Goal: Information Seeking & Learning: Learn about a topic

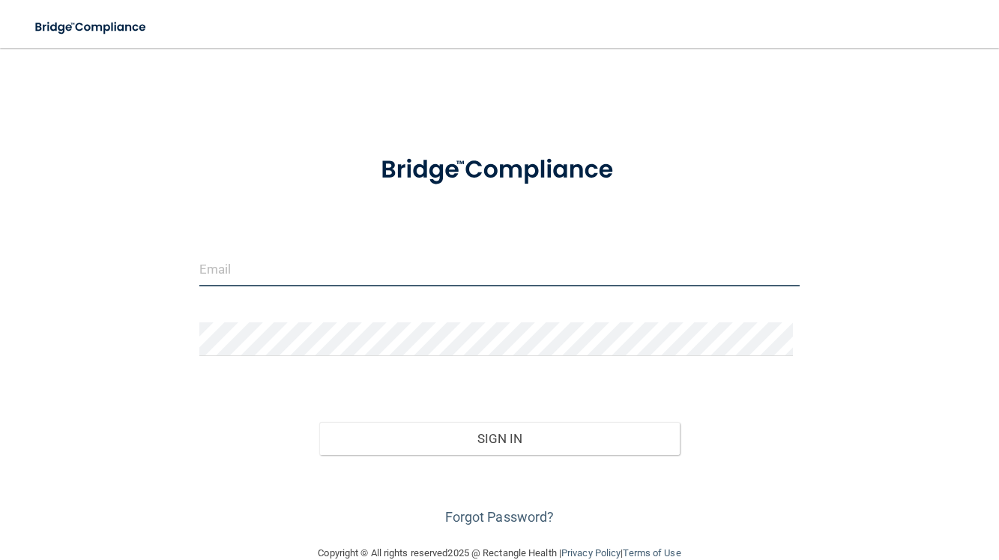
click at [259, 271] on input "email" at bounding box center [499, 270] width 601 height 34
type input "[EMAIL_ADDRESS][DOMAIN_NAME]"
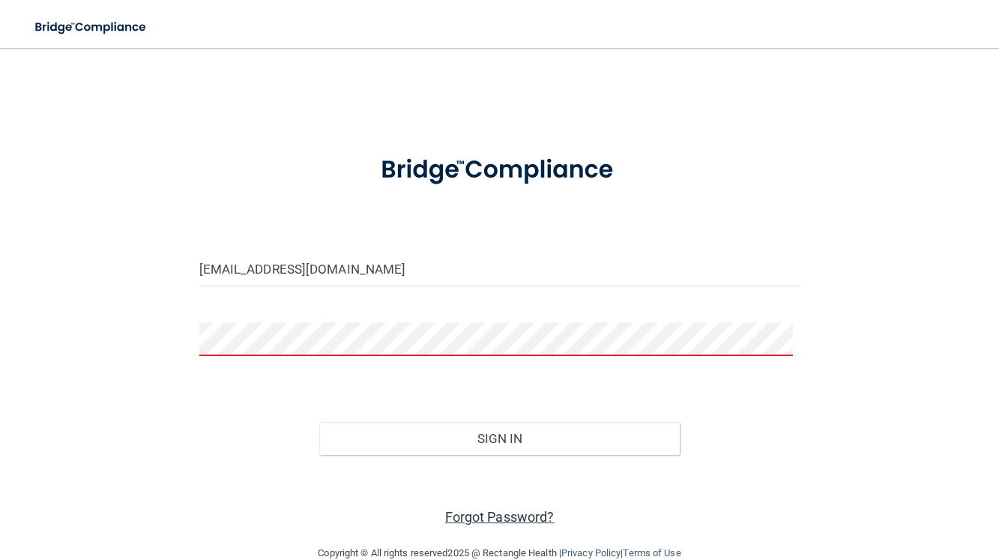
click at [485, 509] on link "Forgot Password?" at bounding box center [499, 517] width 109 height 16
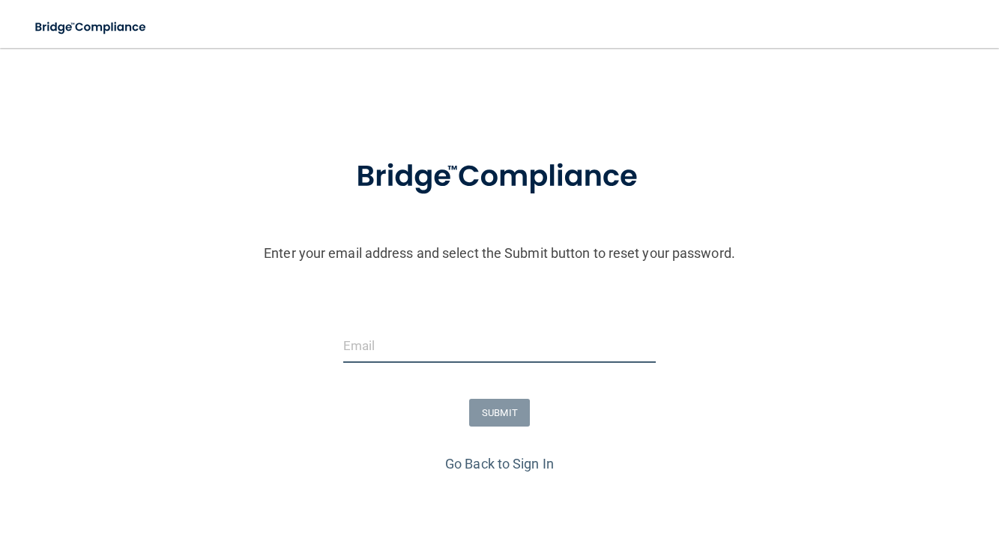
click at [366, 349] on input "email" at bounding box center [499, 346] width 313 height 34
type input "[EMAIL_ADDRESS][DOMAIN_NAME]"
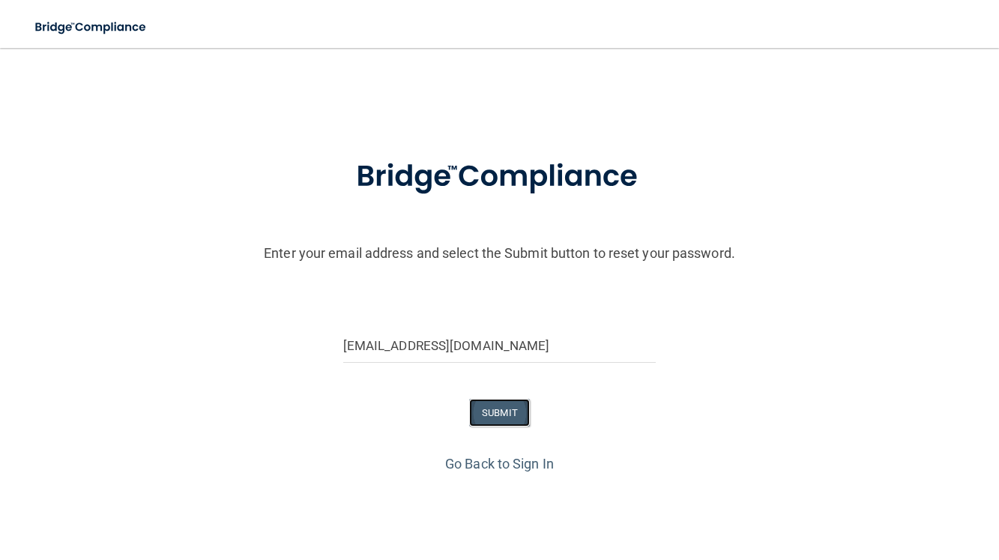
click at [489, 409] on button "SUBMIT" at bounding box center [499, 413] width 61 height 28
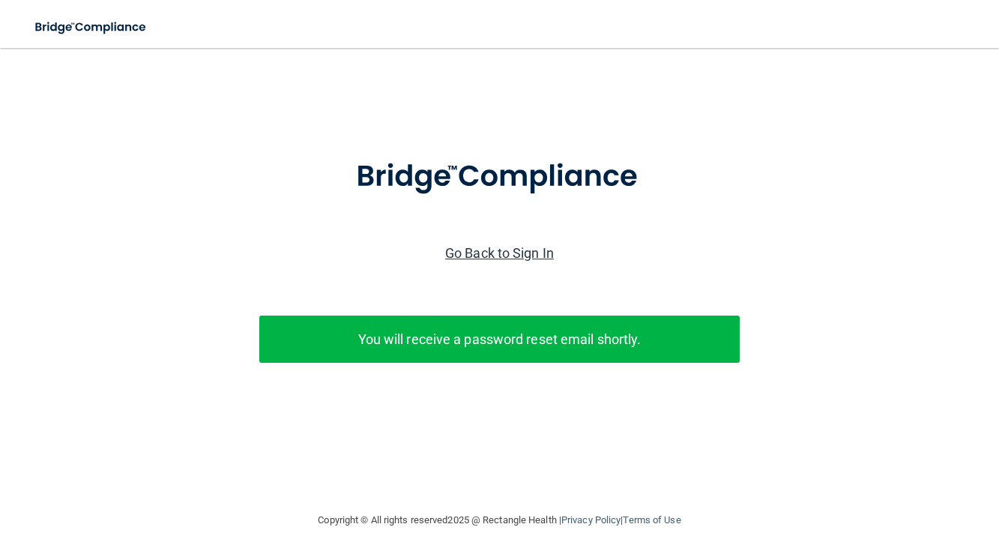
click at [504, 255] on link "Go Back to Sign In" at bounding box center [499, 253] width 109 height 16
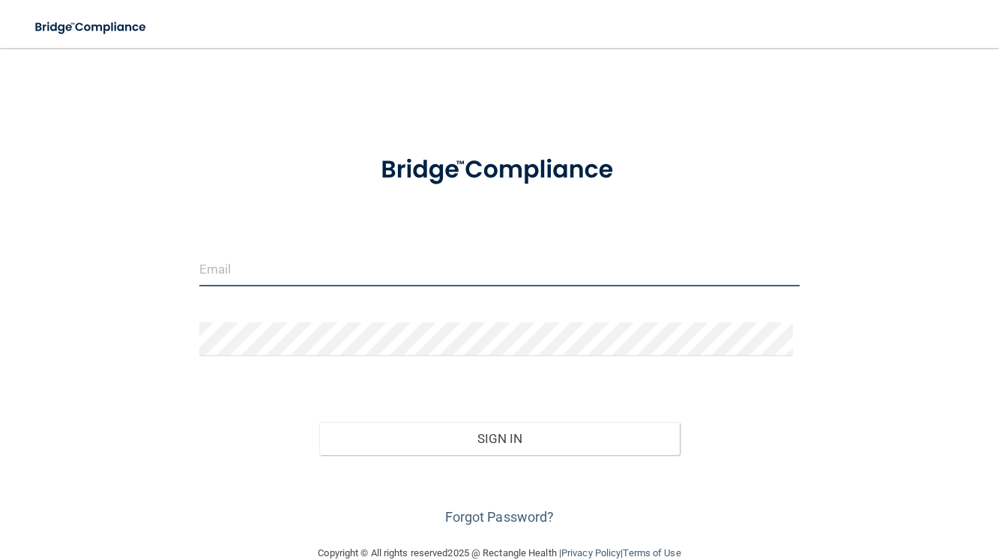
click at [262, 262] on input "email" at bounding box center [499, 270] width 601 height 34
type input "[EMAIL_ADDRESS][DOMAIN_NAME]"
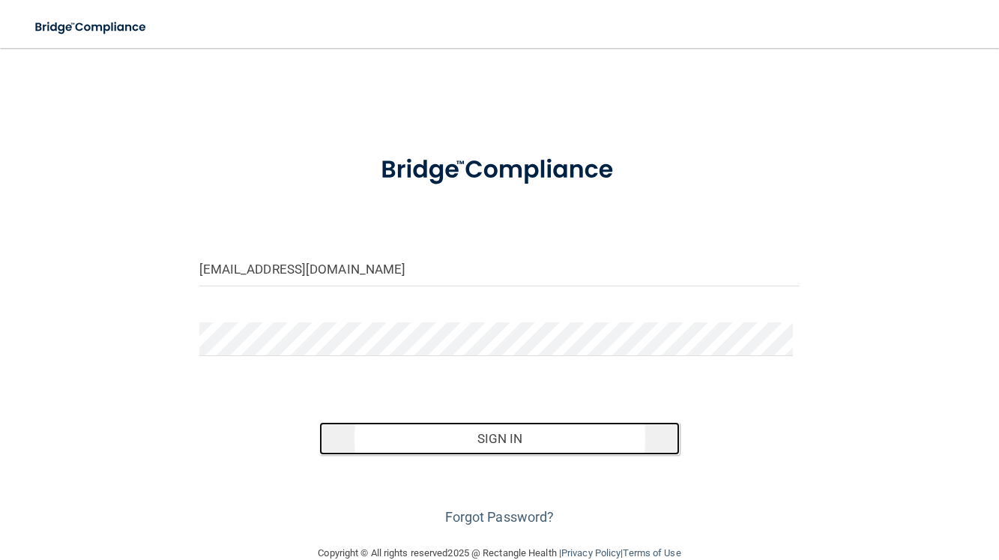
click at [476, 429] on button "Sign In" at bounding box center [499, 438] width 361 height 33
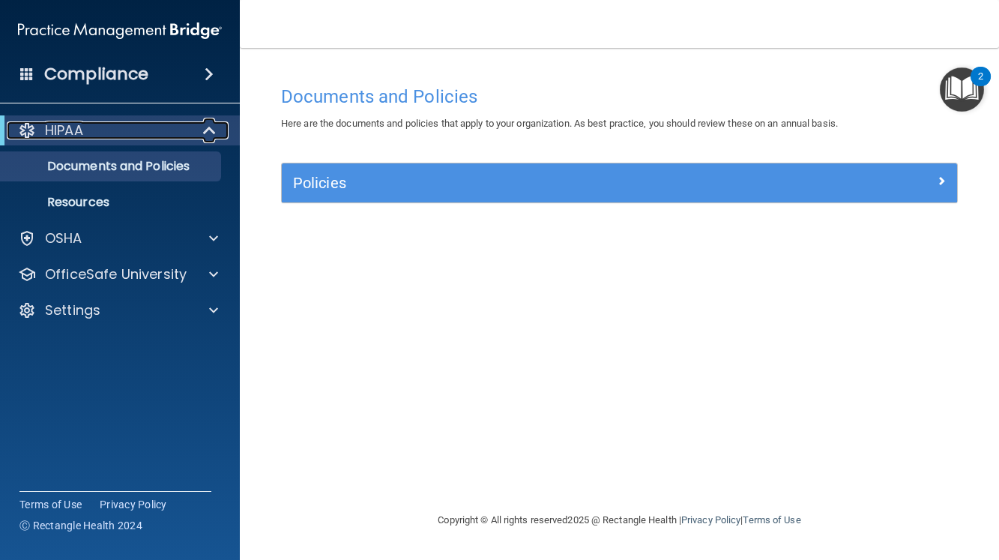
click at [118, 134] on div "HIPAA" at bounding box center [99, 130] width 185 height 18
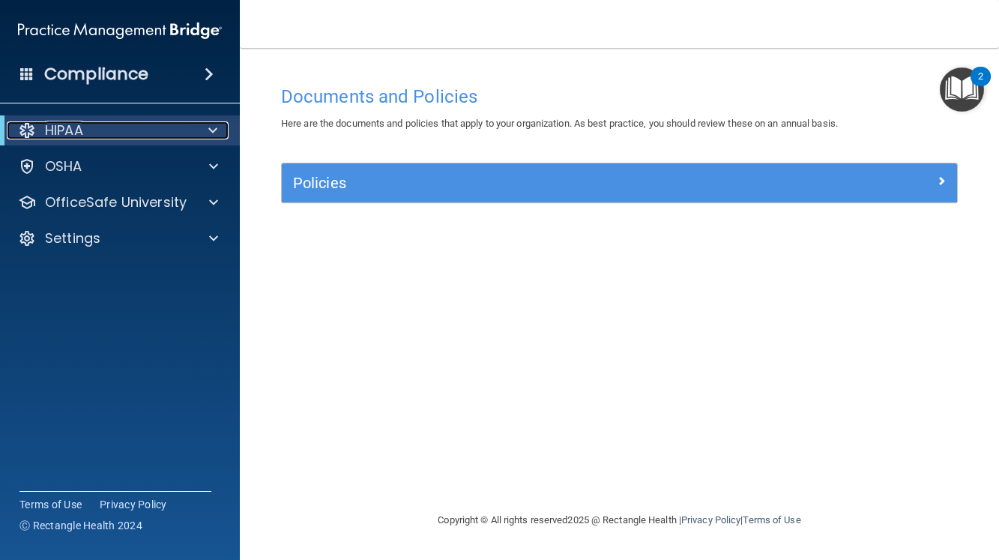
click at [118, 134] on div "HIPAA" at bounding box center [99, 130] width 185 height 18
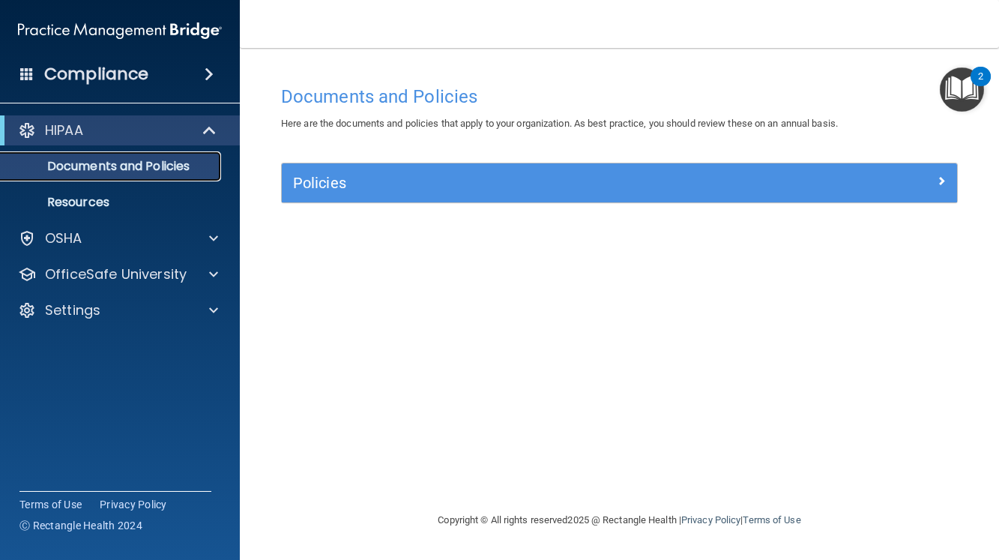
click at [106, 165] on p "Documents and Policies" at bounding box center [112, 166] width 205 height 15
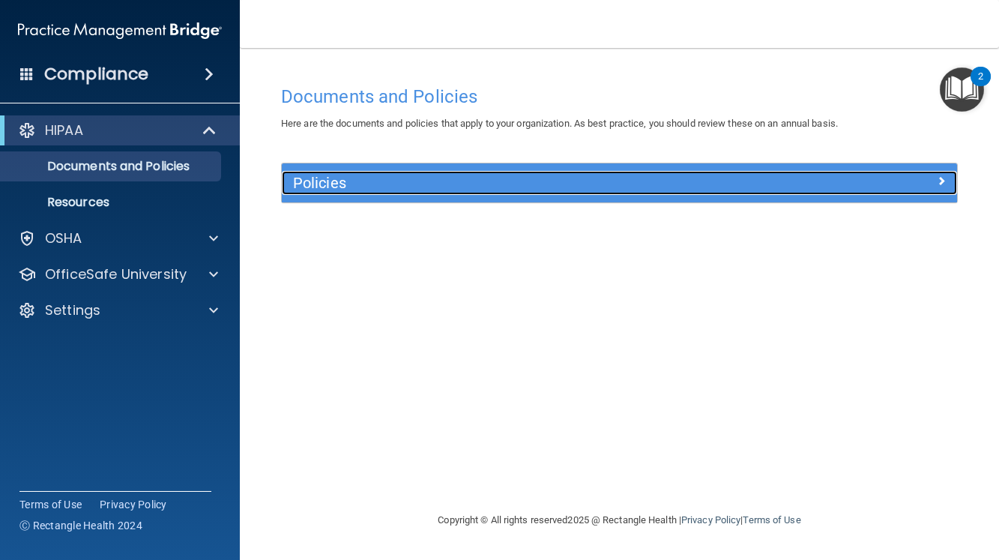
click at [452, 176] on h5 "Policies" at bounding box center [535, 183] width 484 height 16
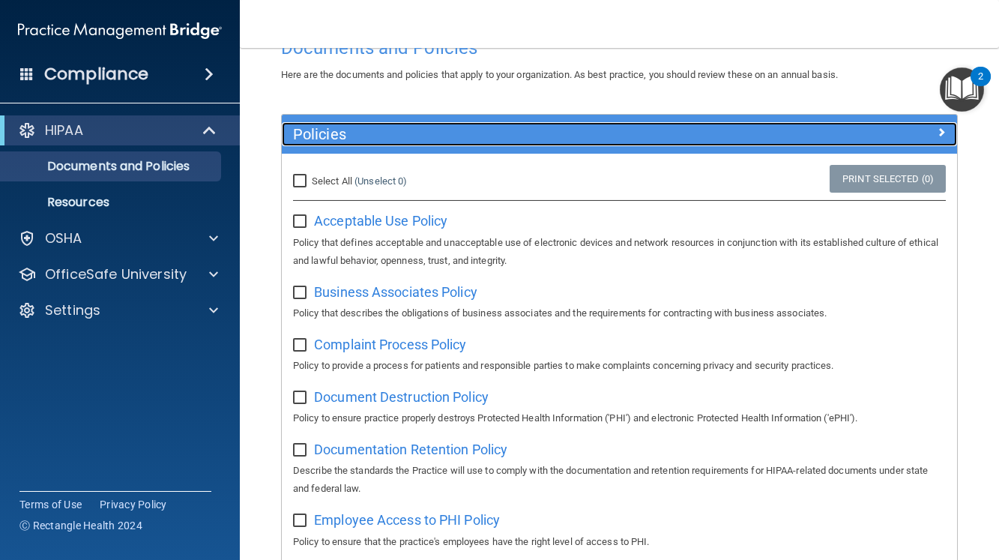
scroll to position [75, 0]
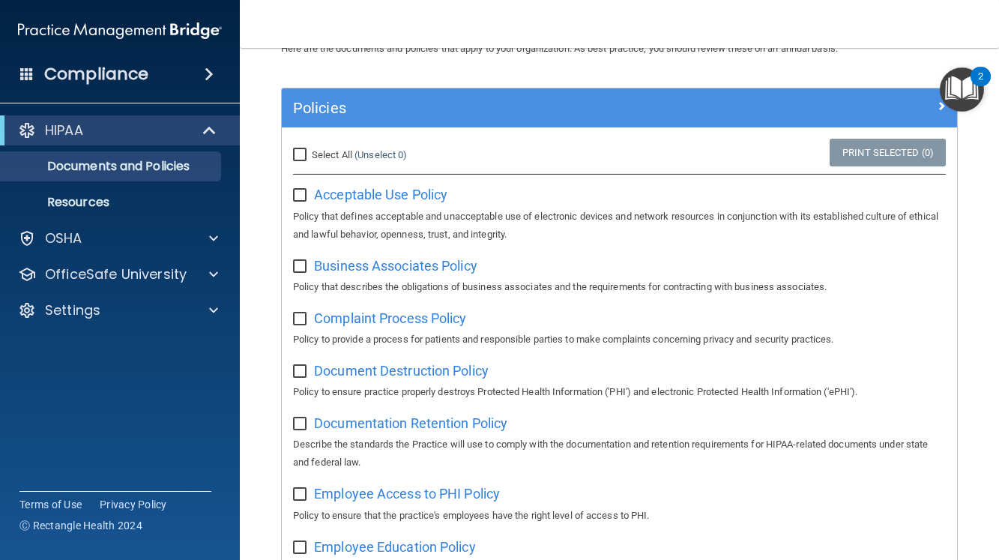
click at [978, 73] on div "2" at bounding box center [981, 76] width 20 height 19
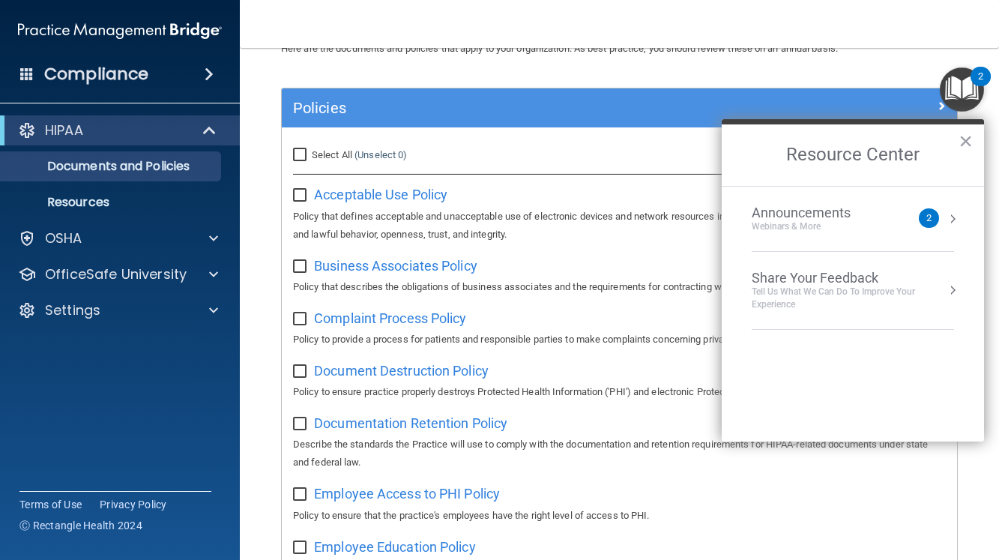
click at [780, 214] on div "Announcements" at bounding box center [816, 213] width 129 height 16
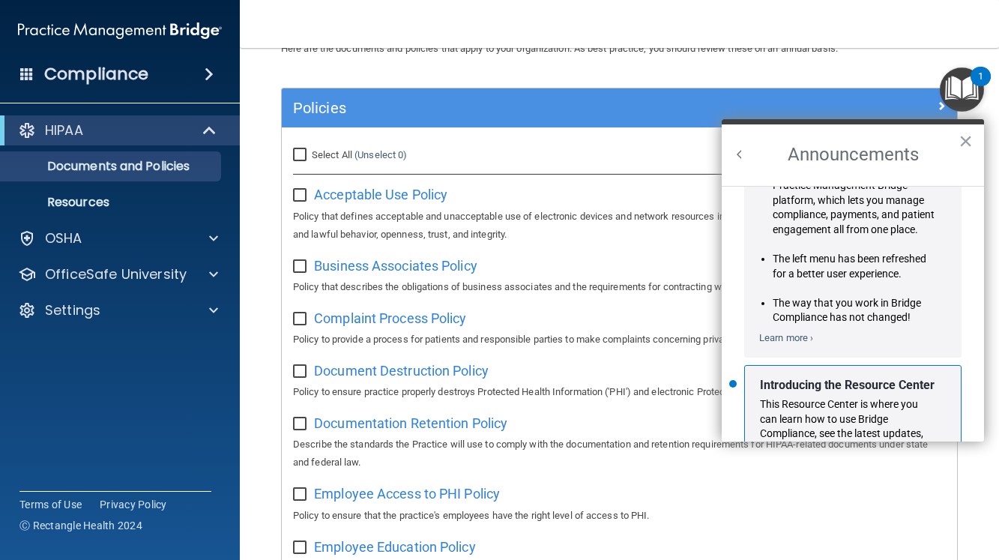
scroll to position [150, 0]
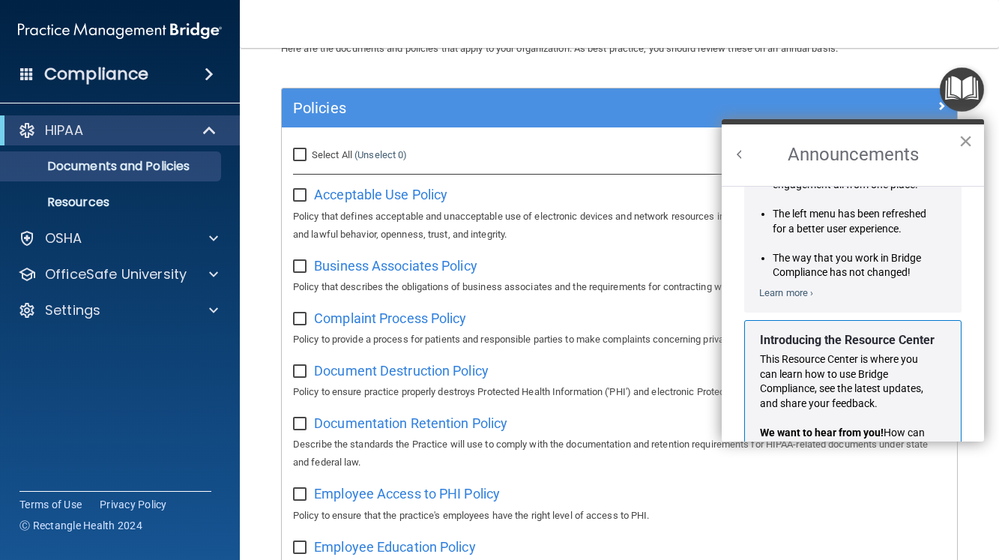
click at [962, 141] on button "×" at bounding box center [966, 141] width 14 height 24
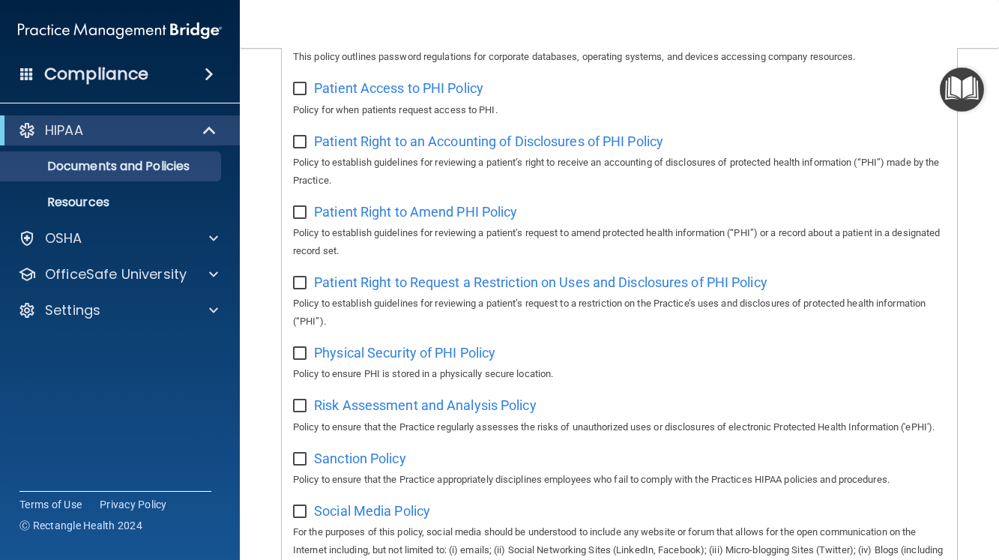
scroll to position [748, 0]
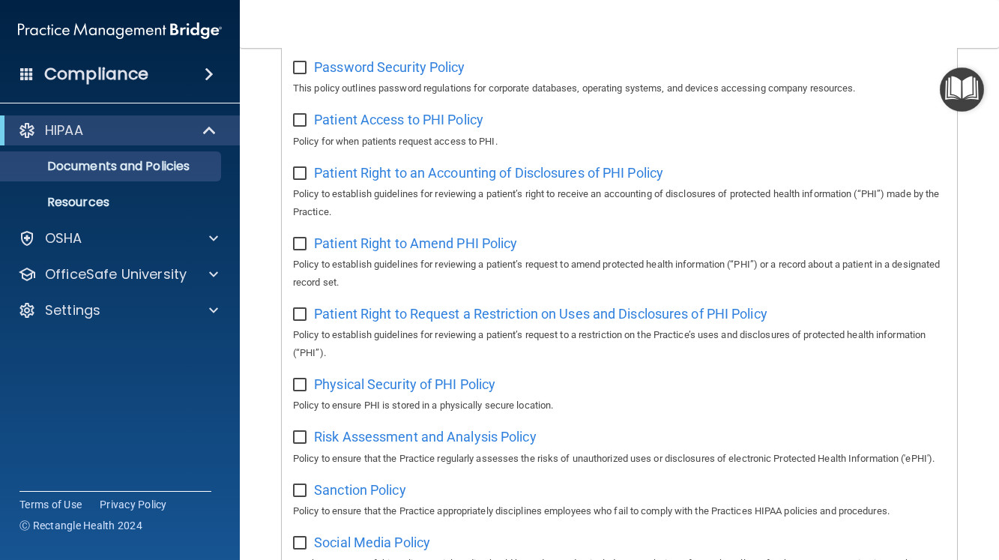
click at [111, 73] on h4 "Compliance" at bounding box center [96, 74] width 104 height 21
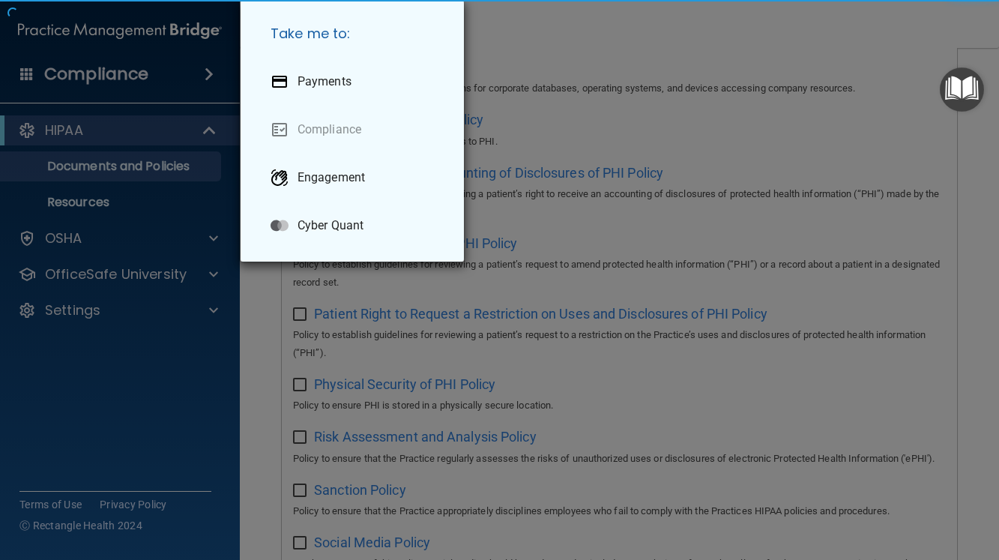
click at [112, 73] on div "Take me to: Payments Compliance Engagement Cyber Quant" at bounding box center [499, 280] width 999 height 560
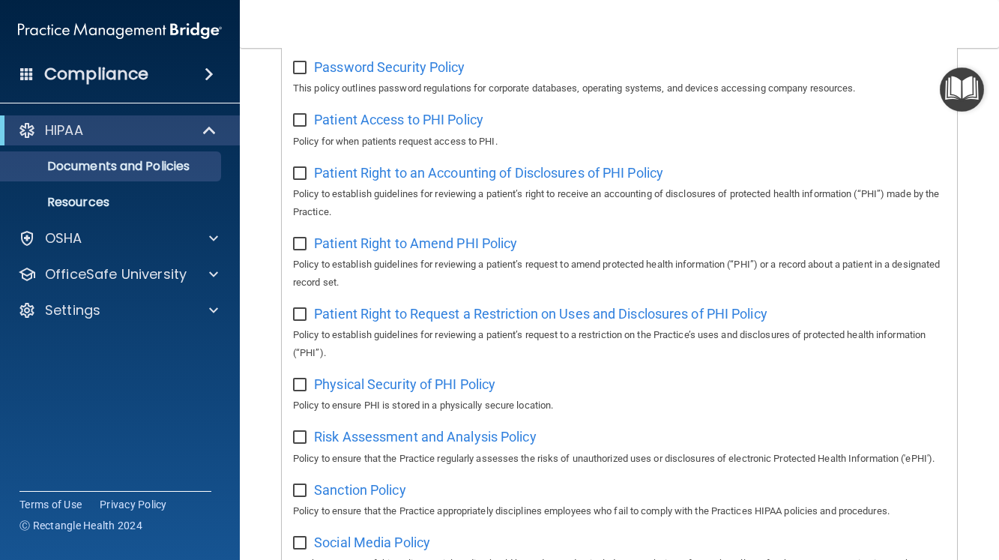
click at [112, 72] on h4 "Compliance" at bounding box center [96, 74] width 104 height 21
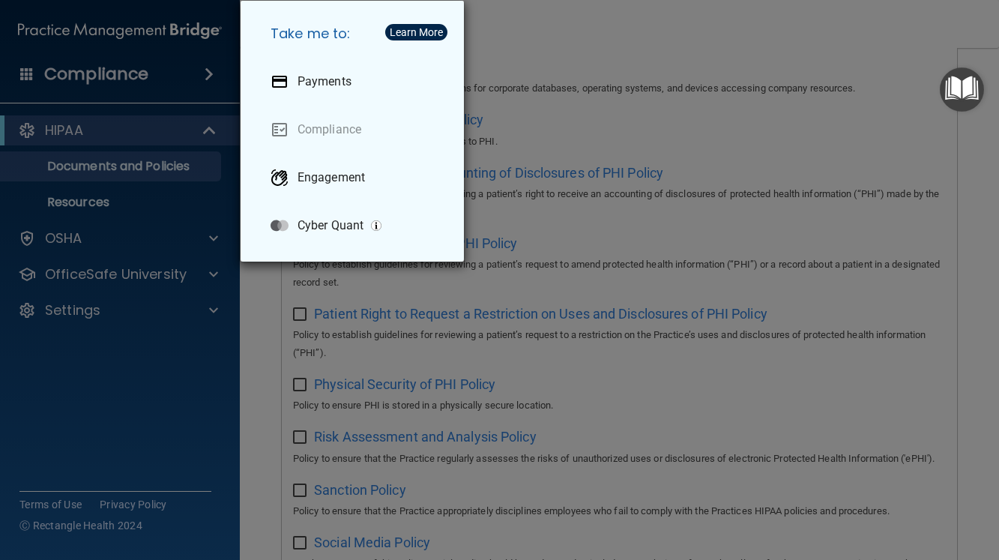
click at [87, 130] on div "Take me to: Payments Compliance Engagement Cyber Quant" at bounding box center [499, 280] width 999 height 560
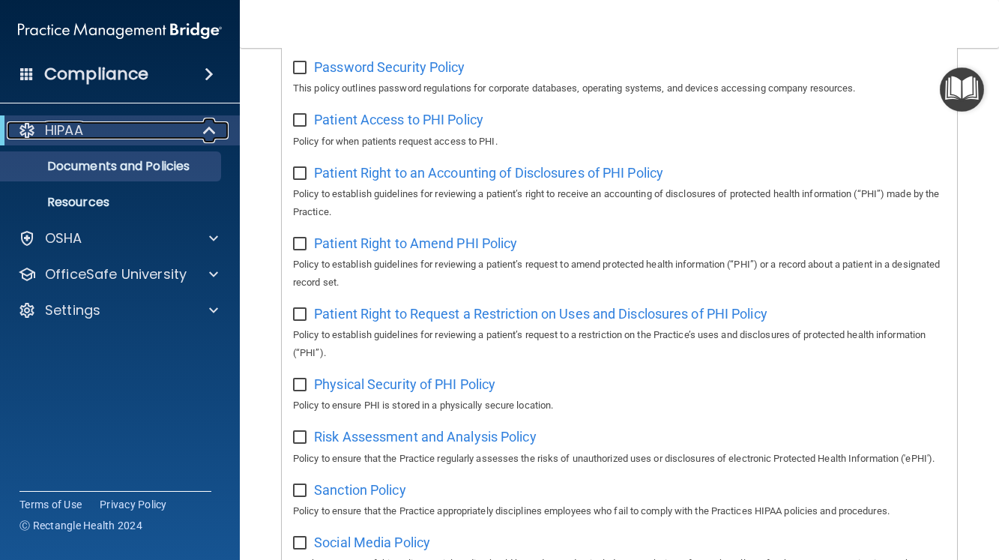
click at [89, 128] on div "HIPAA" at bounding box center [99, 130] width 185 height 18
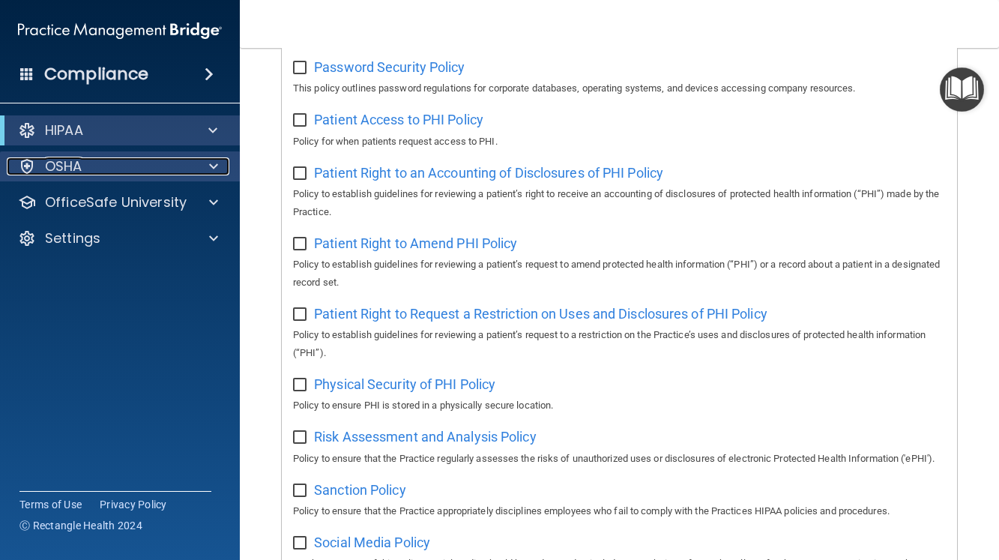
click at [86, 158] on div "OSHA" at bounding box center [100, 166] width 186 height 18
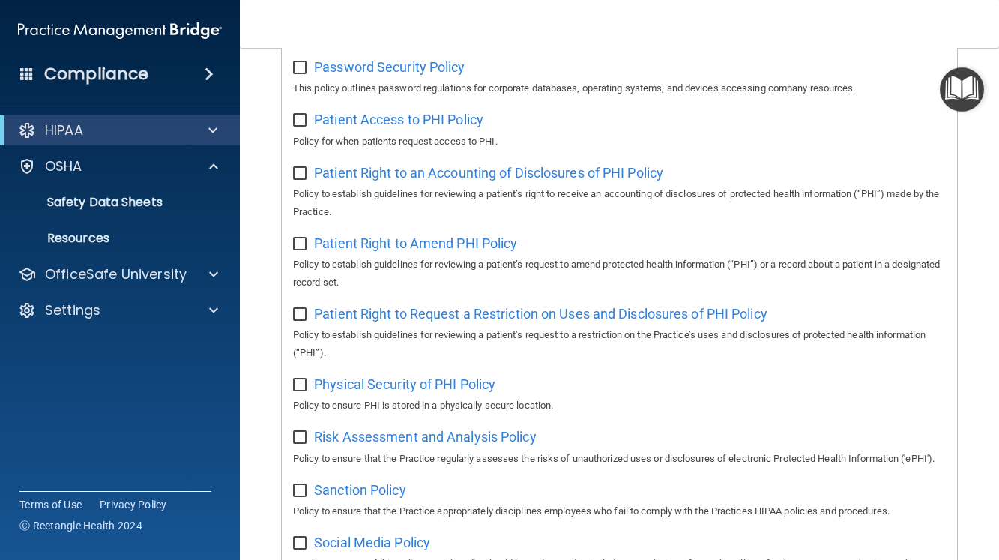
drag, startPoint x: 216, startPoint y: 118, endPoint x: 208, endPoint y: 127, distance: 11.7
click at [215, 118] on div "HIPAA" at bounding box center [120, 130] width 240 height 30
click at [211, 127] on span at bounding box center [212, 130] width 9 height 18
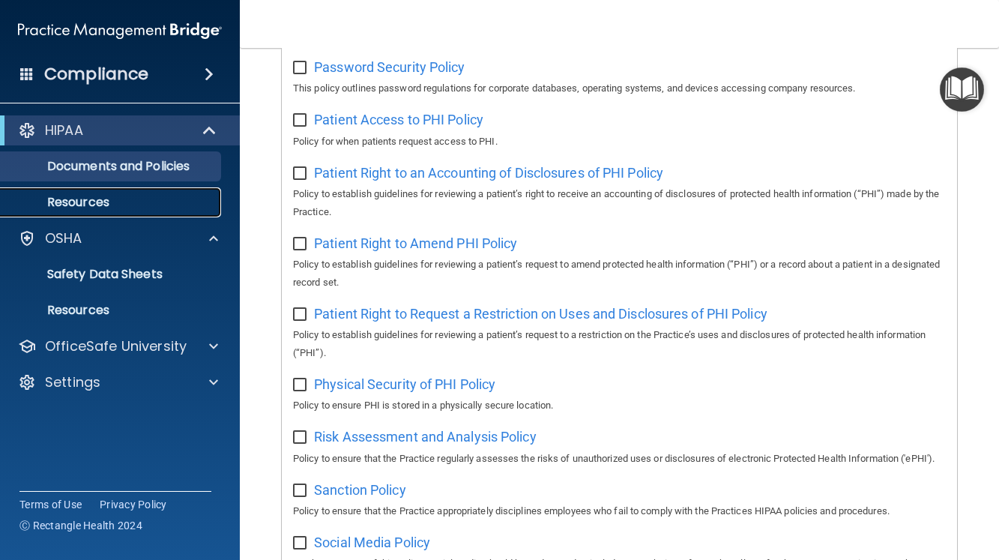
click at [108, 198] on p "Resources" at bounding box center [112, 202] width 205 height 15
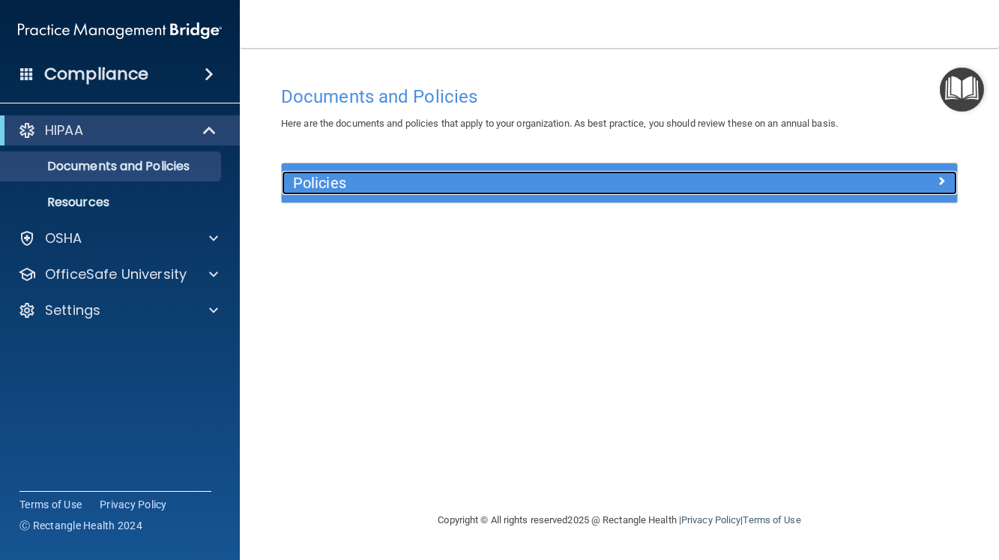
click at [376, 181] on h5 "Policies" at bounding box center [535, 183] width 484 height 16
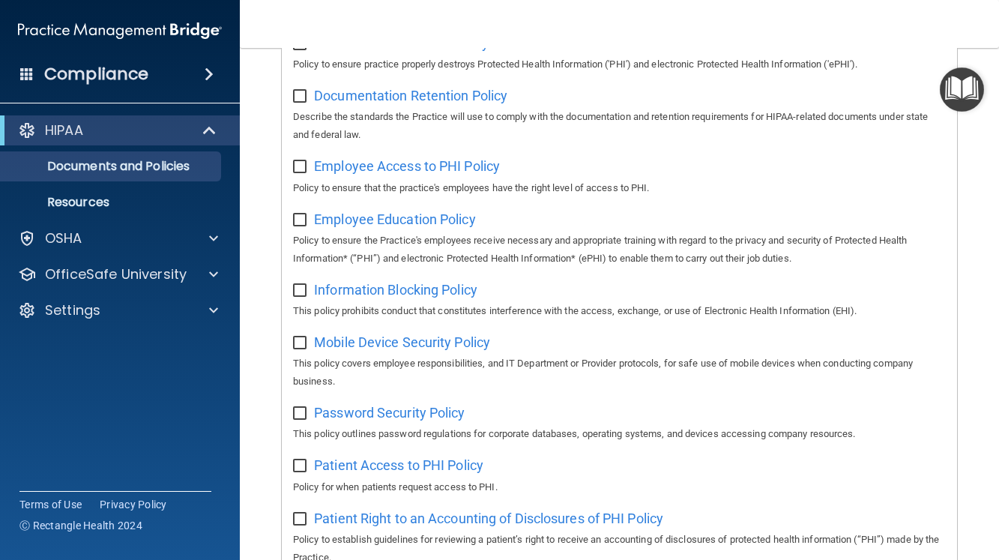
scroll to position [373, 0]
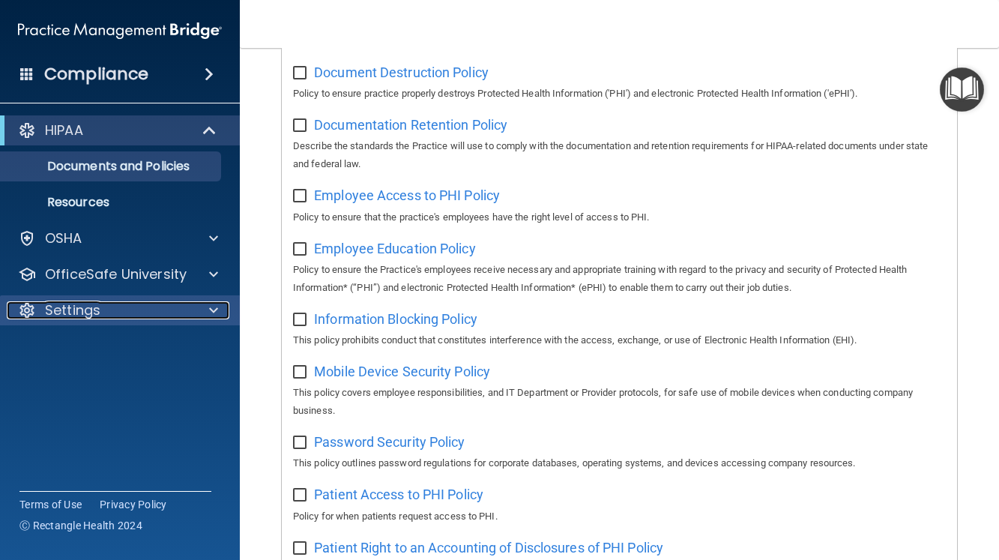
click at [55, 307] on p "Settings" at bounding box center [72, 310] width 55 height 18
click at [115, 313] on div "Settings" at bounding box center [100, 310] width 186 height 18
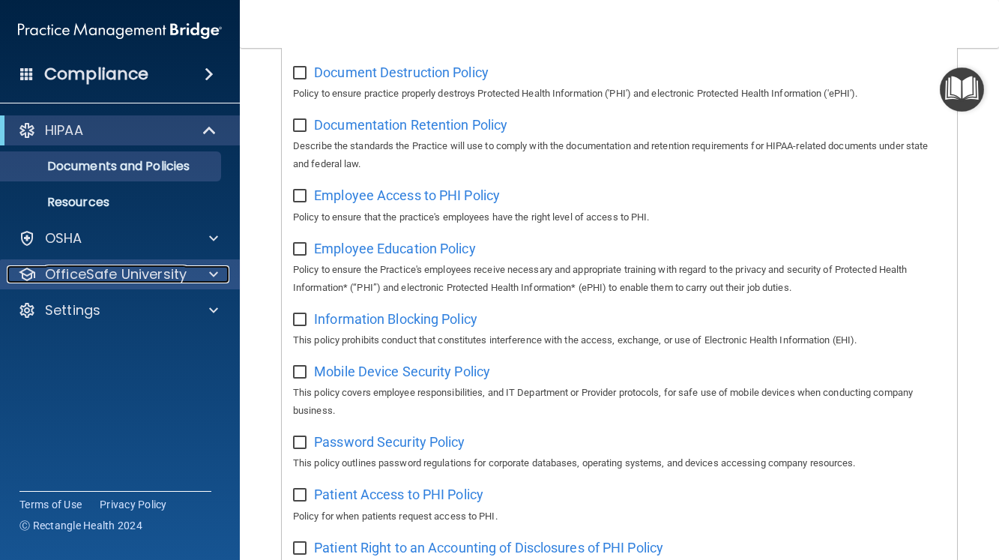
click at [133, 282] on p "OfficeSafe University" at bounding box center [116, 274] width 142 height 18
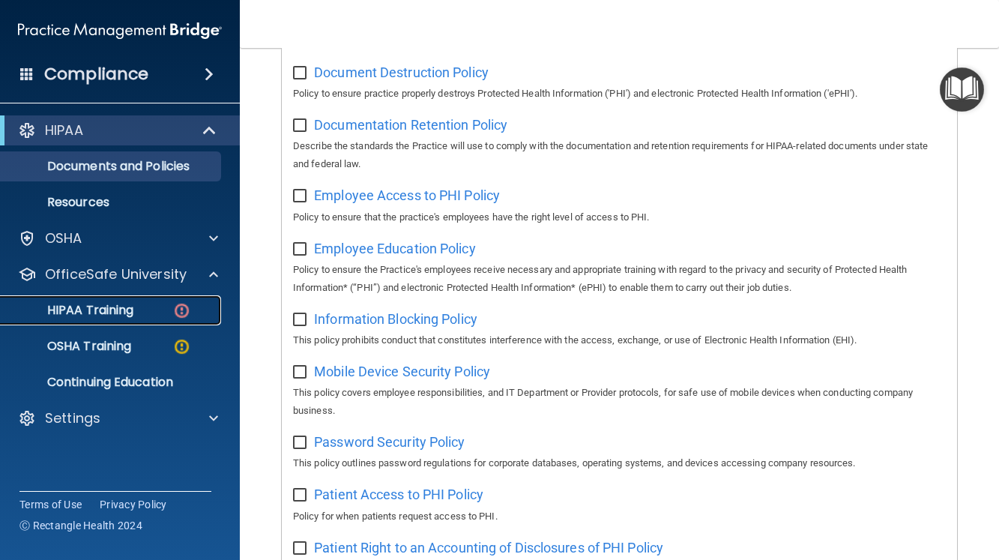
click at [106, 306] on p "HIPAA Training" at bounding box center [72, 310] width 124 height 15
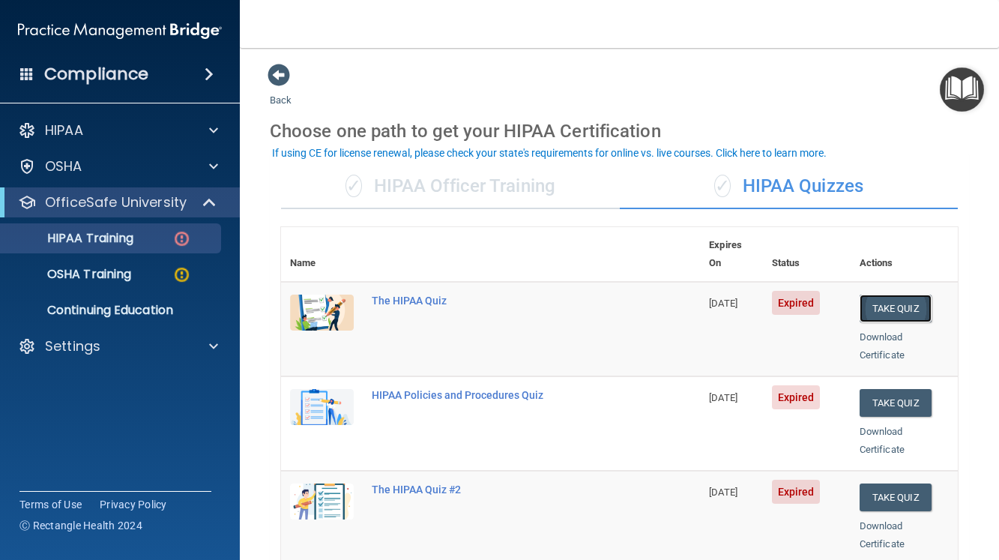
click at [876, 295] on button "Take Quiz" at bounding box center [896, 309] width 72 height 28
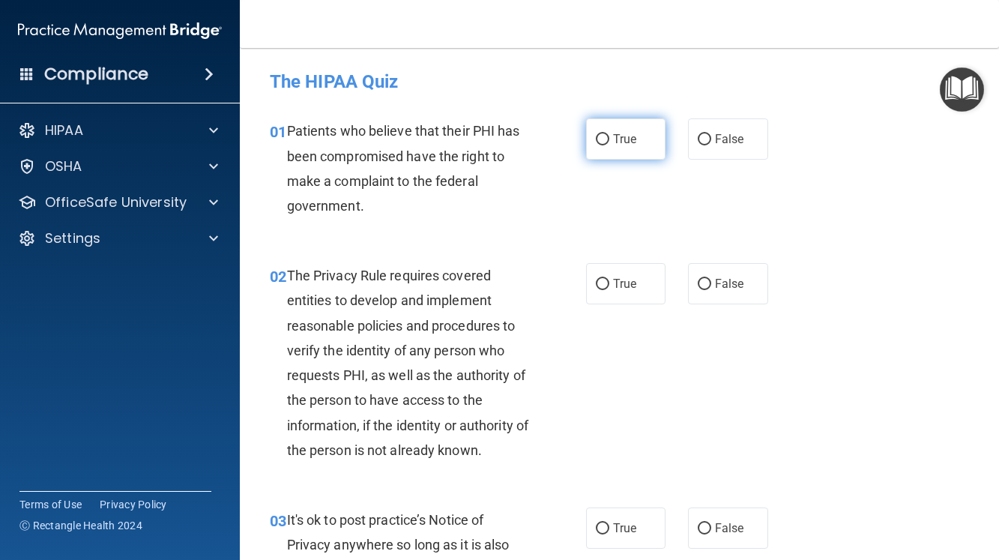
click at [596, 140] on input "True" at bounding box center [602, 139] width 13 height 11
radio input "true"
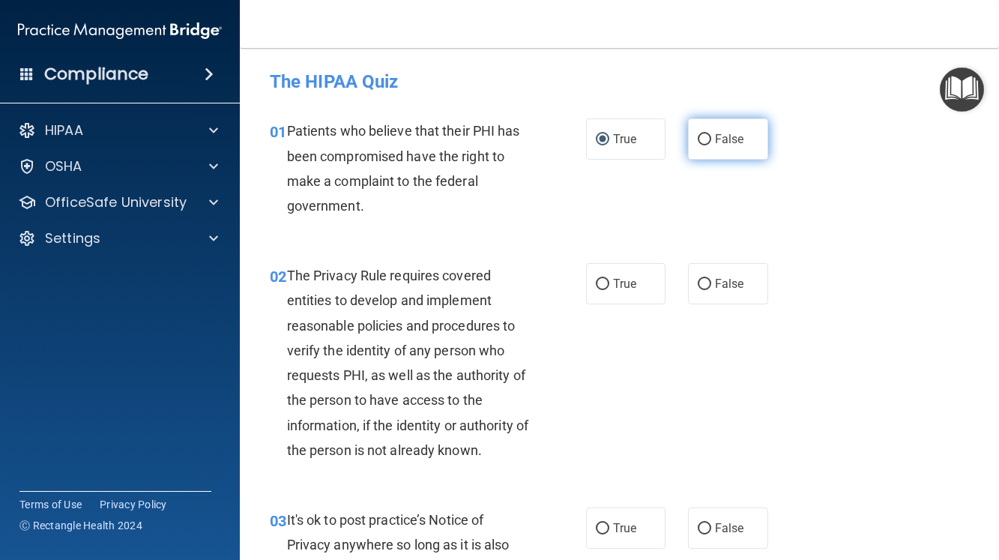
click at [698, 137] on input "False" at bounding box center [704, 139] width 13 height 11
radio input "true"
radio input "false"
click at [699, 135] on input "False" at bounding box center [704, 139] width 13 height 11
click at [698, 140] on input "False" at bounding box center [704, 139] width 13 height 11
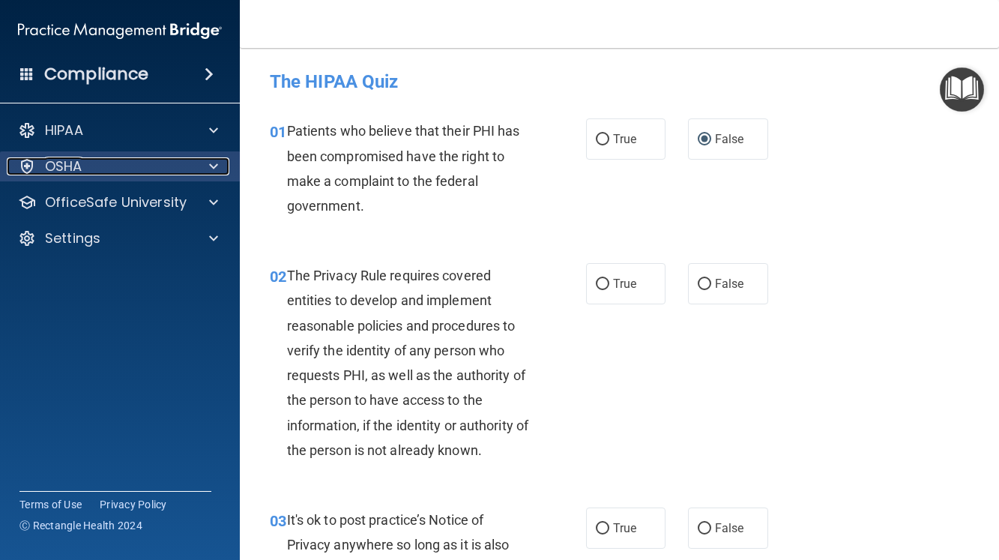
click at [87, 175] on div "OSHA" at bounding box center [100, 166] width 186 height 18
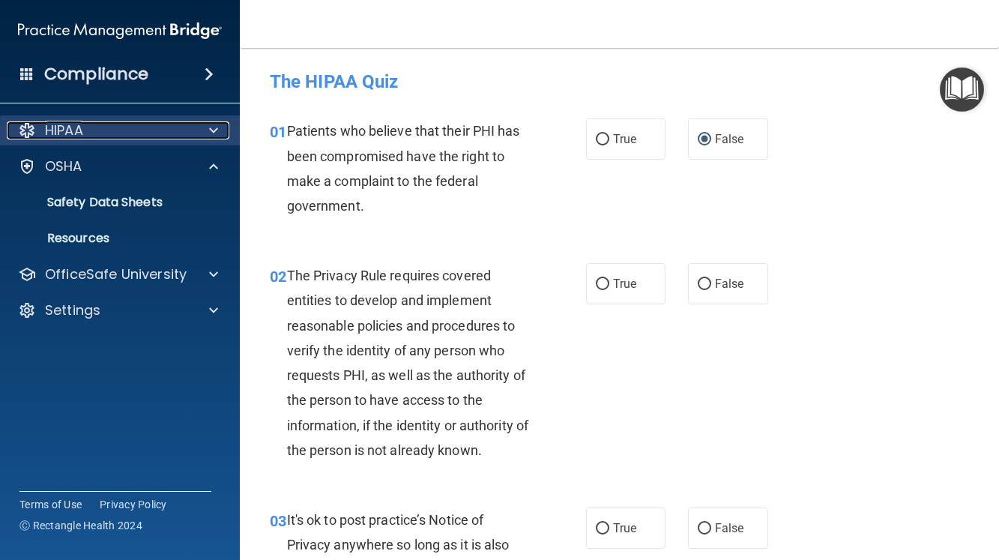
click at [89, 136] on div "HIPAA" at bounding box center [100, 130] width 186 height 18
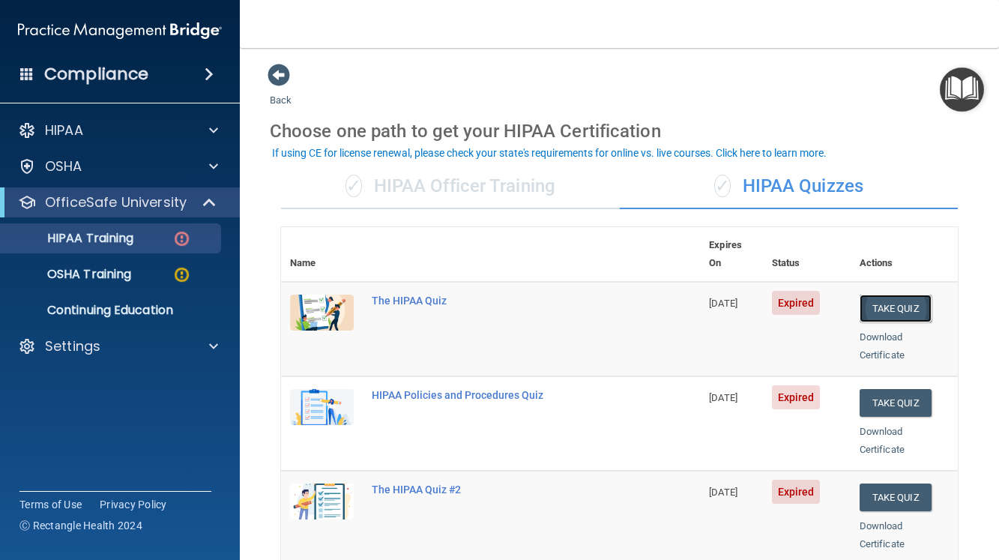
click at [874, 295] on button "Take Quiz" at bounding box center [896, 309] width 72 height 28
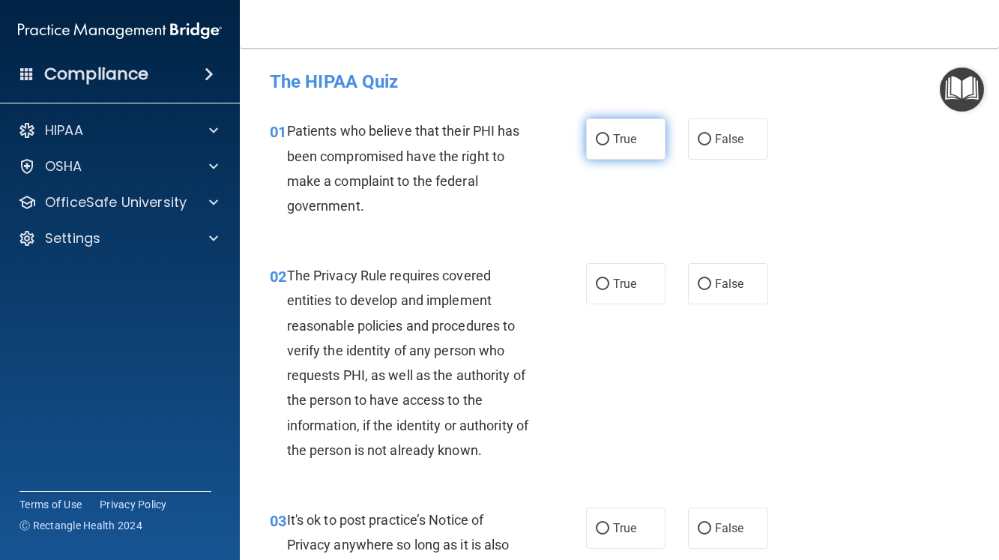
click at [596, 134] on input "True" at bounding box center [602, 139] width 13 height 11
radio input "true"
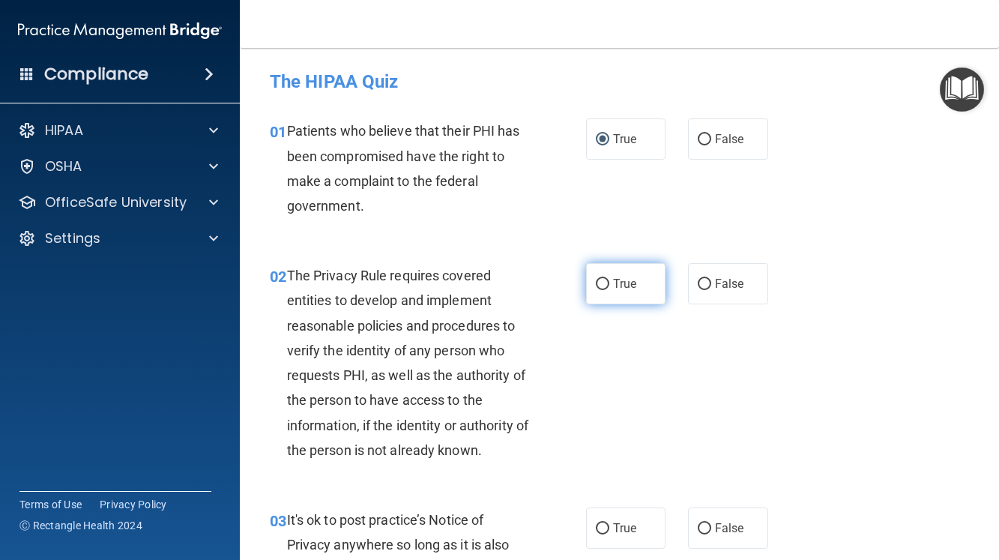
click at [596, 283] on input "True" at bounding box center [602, 284] width 13 height 11
radio input "true"
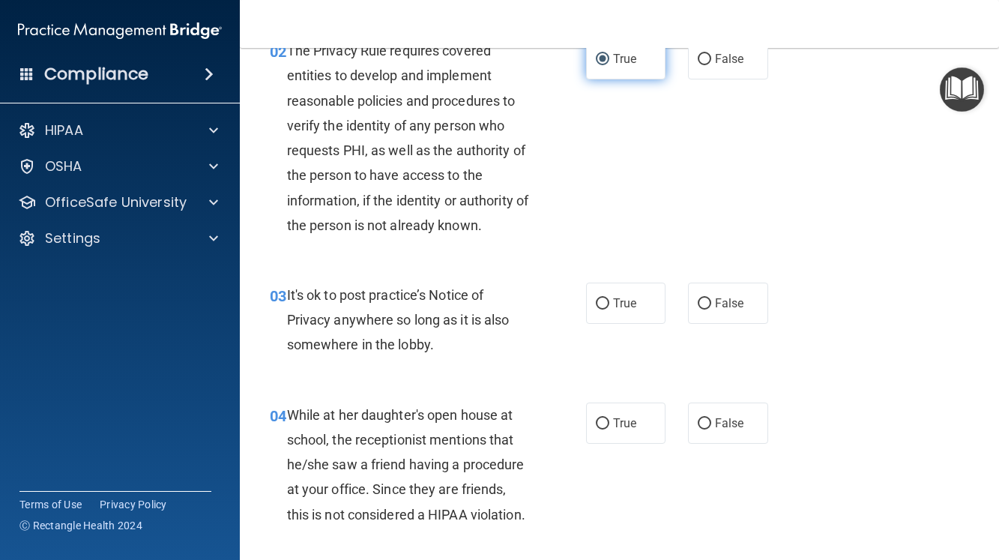
scroll to position [300, 0]
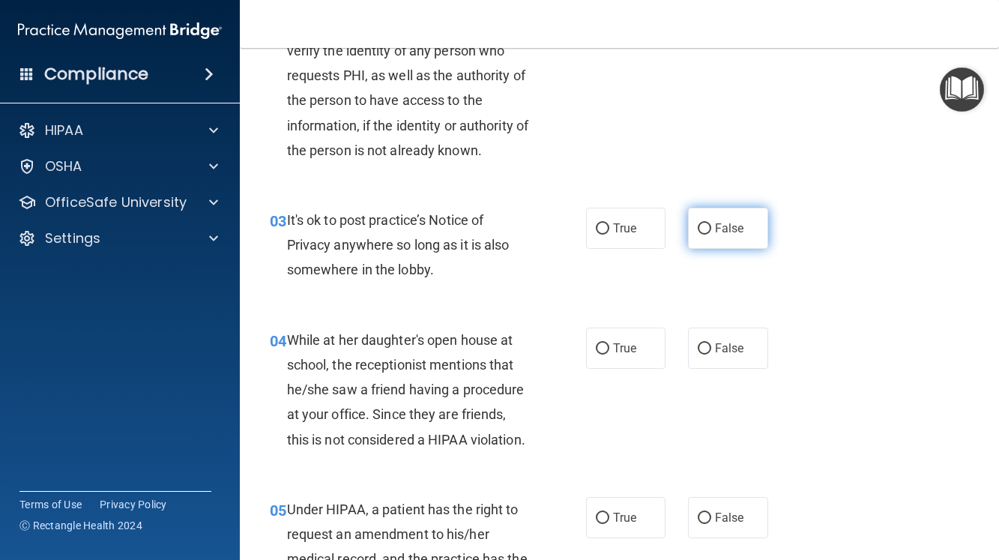
click at [701, 227] on input "False" at bounding box center [704, 228] width 13 height 11
radio input "true"
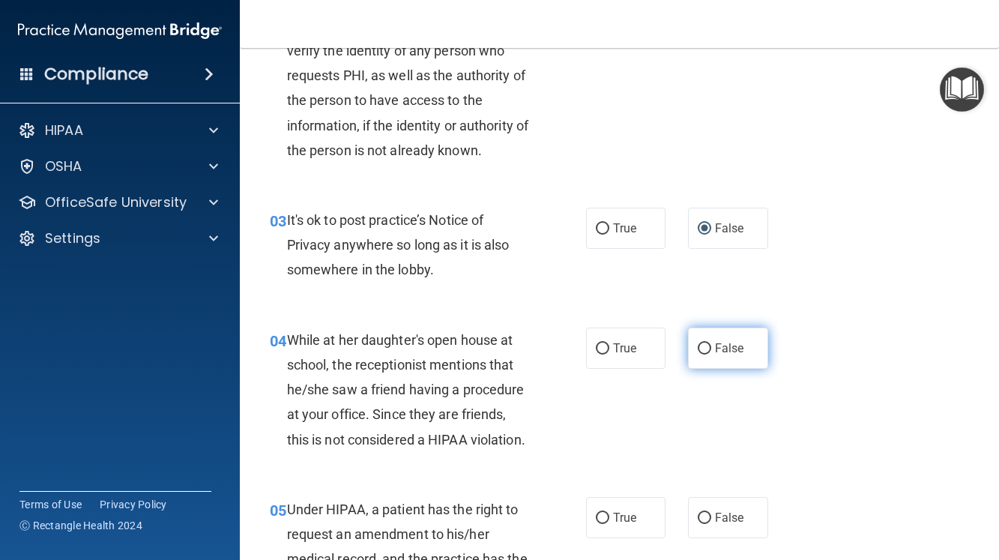
click at [698, 346] on input "False" at bounding box center [704, 348] width 13 height 11
radio input "true"
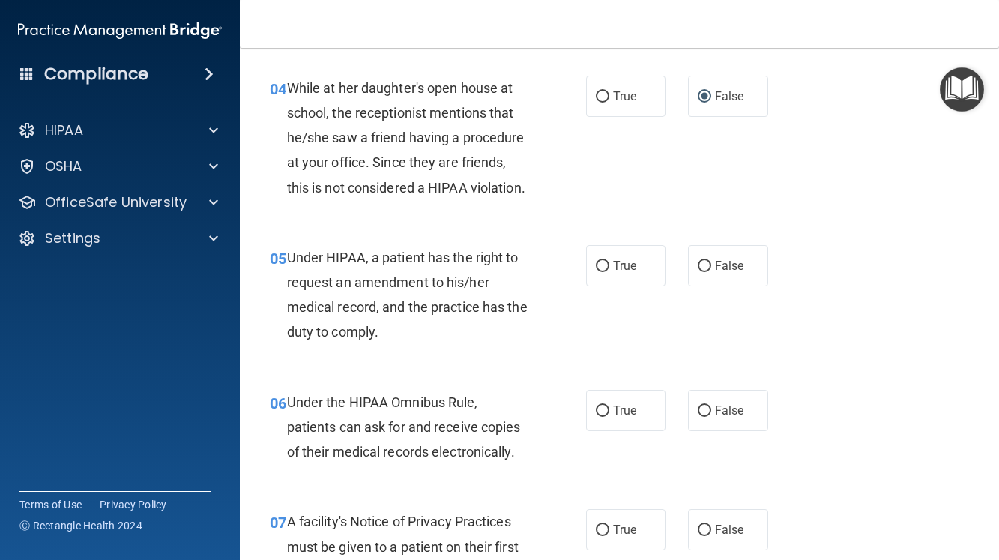
scroll to position [600, 0]
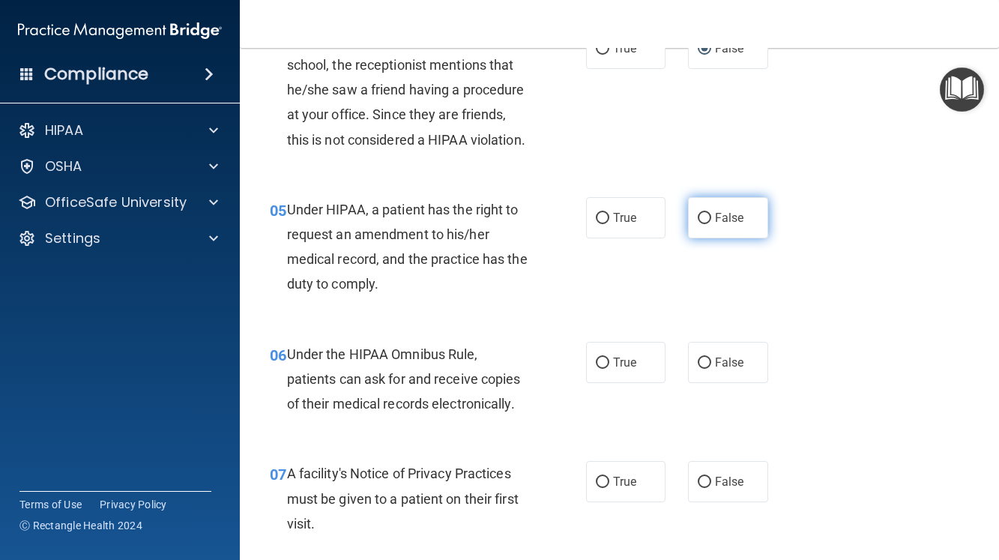
click at [700, 224] on input "False" at bounding box center [704, 218] width 13 height 11
radio input "true"
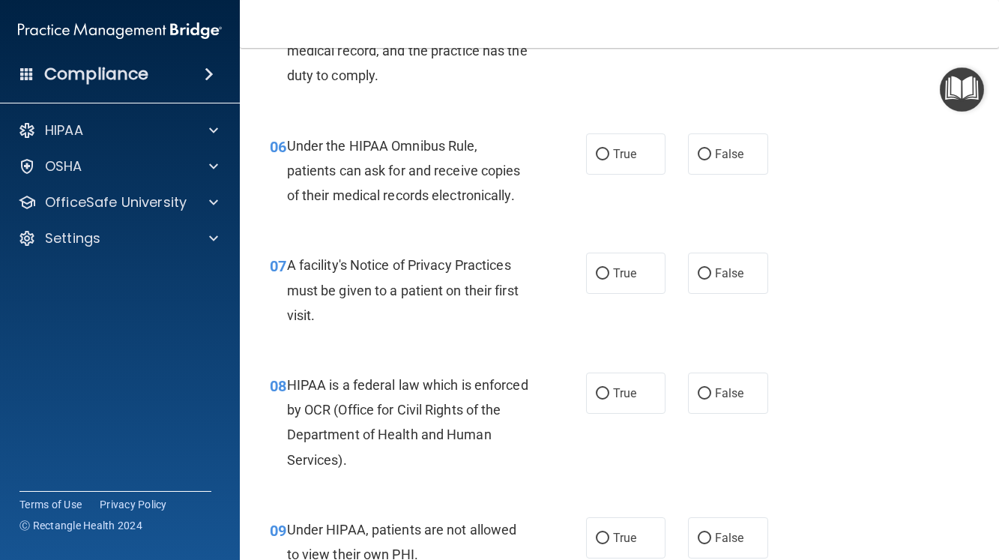
scroll to position [825, 0]
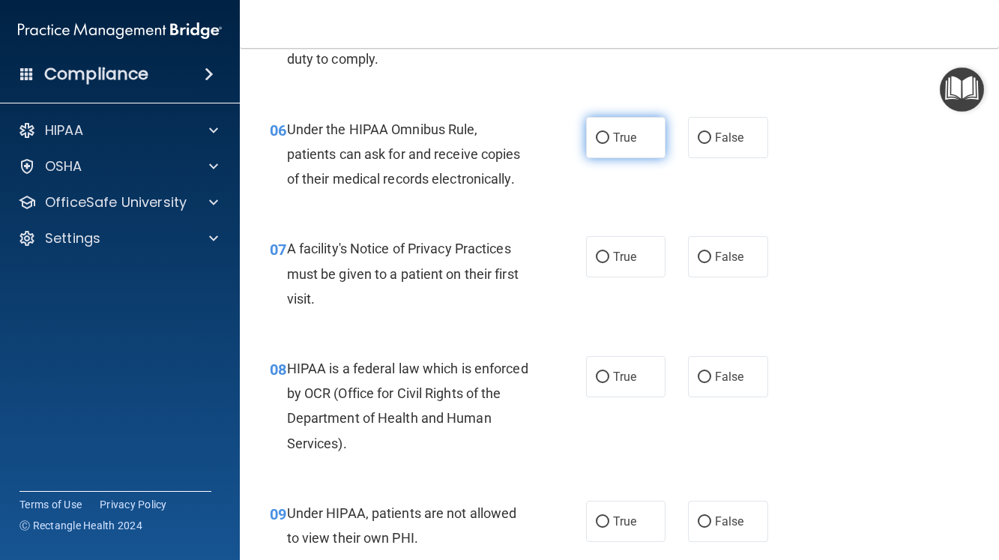
click at [597, 144] on input "True" at bounding box center [602, 138] width 13 height 11
radio input "true"
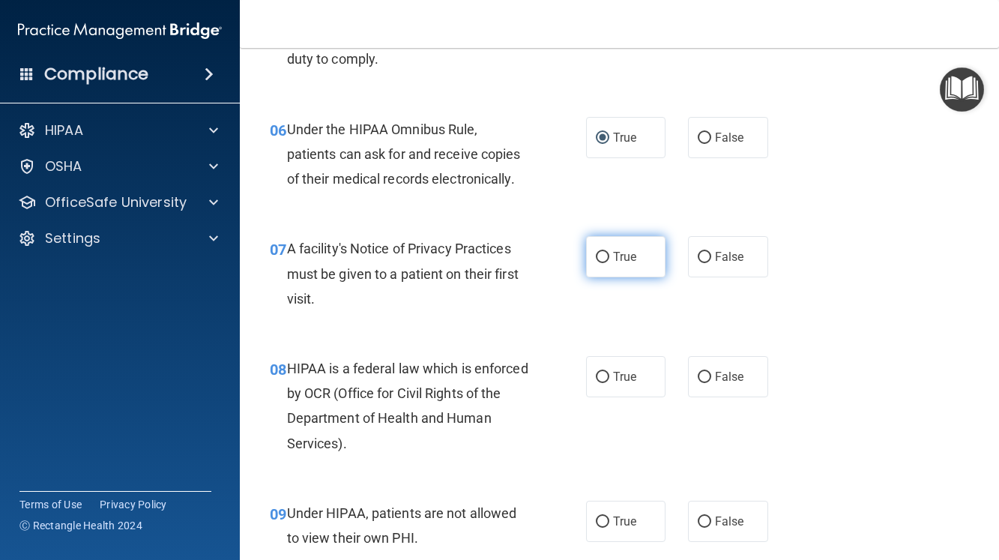
click at [596, 263] on input "True" at bounding box center [602, 257] width 13 height 11
radio input "true"
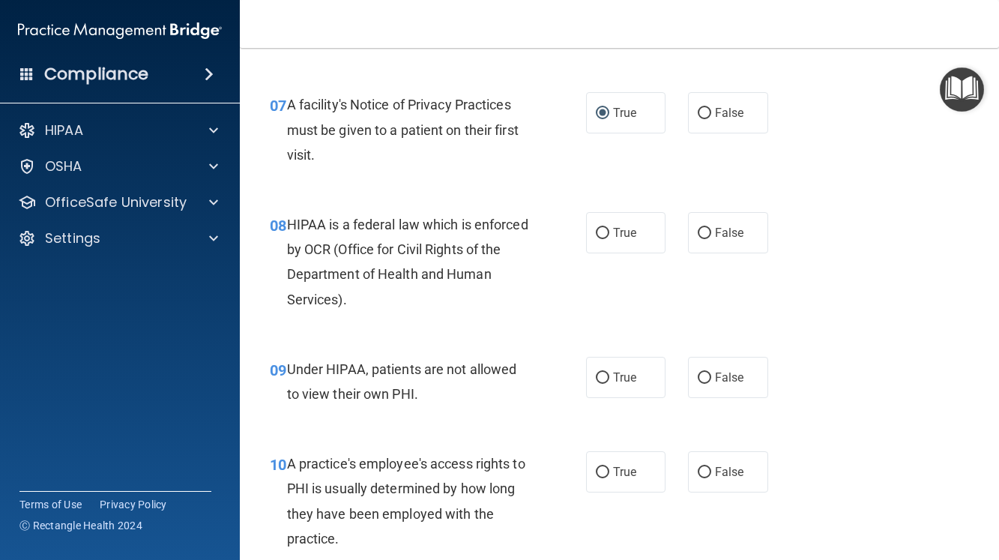
scroll to position [974, 0]
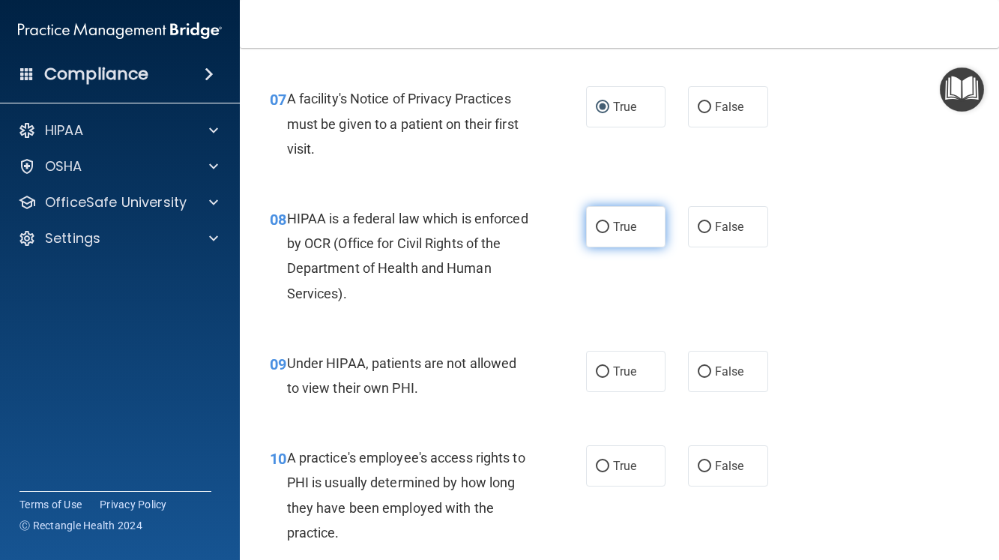
click at [596, 233] on input "True" at bounding box center [602, 227] width 13 height 11
radio input "true"
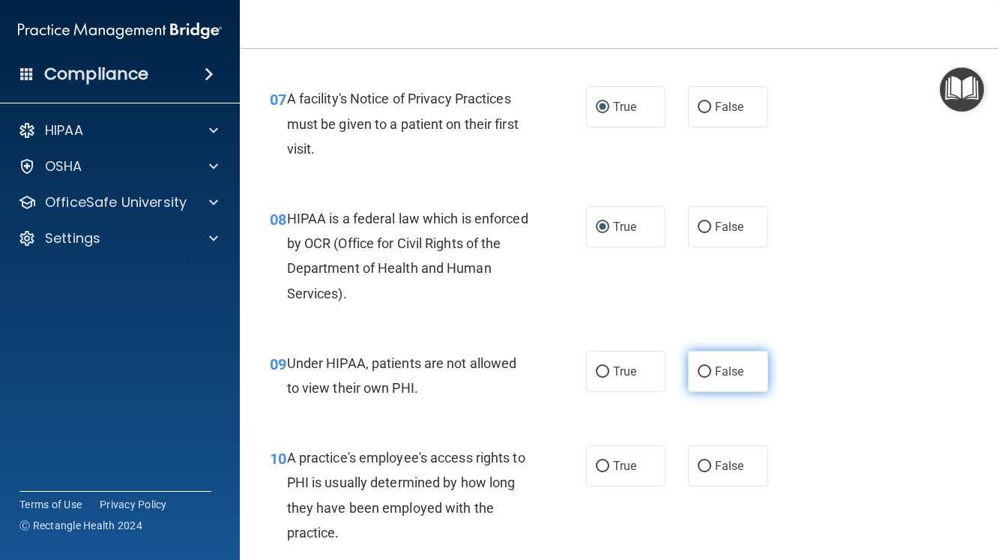
click at [698, 378] on input "False" at bounding box center [704, 372] width 13 height 11
radio input "true"
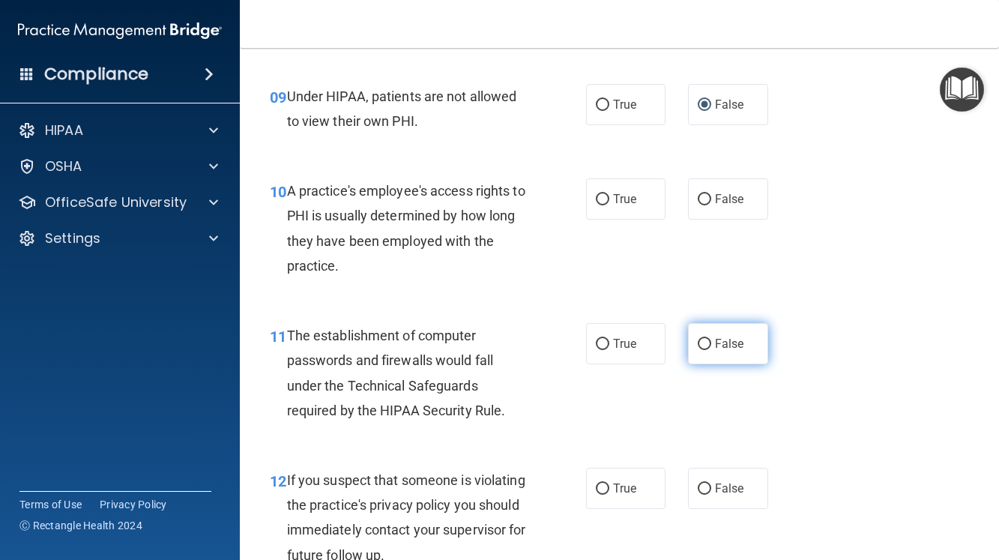
scroll to position [1274, 0]
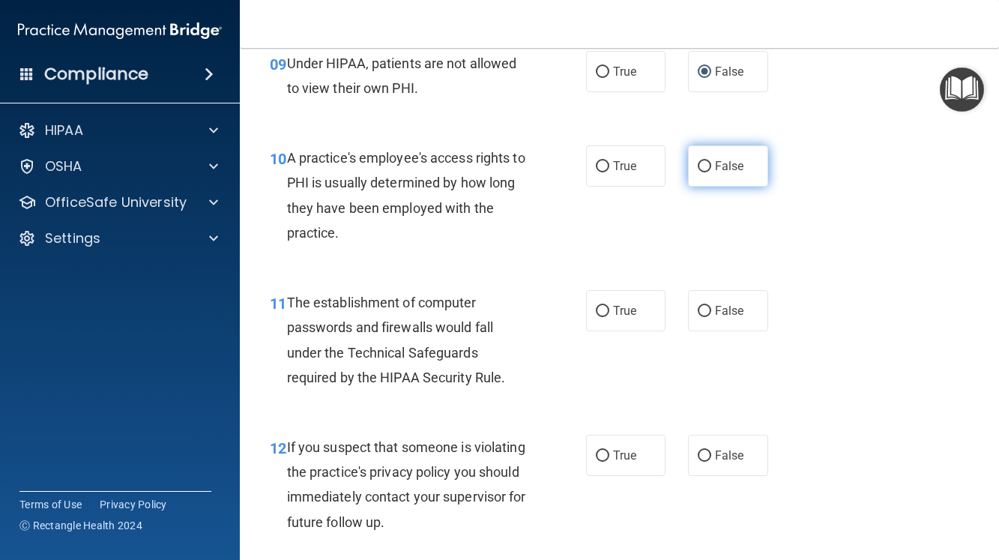
click at [698, 172] on input "False" at bounding box center [704, 166] width 13 height 11
radio input "true"
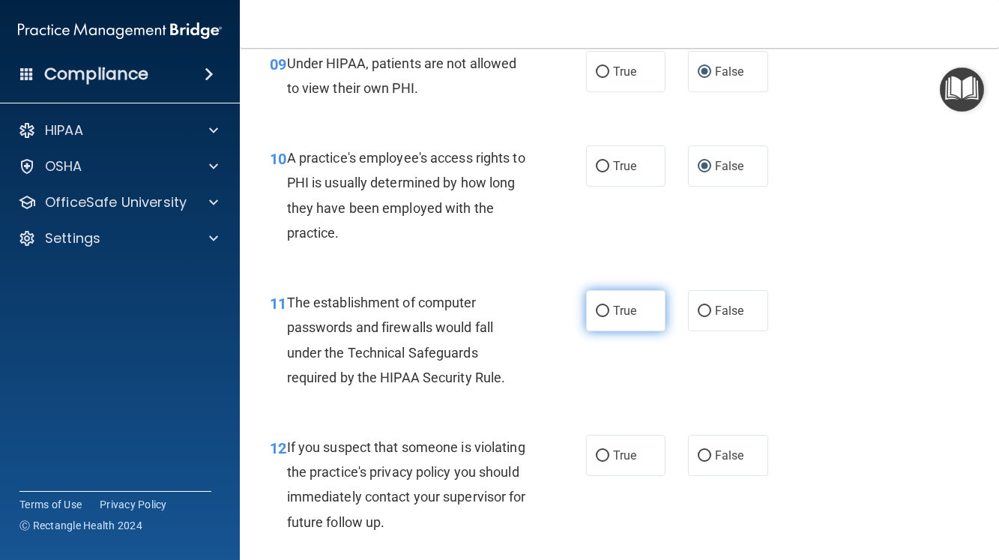
click at [597, 317] on input "True" at bounding box center [602, 311] width 13 height 11
radio input "true"
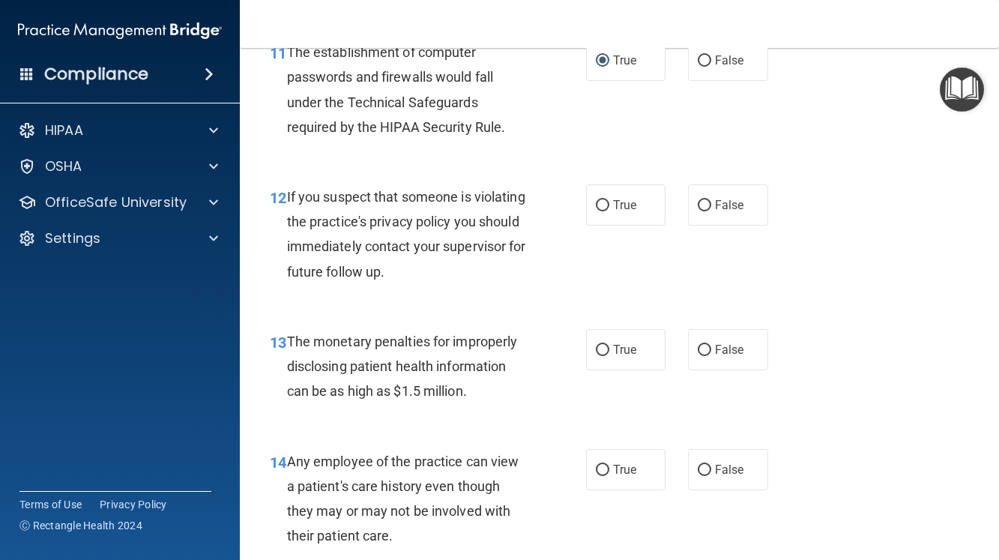
scroll to position [1499, 0]
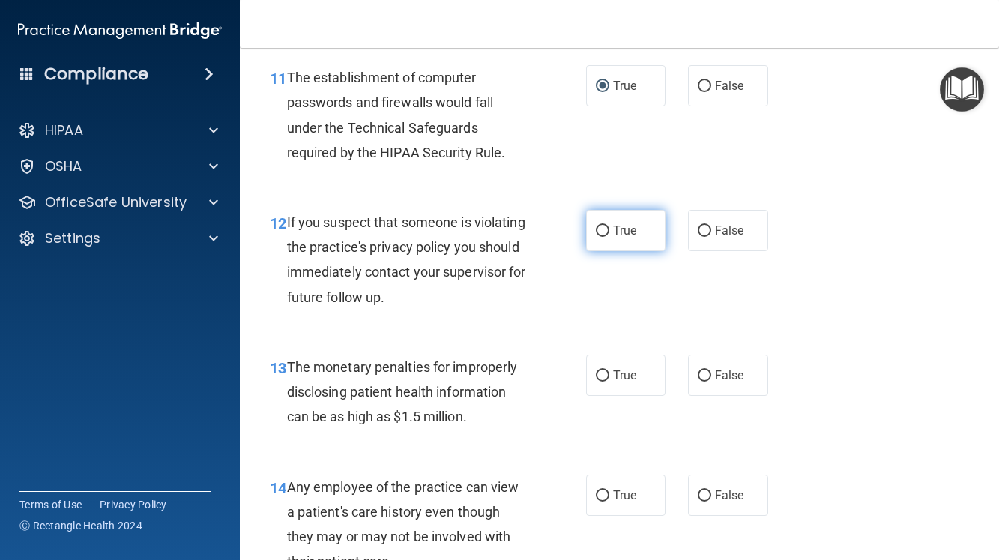
click at [596, 237] on input "True" at bounding box center [602, 231] width 13 height 11
radio input "true"
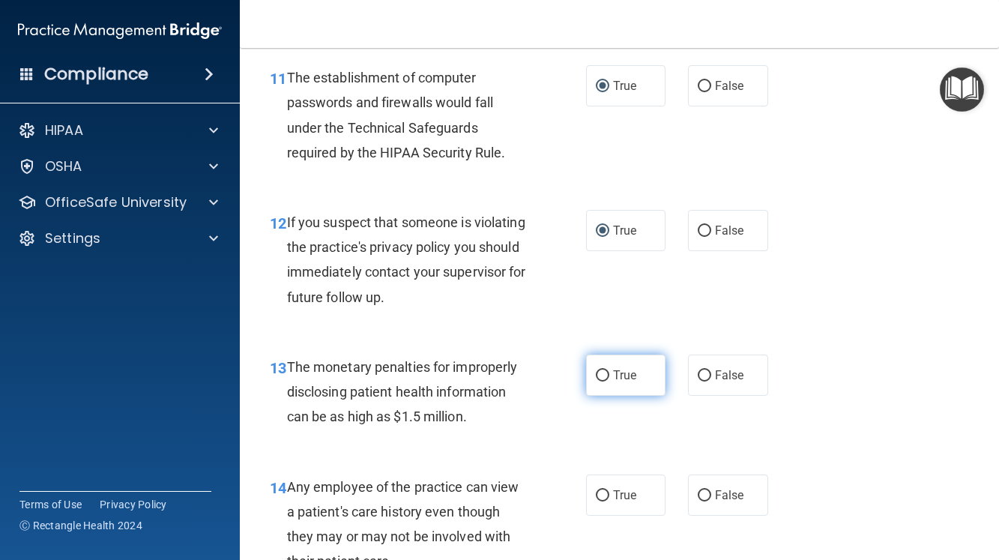
click at [597, 382] on input "True" at bounding box center [602, 375] width 13 height 11
radio input "true"
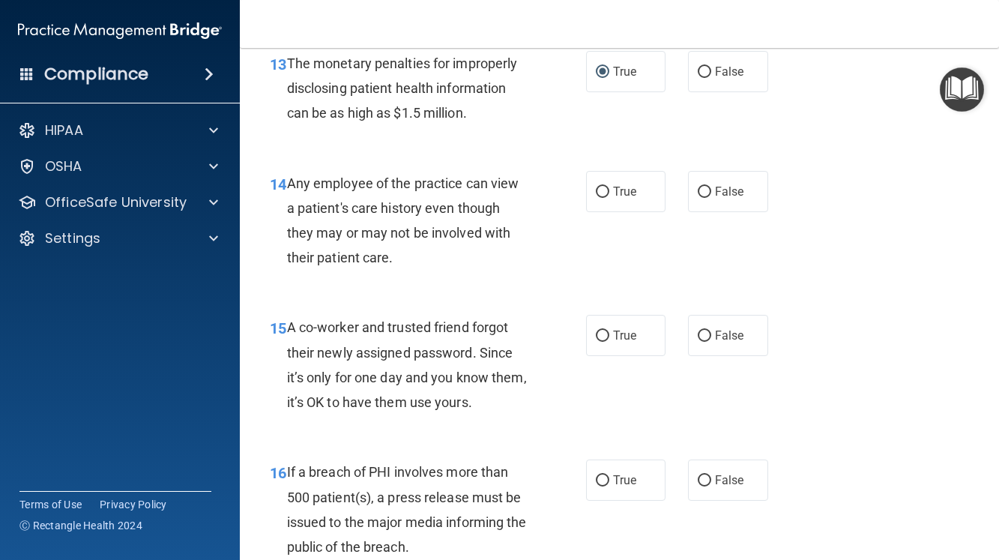
scroll to position [1874, 0]
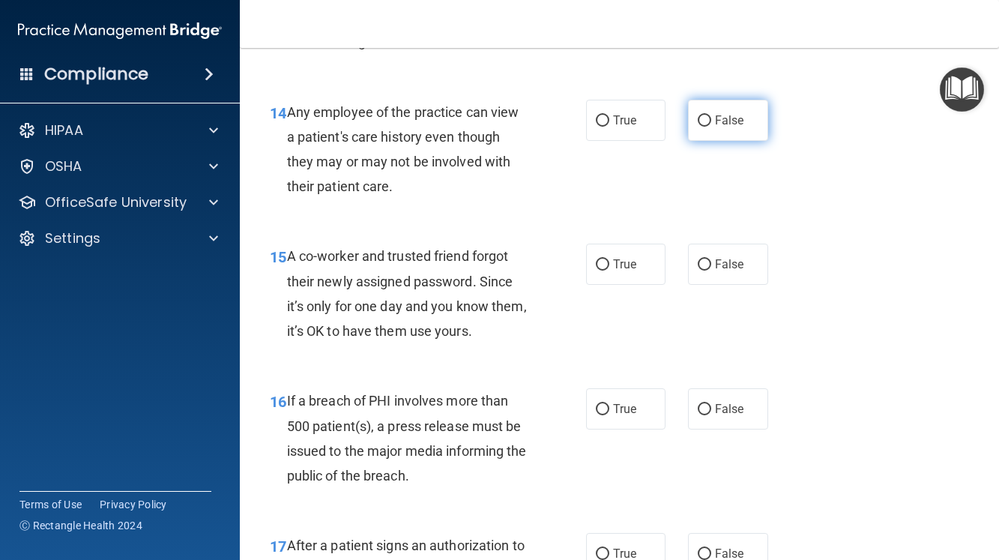
click at [701, 127] on input "False" at bounding box center [704, 120] width 13 height 11
radio input "true"
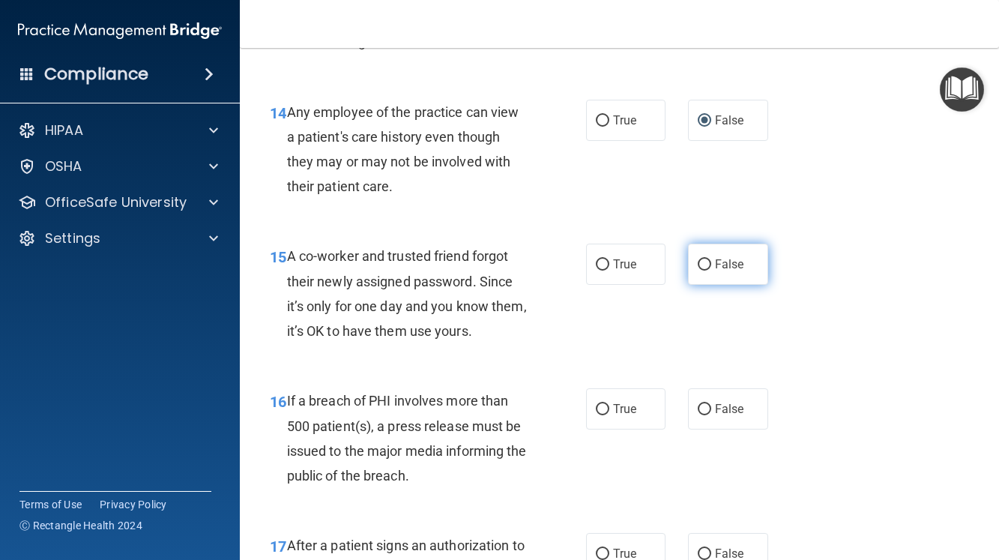
click at [698, 271] on input "False" at bounding box center [704, 264] width 13 height 11
radio input "true"
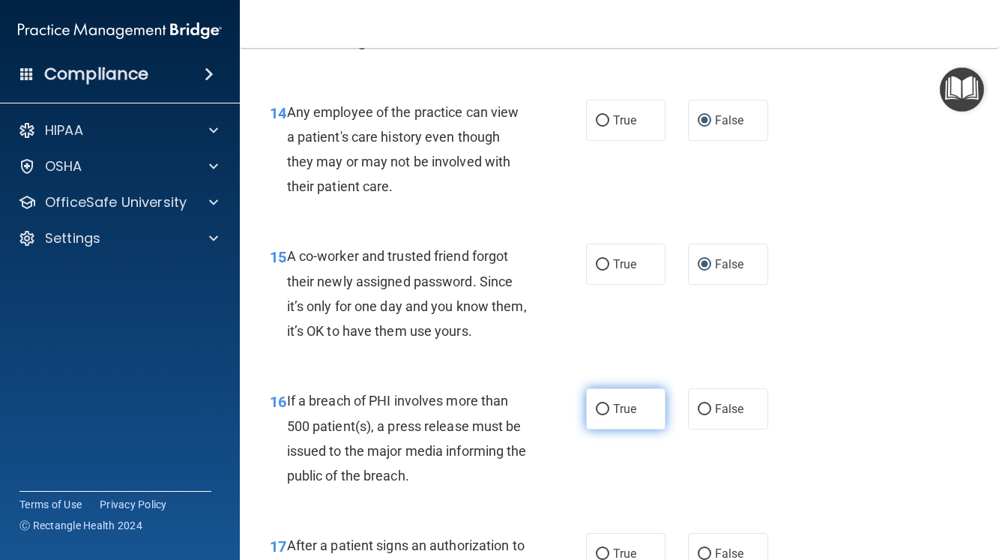
click at [596, 415] on input "True" at bounding box center [602, 409] width 13 height 11
radio input "true"
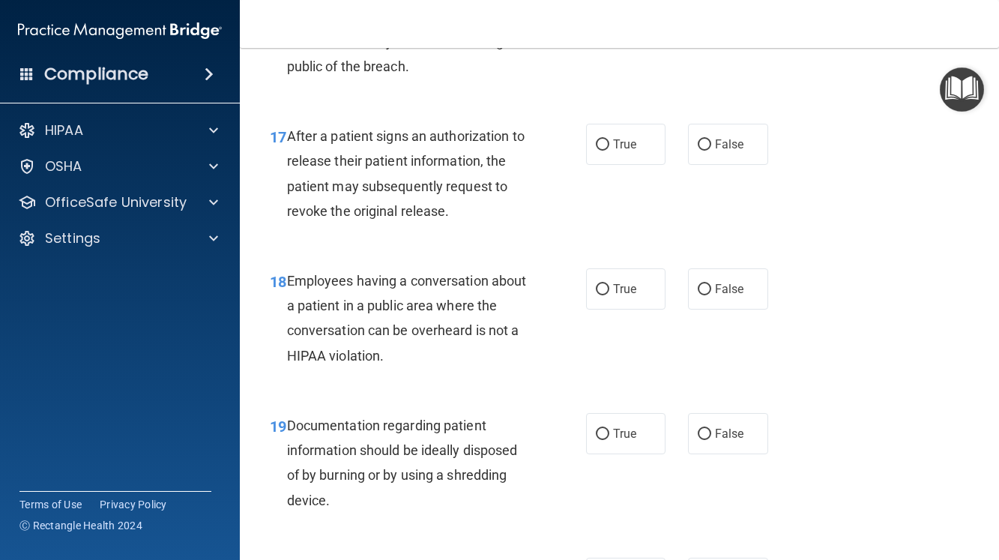
scroll to position [2324, 0]
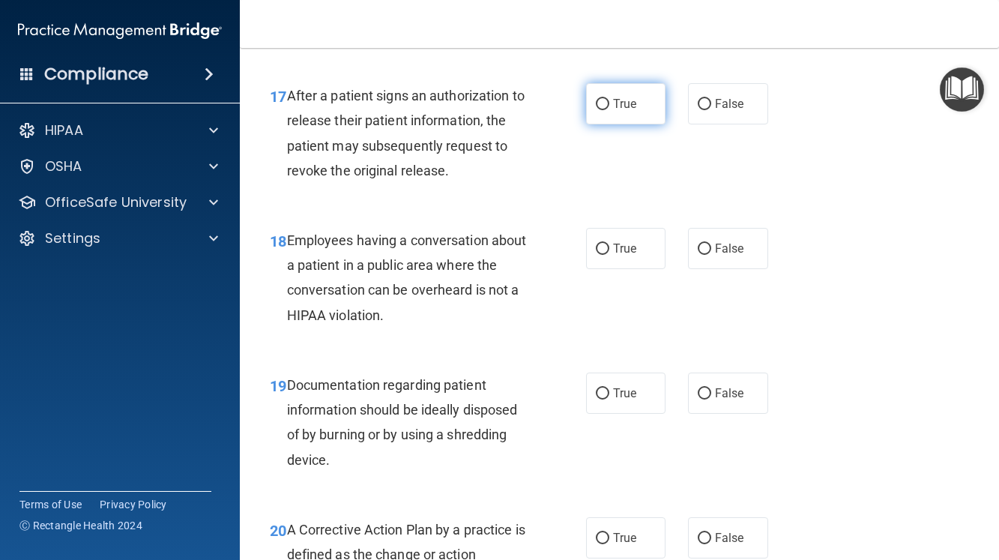
click at [596, 110] on input "True" at bounding box center [602, 104] width 13 height 11
radio input "true"
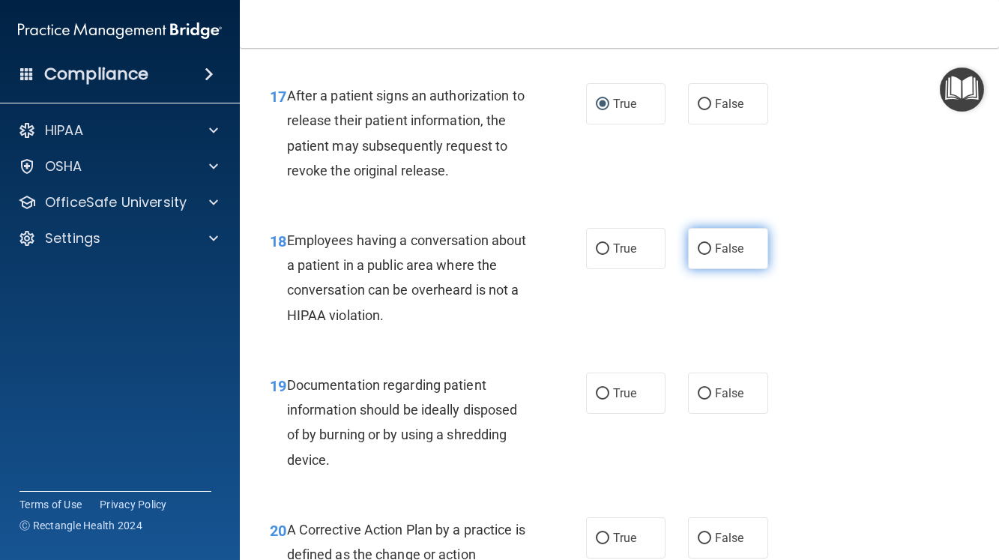
click at [698, 255] on input "False" at bounding box center [704, 249] width 13 height 11
radio input "true"
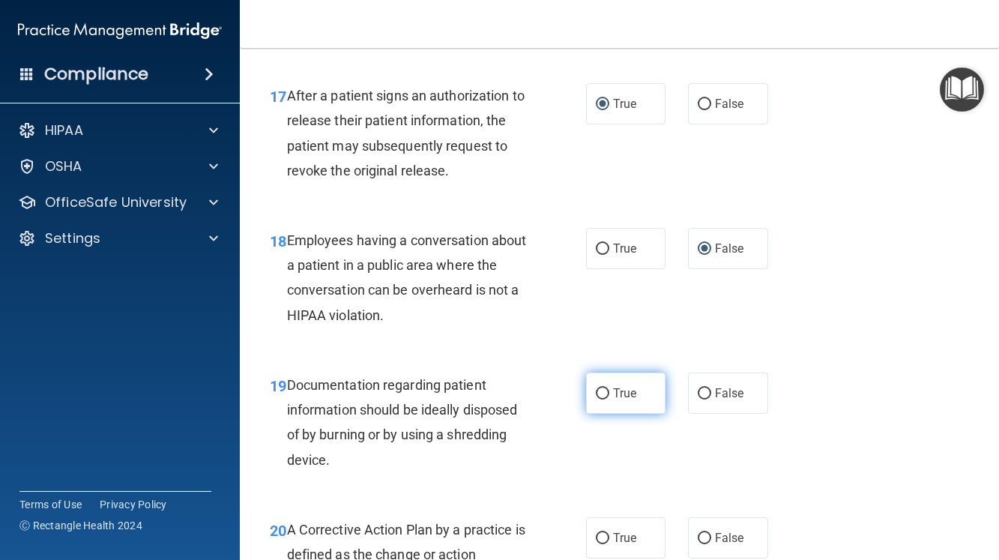
click at [596, 400] on input "True" at bounding box center [602, 393] width 13 height 11
radio input "true"
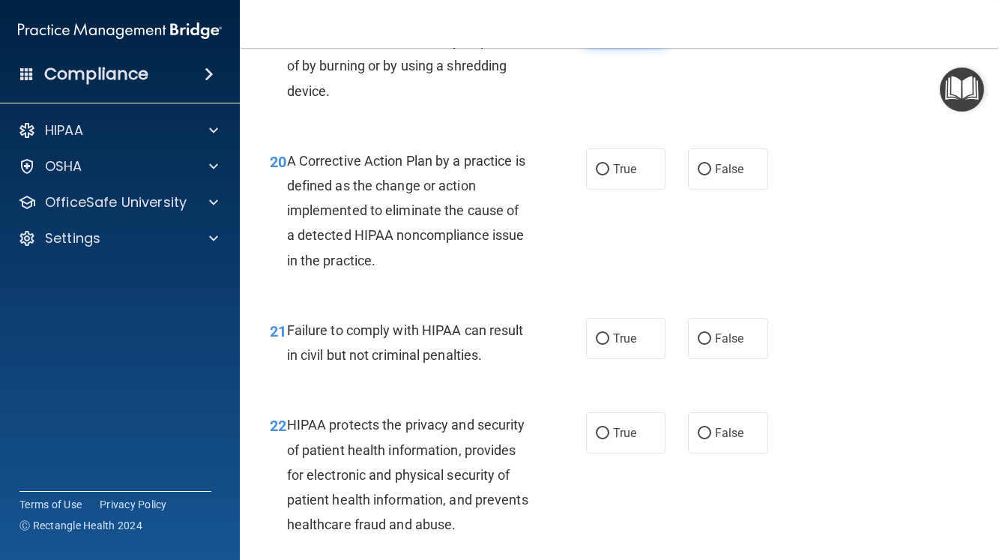
scroll to position [2698, 0]
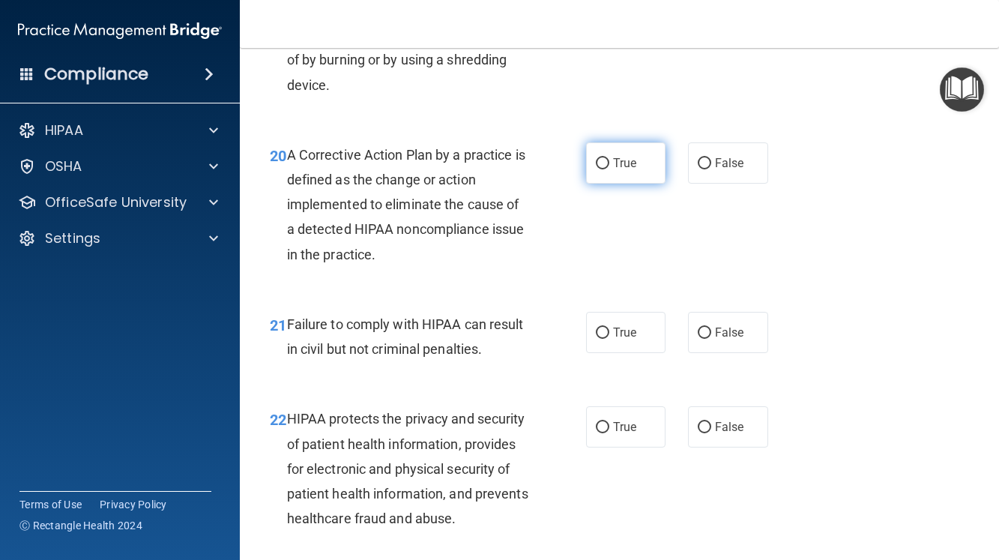
click at [596, 169] on input "True" at bounding box center [602, 163] width 13 height 11
radio input "true"
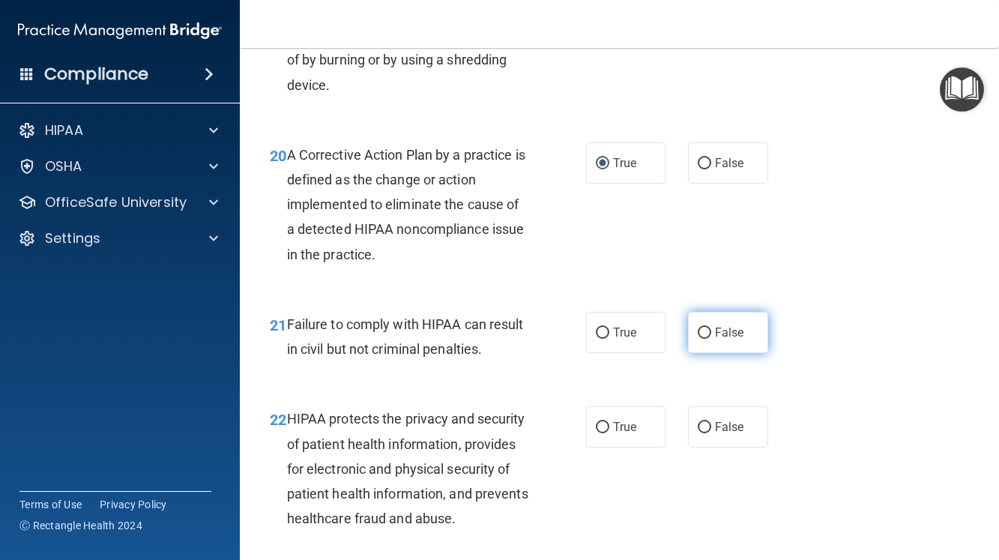
click at [698, 339] on input "False" at bounding box center [704, 333] width 13 height 11
radio input "true"
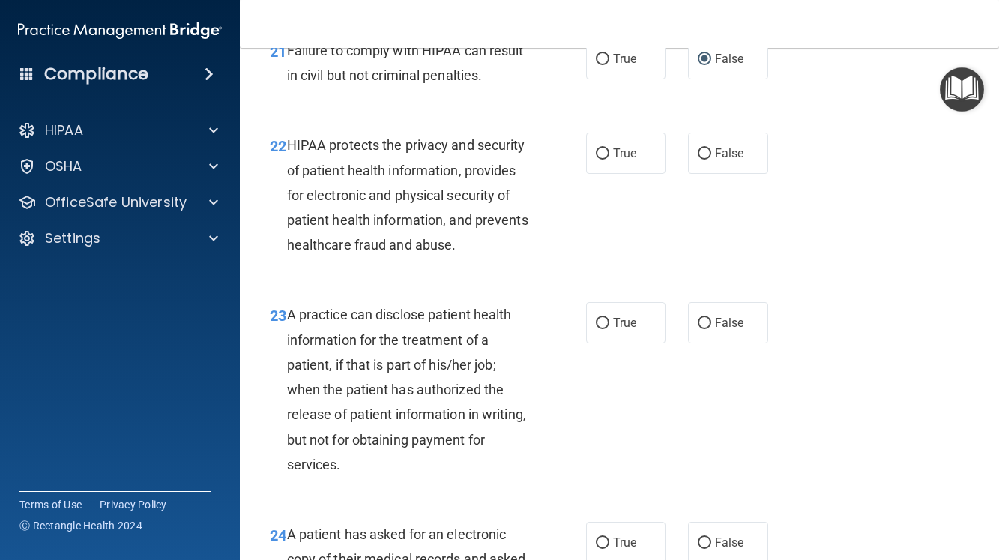
scroll to position [2998, 0]
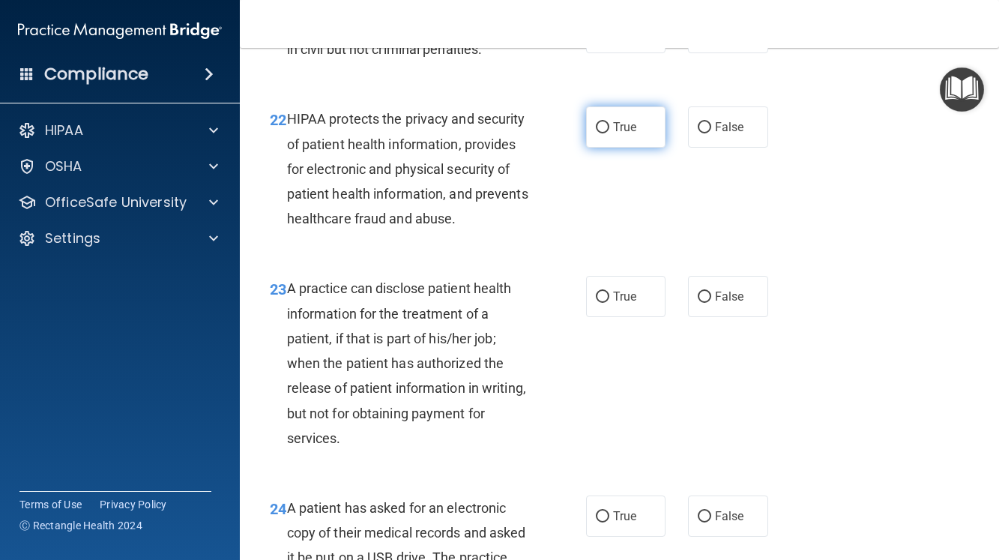
click at [596, 133] on input "True" at bounding box center [602, 127] width 13 height 11
radio input "true"
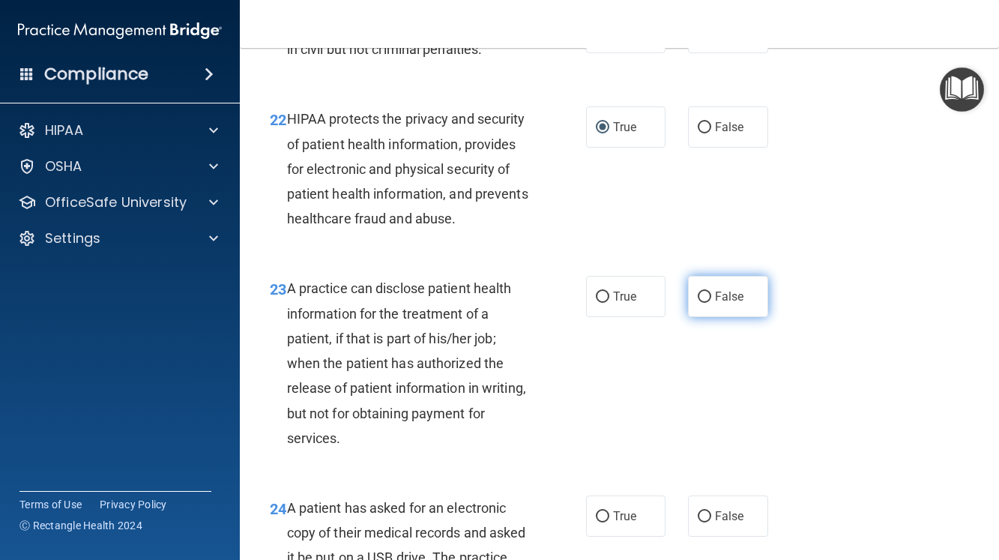
click at [698, 303] on input "False" at bounding box center [704, 297] width 13 height 11
radio input "true"
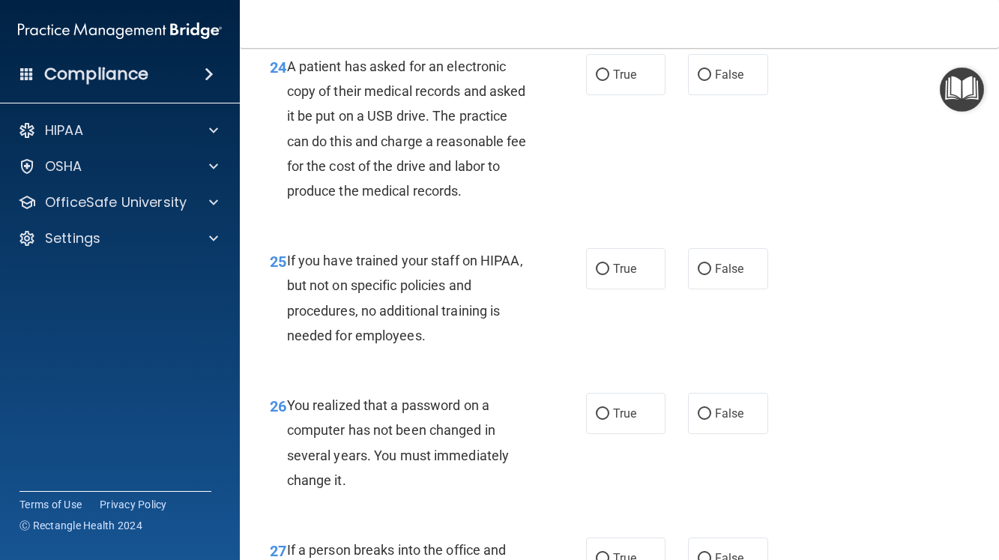
scroll to position [3448, 0]
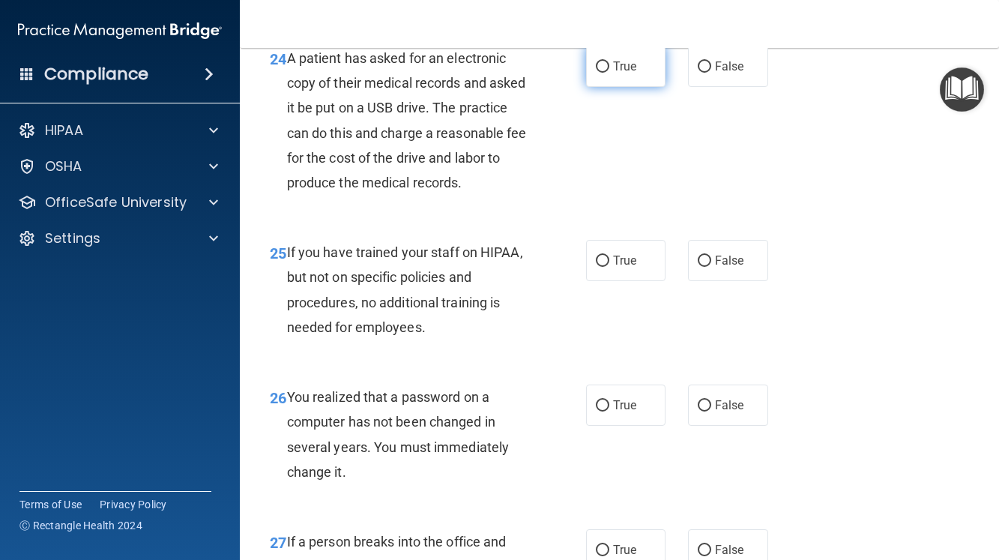
click at [596, 73] on input "True" at bounding box center [602, 66] width 13 height 11
radio input "true"
click at [698, 267] on input "False" at bounding box center [704, 261] width 13 height 11
radio input "true"
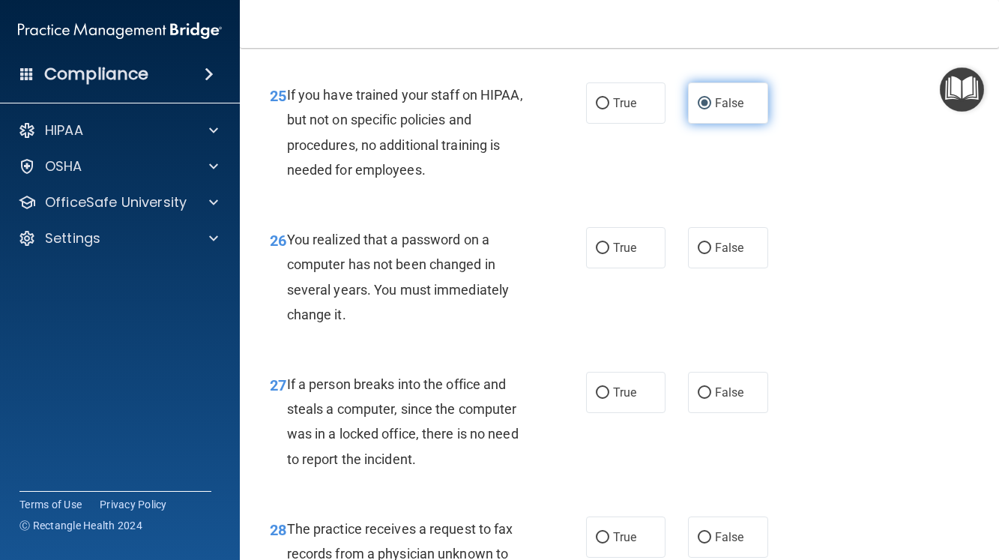
scroll to position [3673, 0]
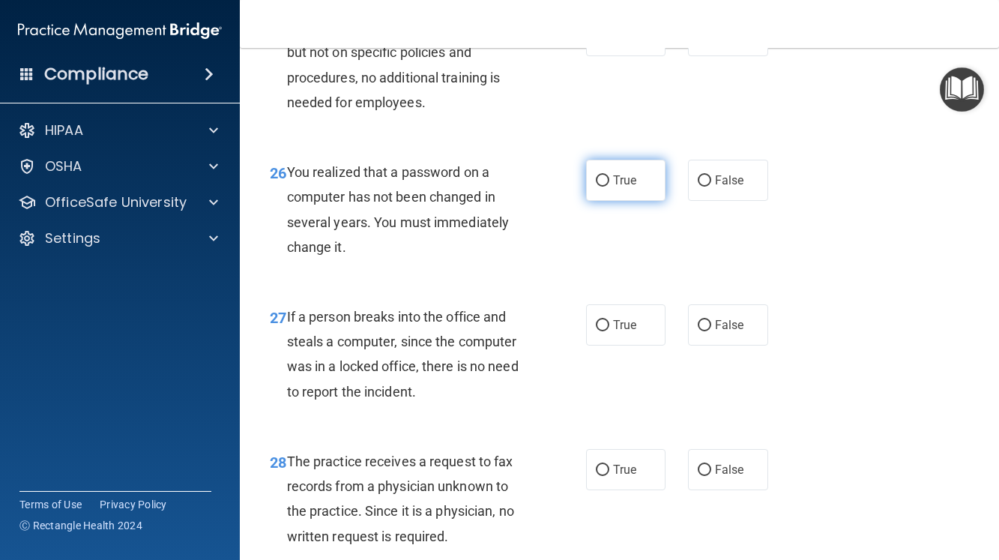
click at [596, 187] on input "True" at bounding box center [602, 180] width 13 height 11
radio input "true"
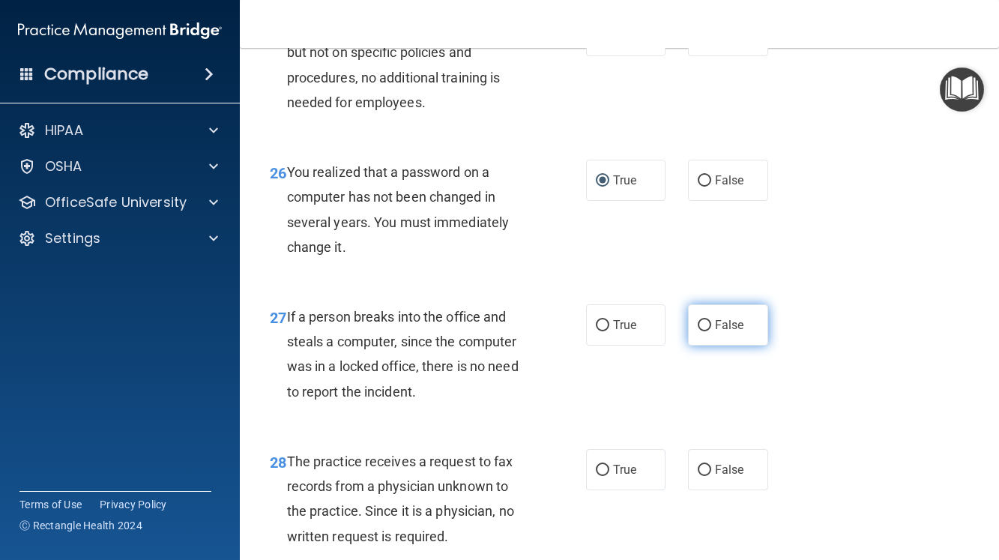
click at [690, 346] on label "False" at bounding box center [728, 324] width 80 height 41
click at [698, 331] on input "False" at bounding box center [704, 325] width 13 height 11
radio input "true"
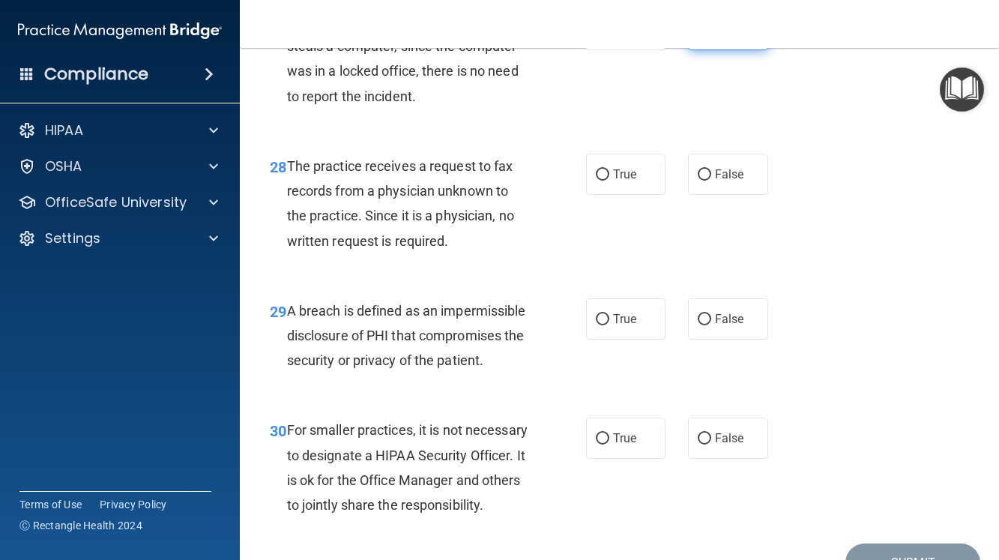
scroll to position [3973, 0]
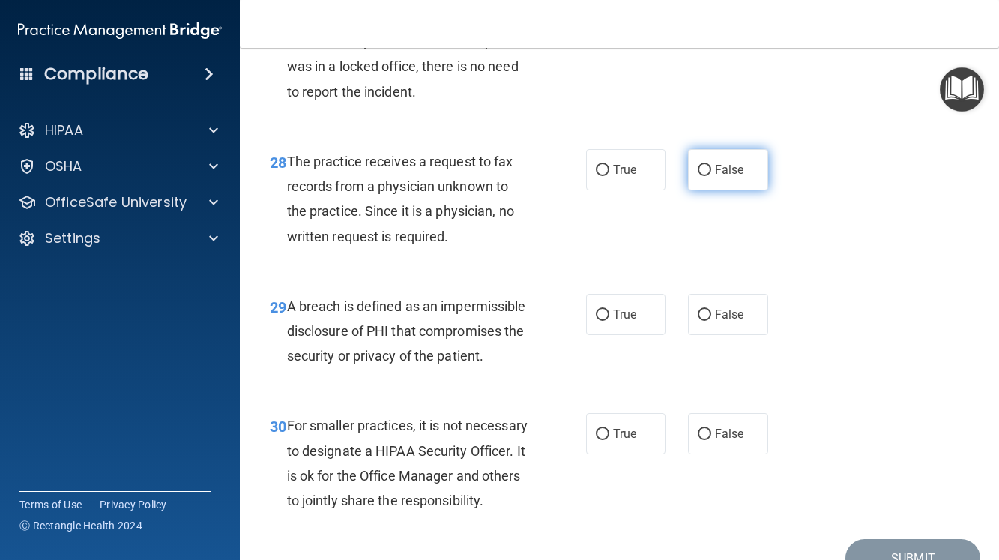
click at [698, 176] on input "False" at bounding box center [704, 170] width 13 height 11
radio input "true"
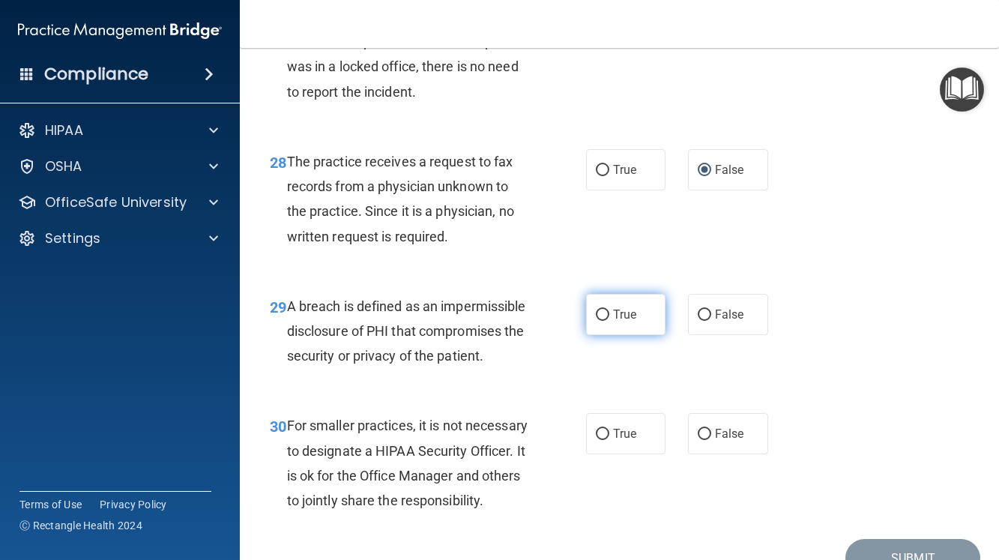
click at [596, 321] on input "True" at bounding box center [602, 315] width 13 height 11
radio input "true"
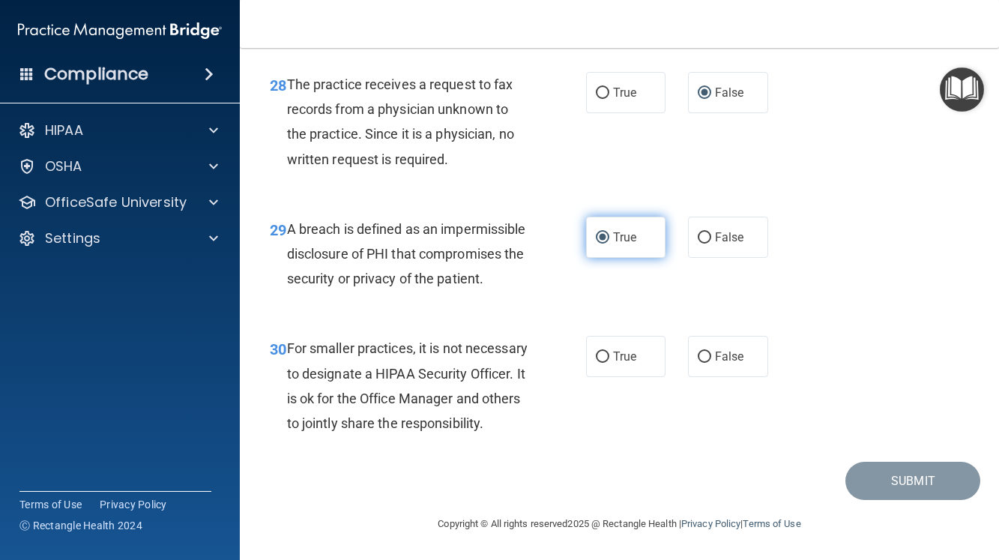
scroll to position [4174, 0]
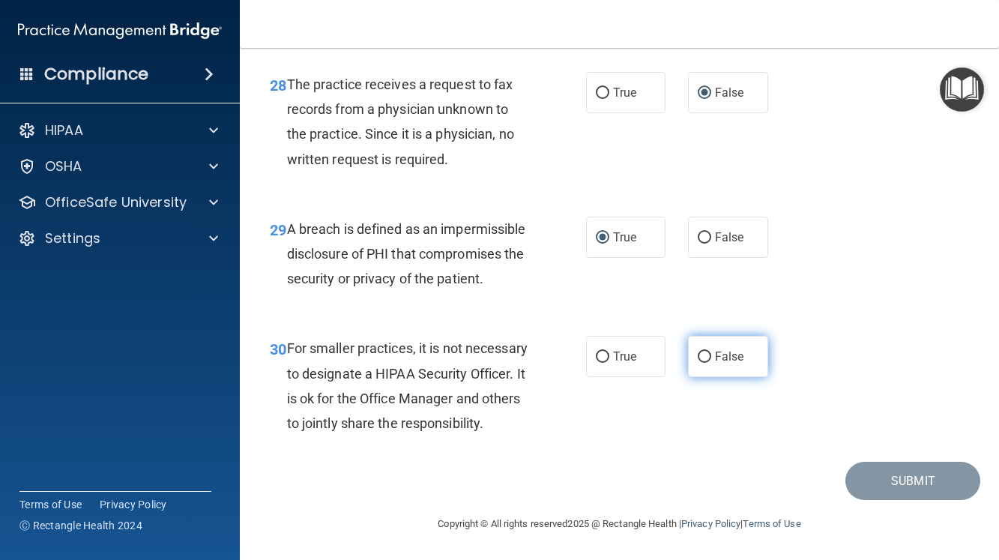
click at [698, 352] on input "False" at bounding box center [704, 357] width 13 height 11
radio input "true"
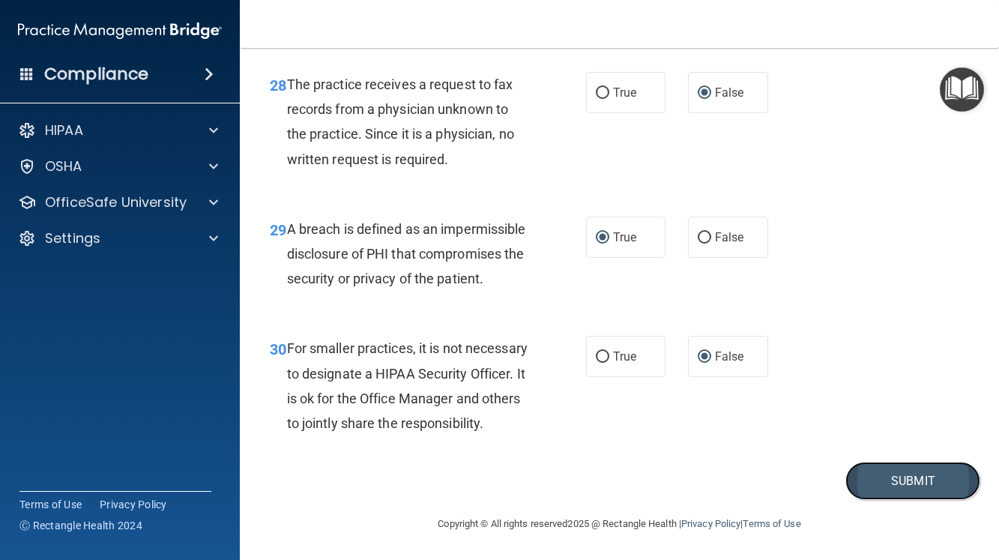
click at [882, 478] on button "Submit" at bounding box center [913, 481] width 135 height 38
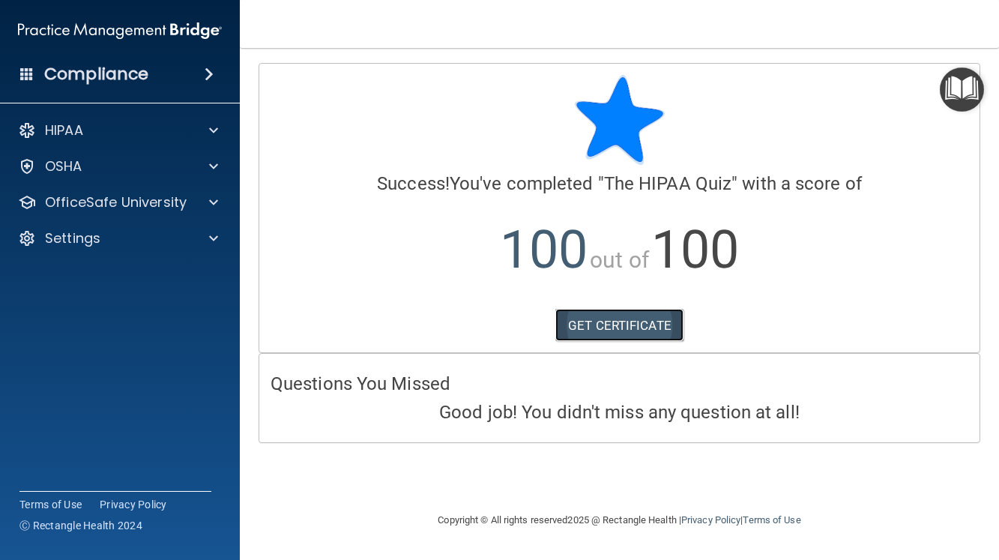
click at [596, 335] on link "GET CERTIFICATE" at bounding box center [619, 325] width 128 height 33
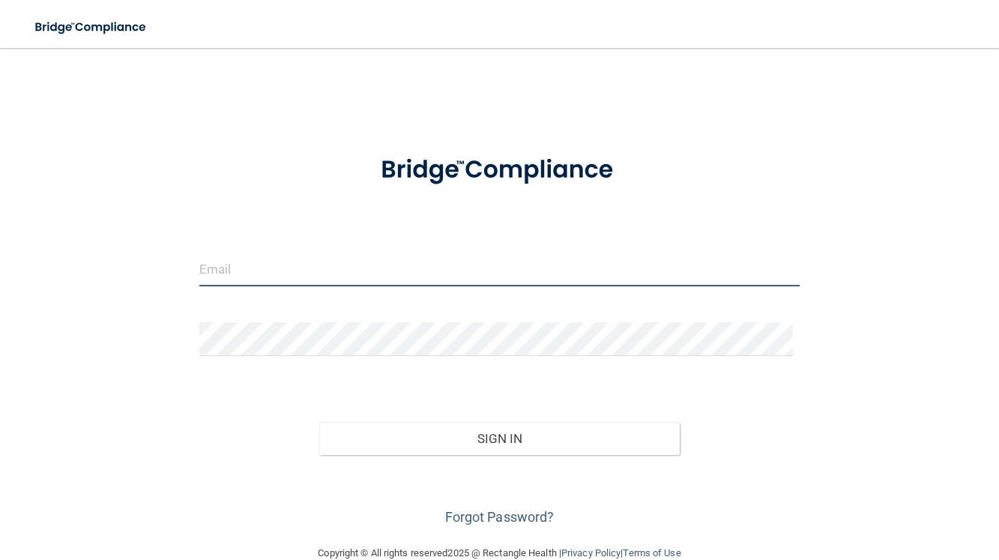
click at [321, 265] on input "email" at bounding box center [499, 270] width 601 height 34
type input "[EMAIL_ADDRESS][DOMAIN_NAME]"
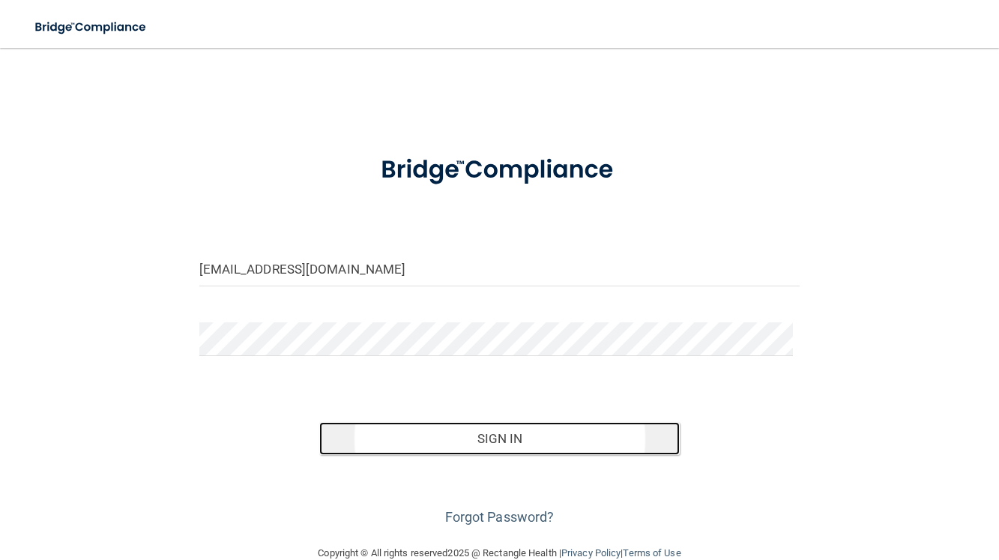
click at [500, 437] on button "Sign In" at bounding box center [499, 438] width 361 height 33
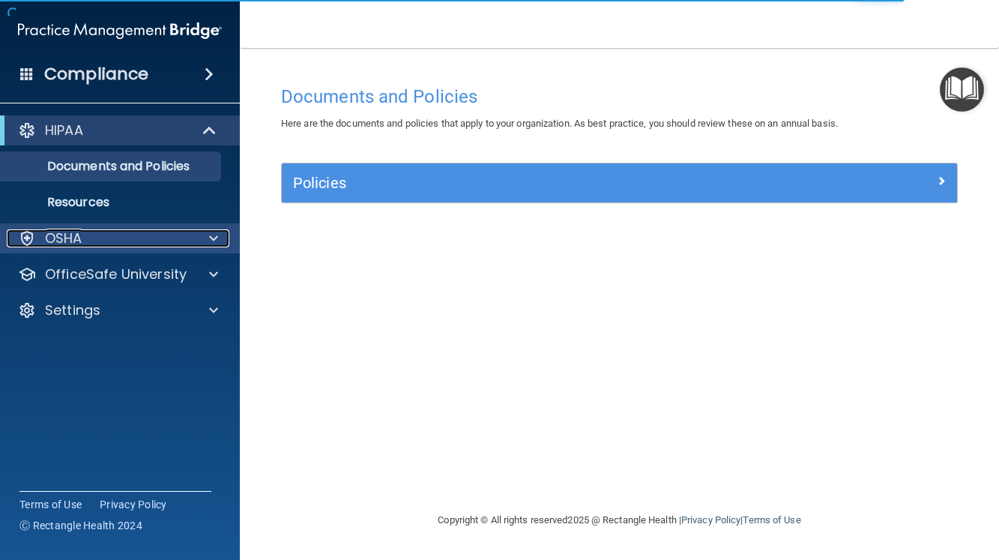
click at [63, 238] on p "OSHA" at bounding box center [63, 238] width 37 height 18
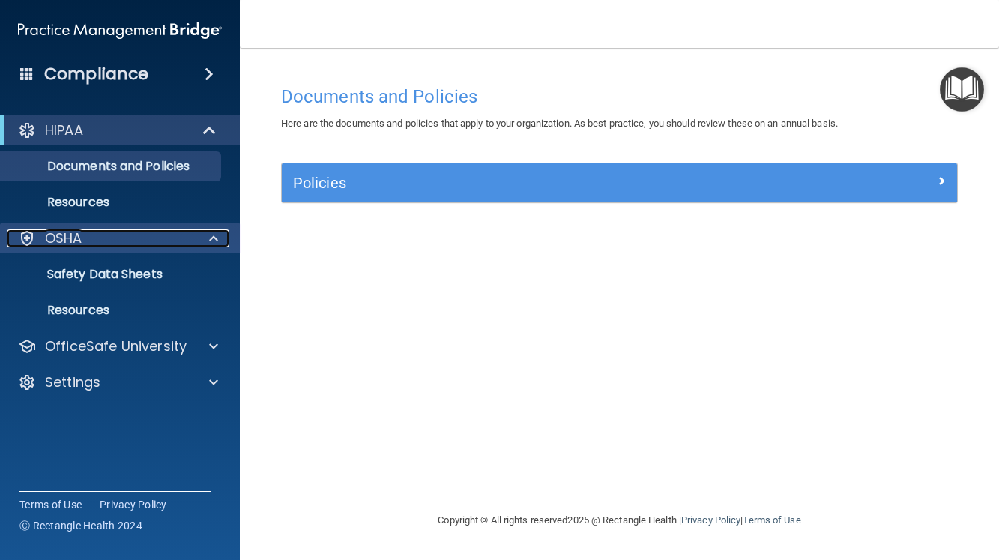
click at [156, 245] on div "OSHA" at bounding box center [100, 238] width 186 height 18
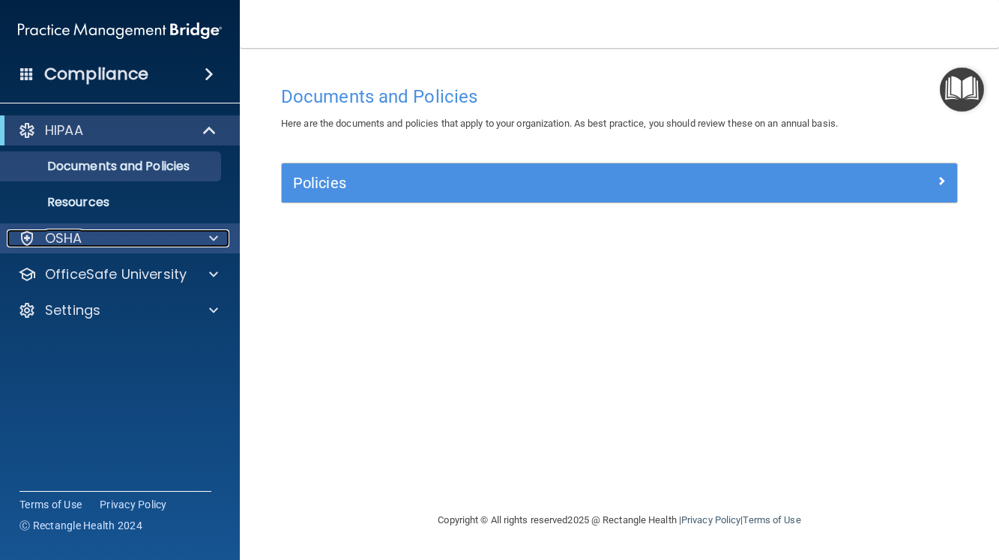
click at [214, 236] on span at bounding box center [213, 238] width 9 height 18
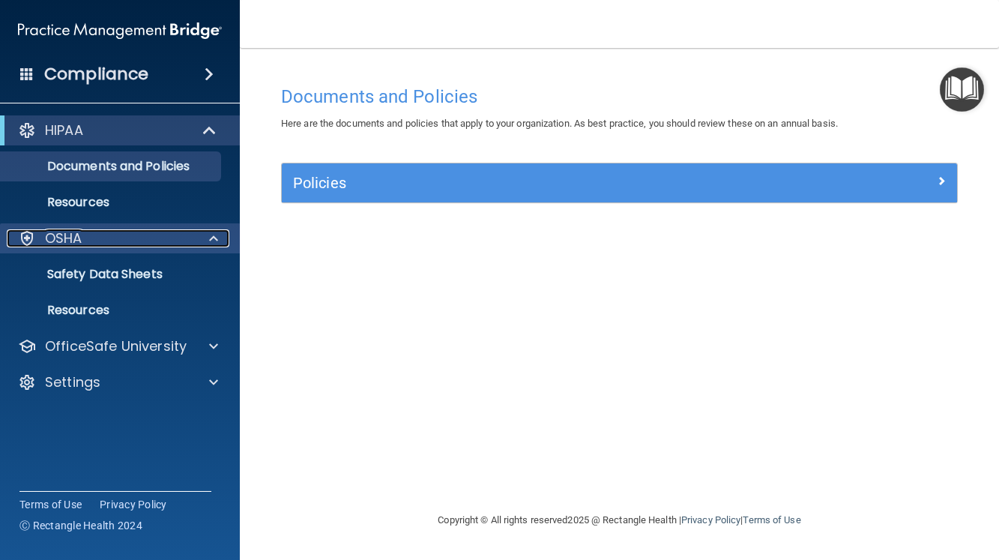
click at [214, 236] on span at bounding box center [213, 238] width 9 height 18
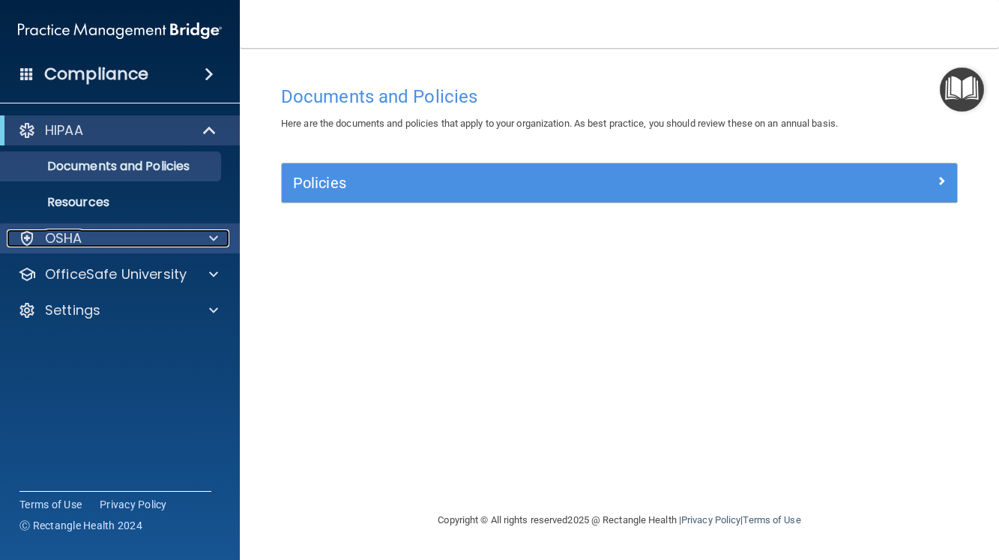
click at [91, 246] on div "OSHA" at bounding box center [100, 238] width 186 height 18
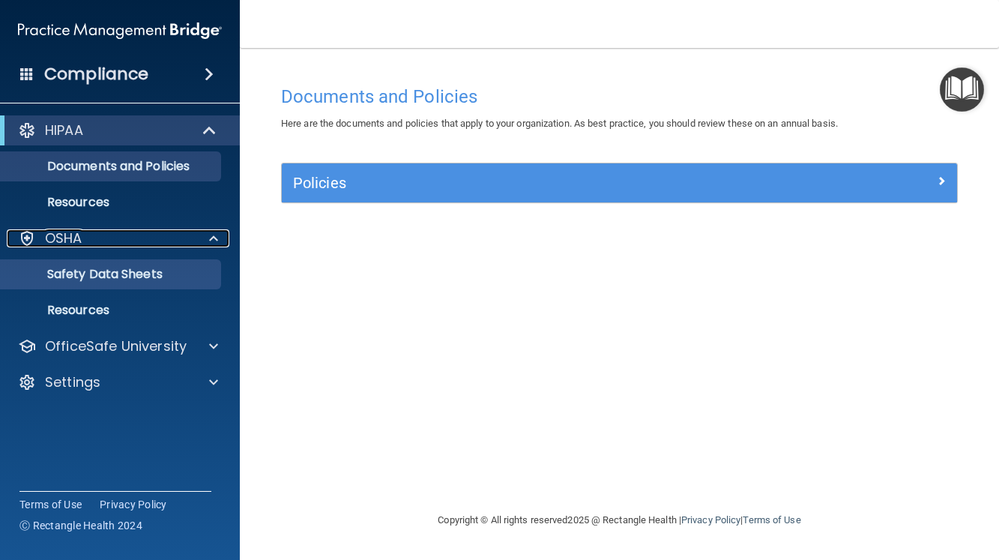
drag, startPoint x: 91, startPoint y: 246, endPoint x: 90, endPoint y: 277, distance: 30.7
click at [90, 277] on div "OSHA Documents Safety Data Sheets Self-Assessment Injury and Illness Report Res…" at bounding box center [120, 274] width 241 height 102
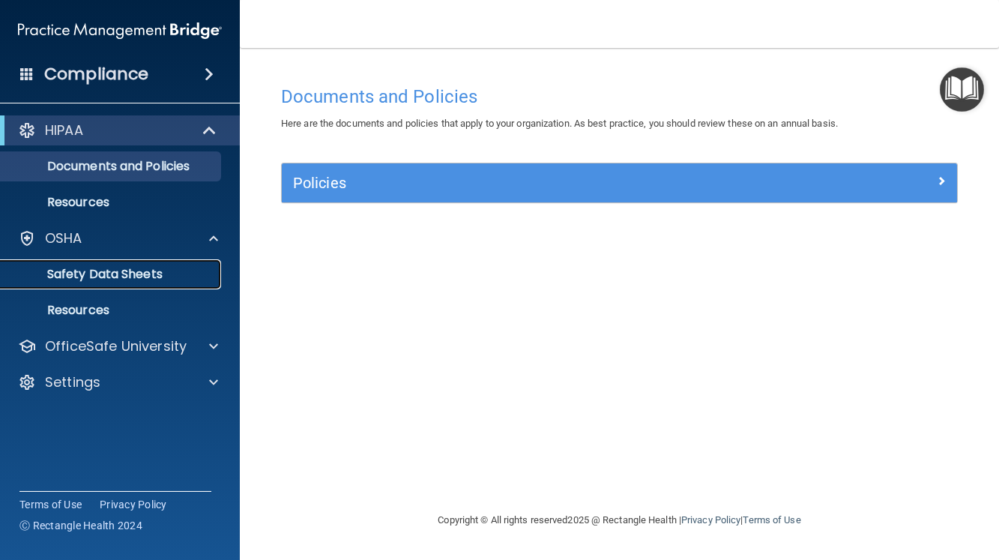
click at [90, 277] on p "Safety Data Sheets" at bounding box center [112, 274] width 205 height 15
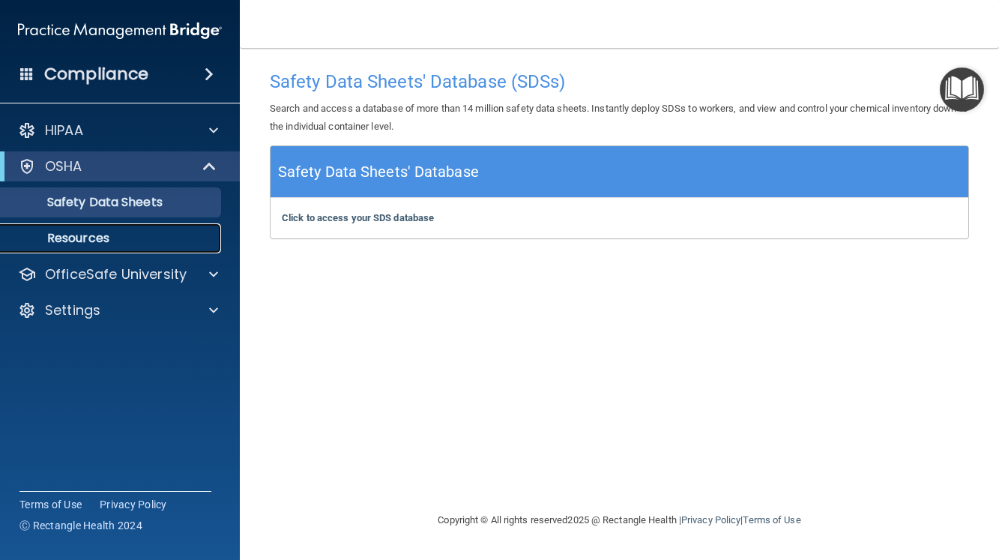
click at [93, 243] on p "Resources" at bounding box center [112, 238] width 205 height 15
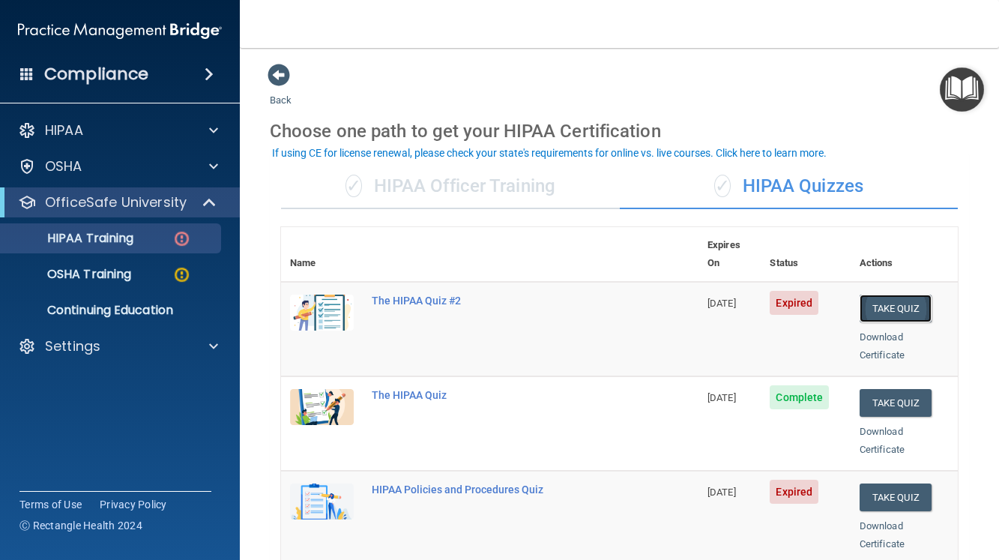
click at [870, 295] on button "Take Quiz" at bounding box center [896, 309] width 72 height 28
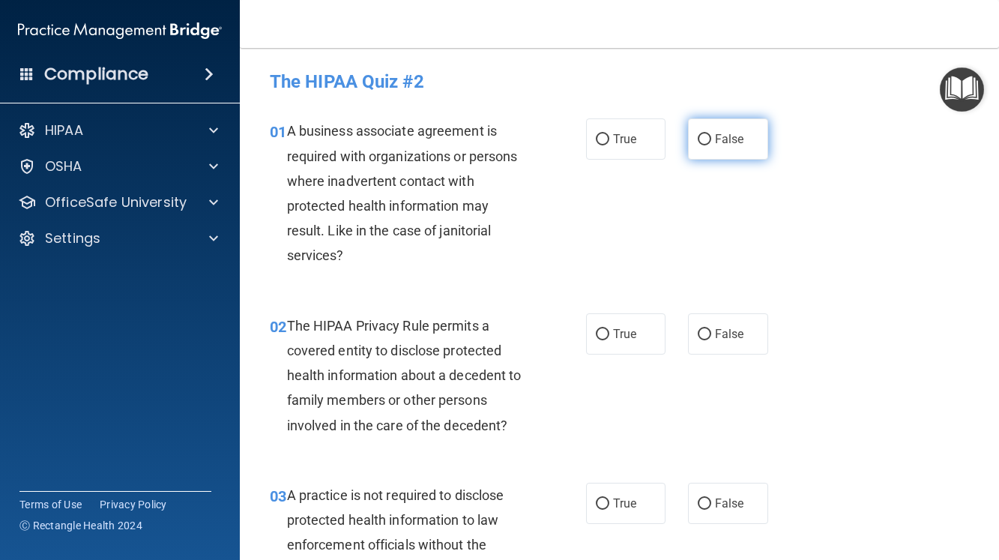
click at [699, 139] on input "False" at bounding box center [704, 139] width 13 height 11
radio input "true"
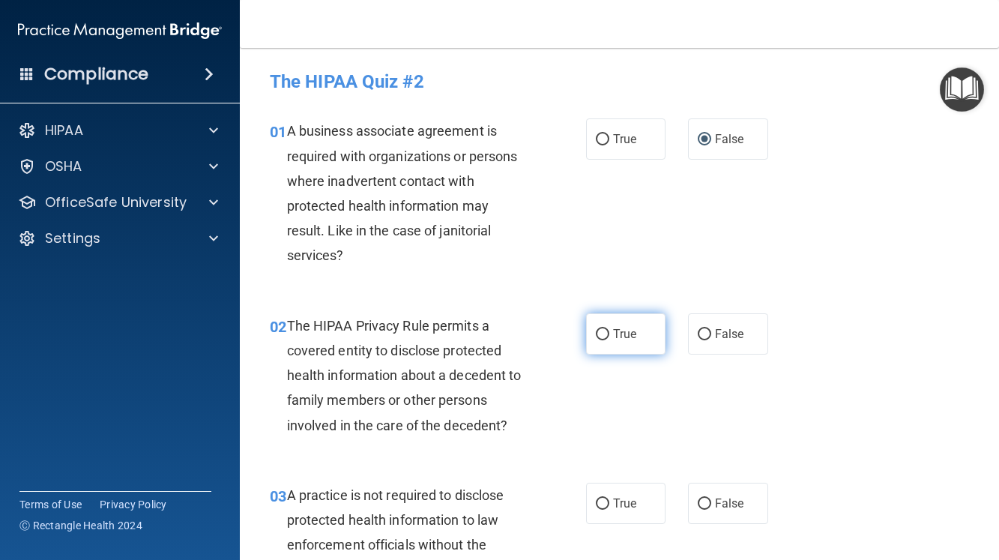
click at [597, 333] on input "True" at bounding box center [602, 334] width 13 height 11
radio input "true"
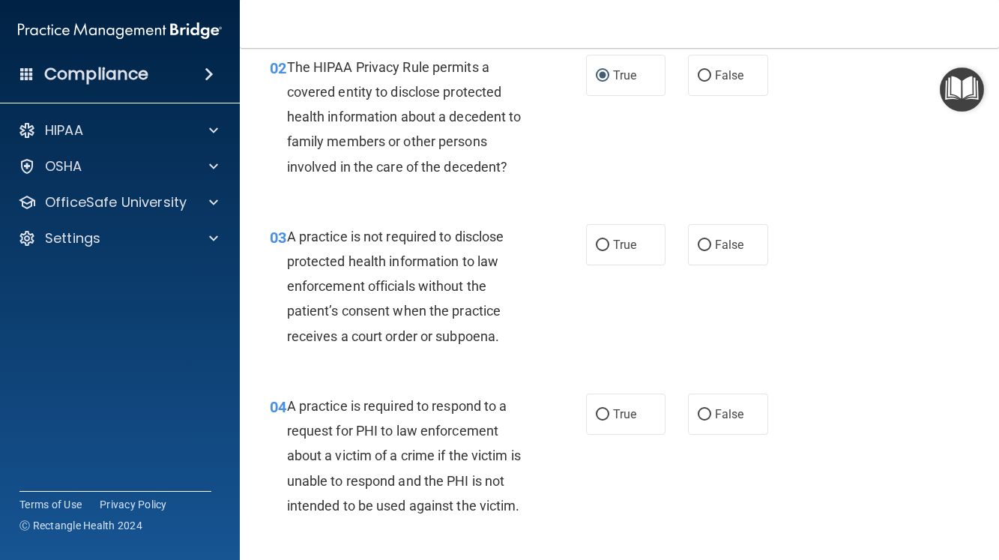
scroll to position [300, 0]
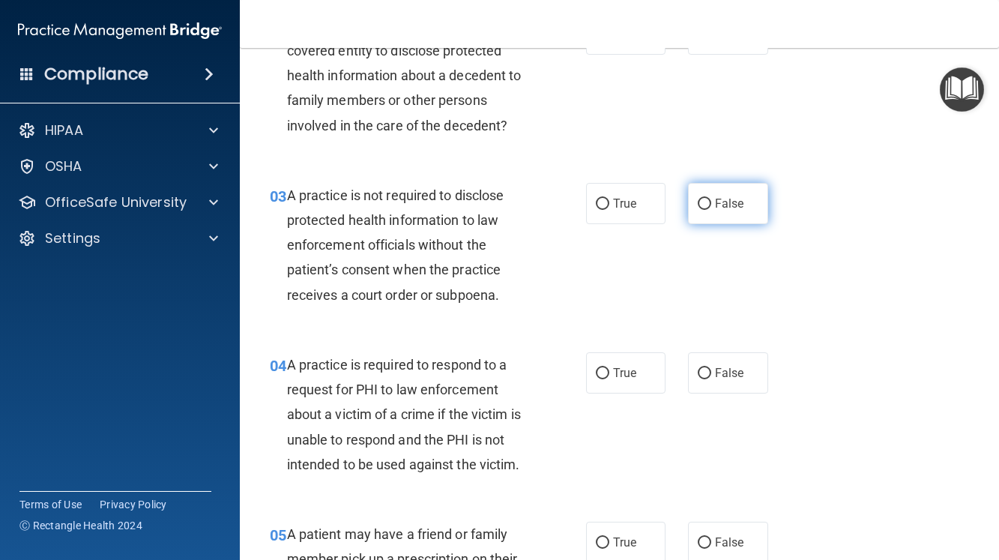
click at [698, 202] on input "False" at bounding box center [704, 204] width 13 height 11
radio input "true"
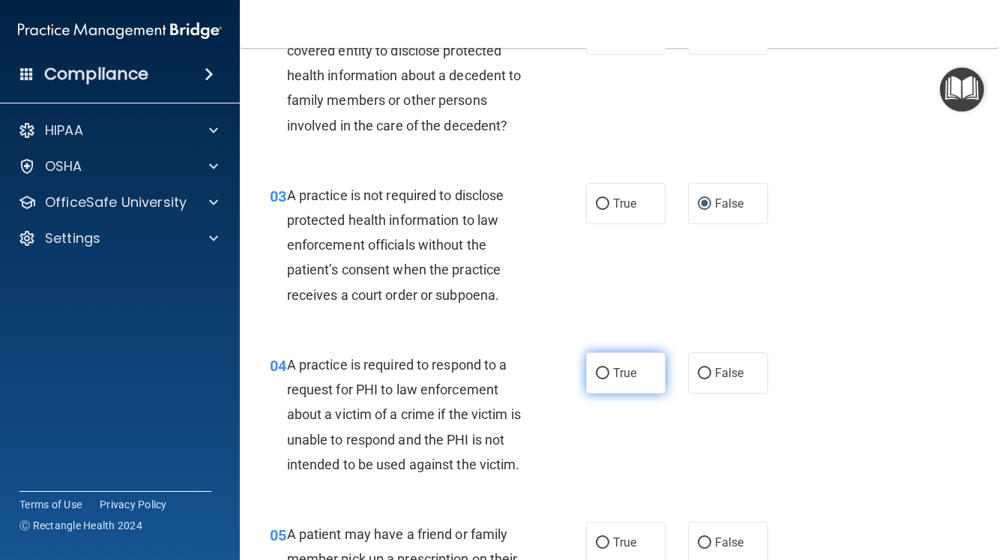
click at [596, 370] on input "True" at bounding box center [602, 373] width 13 height 11
radio input "true"
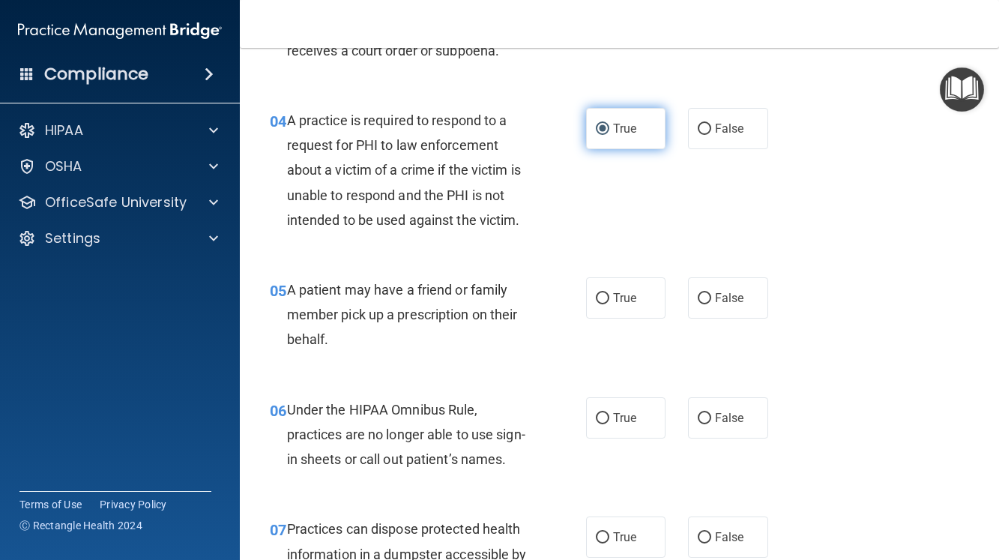
scroll to position [600, 0]
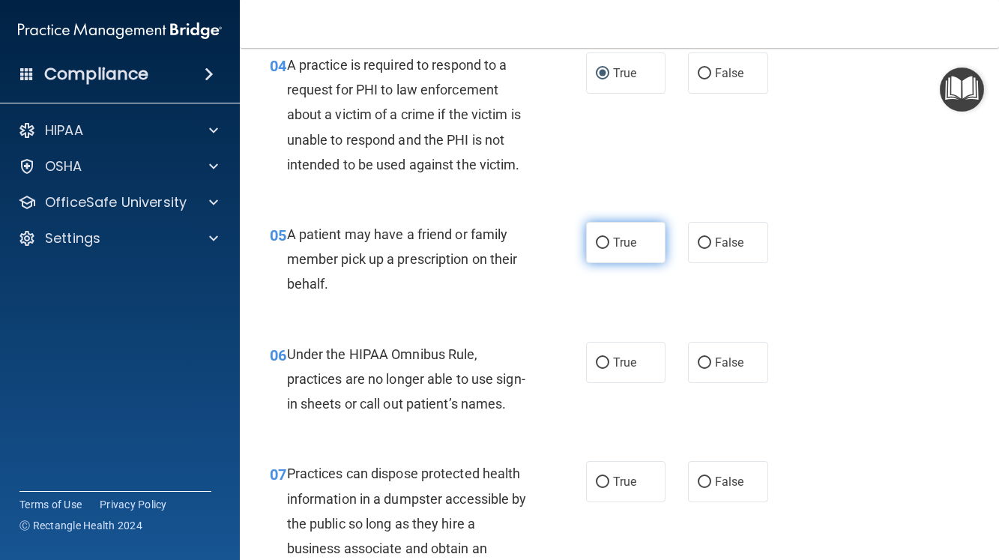
click at [597, 239] on input "True" at bounding box center [602, 243] width 13 height 11
radio input "true"
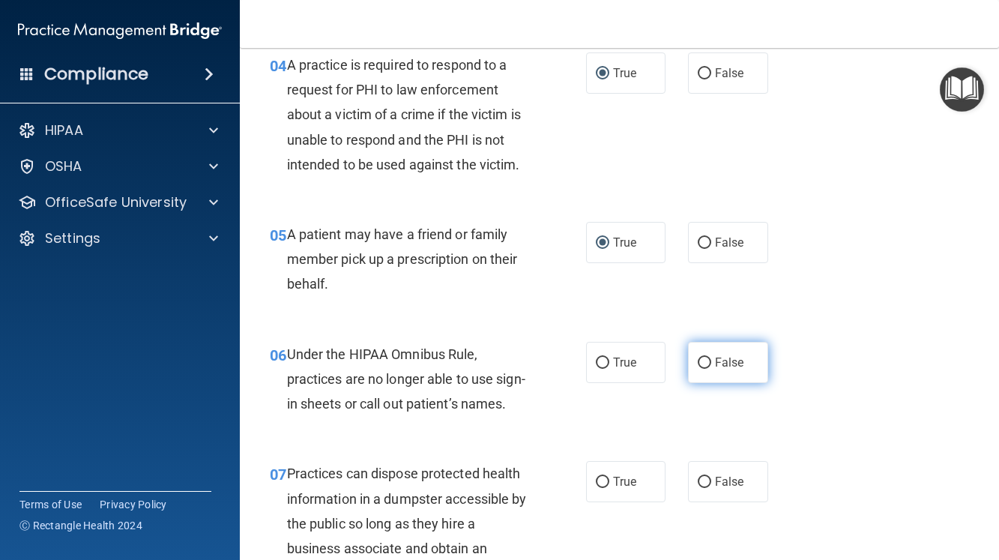
click at [698, 358] on input "False" at bounding box center [704, 363] width 13 height 11
radio input "true"
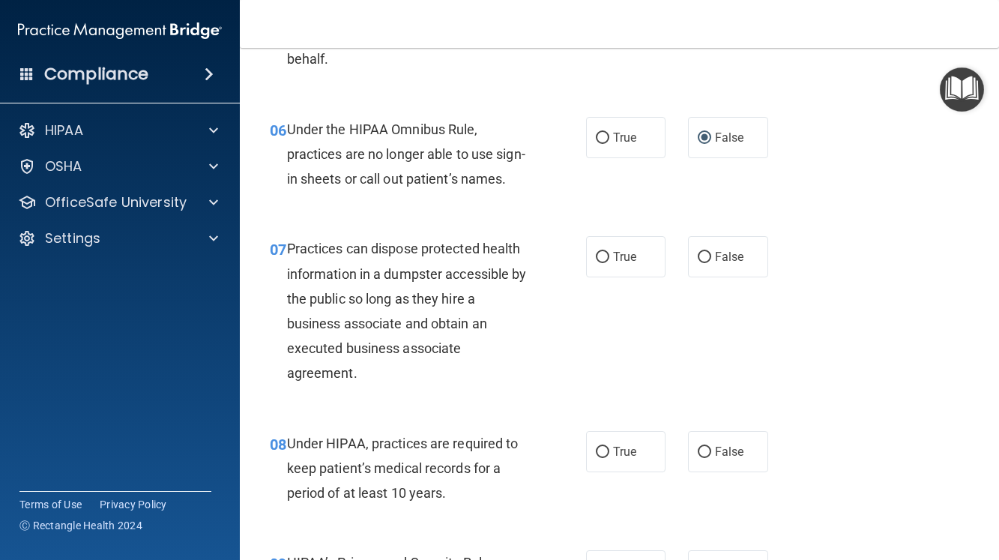
scroll to position [899, 0]
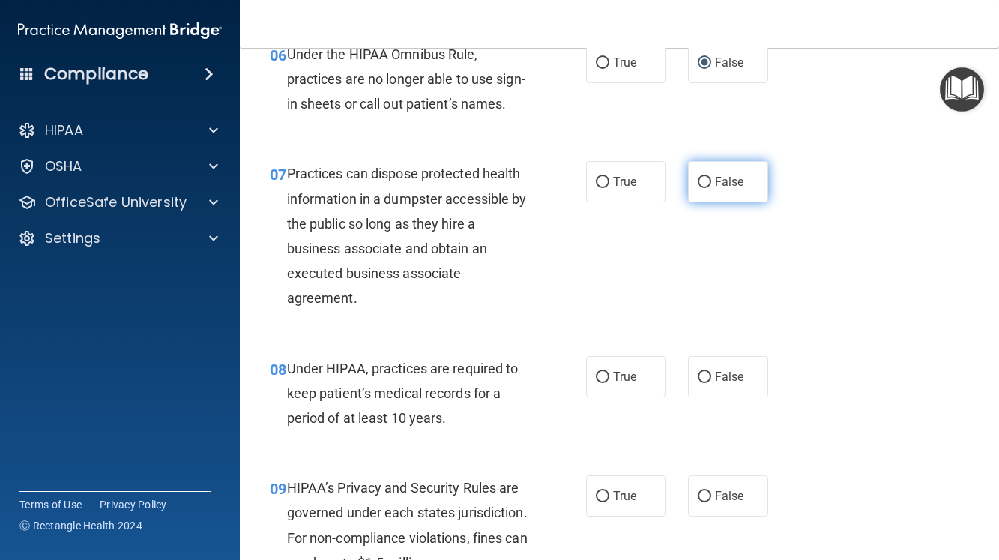
click at [698, 188] on input "False" at bounding box center [704, 182] width 13 height 11
radio input "true"
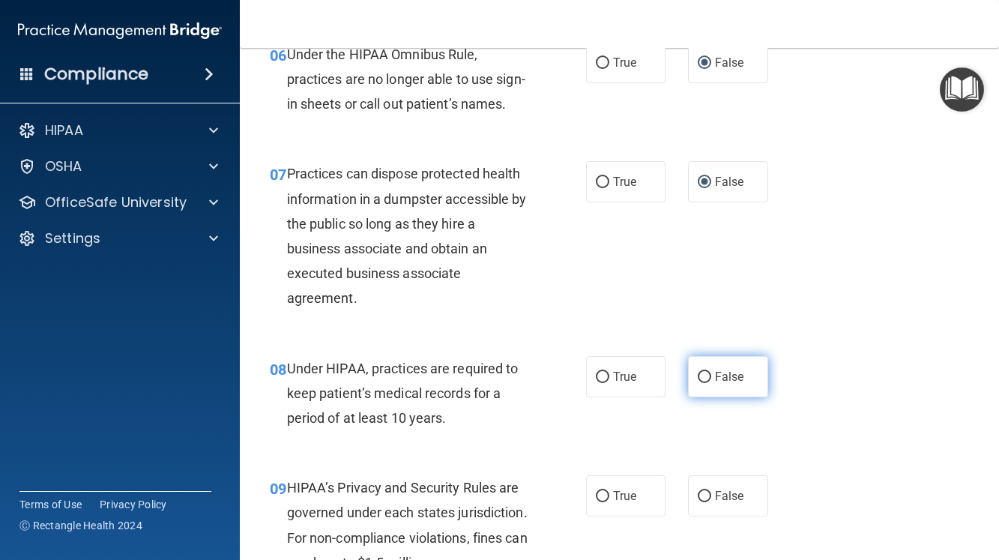
click at [698, 383] on input "False" at bounding box center [704, 377] width 13 height 11
radio input "true"
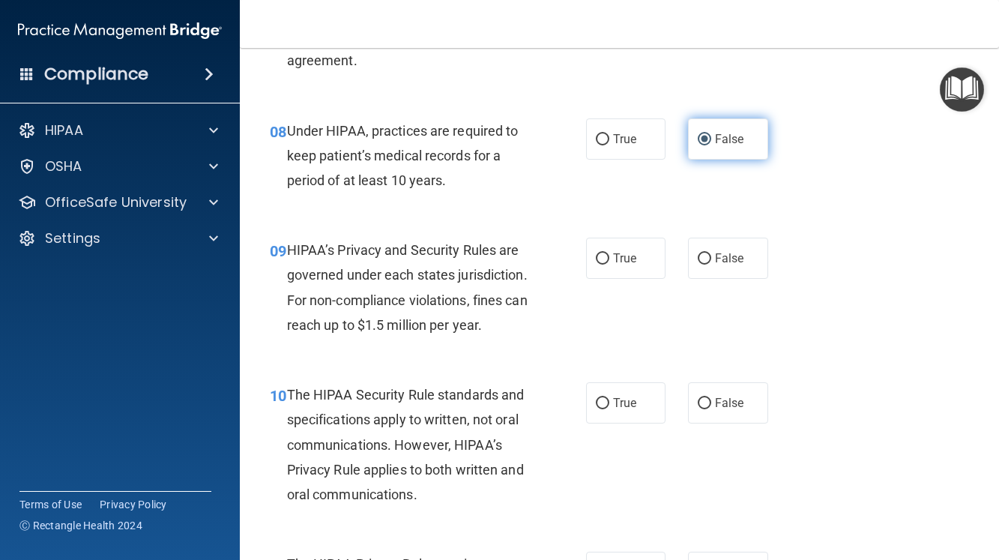
scroll to position [1199, 0]
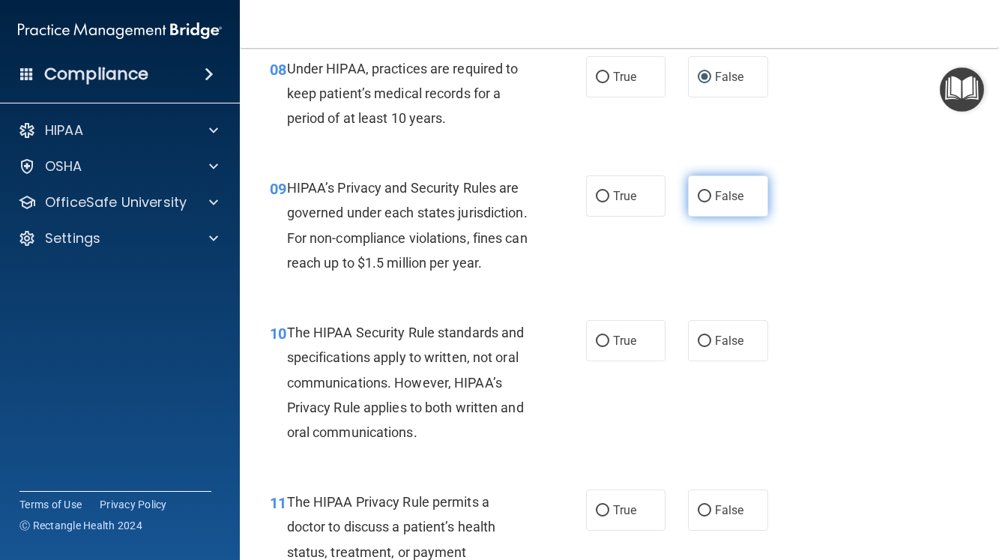
click at [698, 202] on input "False" at bounding box center [704, 196] width 13 height 11
radio input "true"
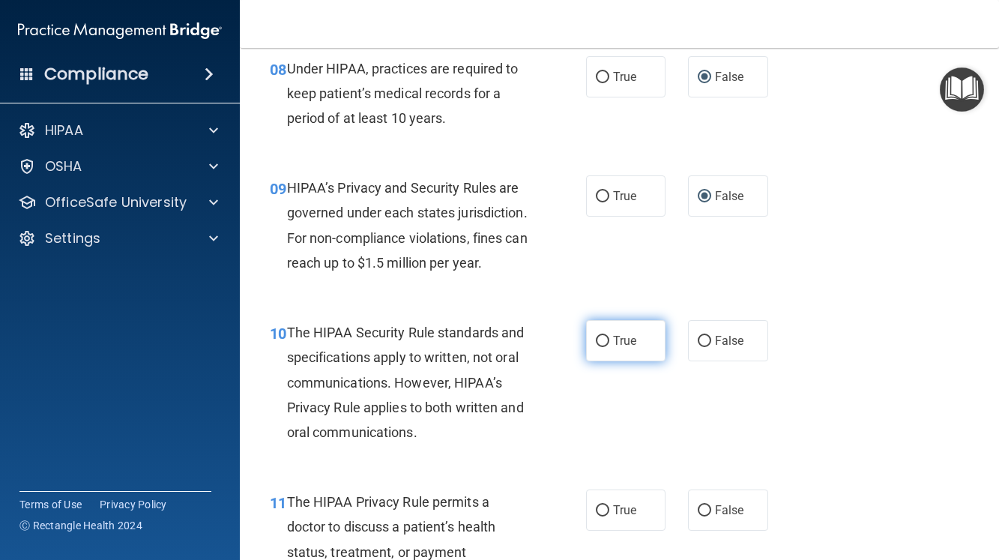
click at [596, 347] on input "True" at bounding box center [602, 341] width 13 height 11
radio input "true"
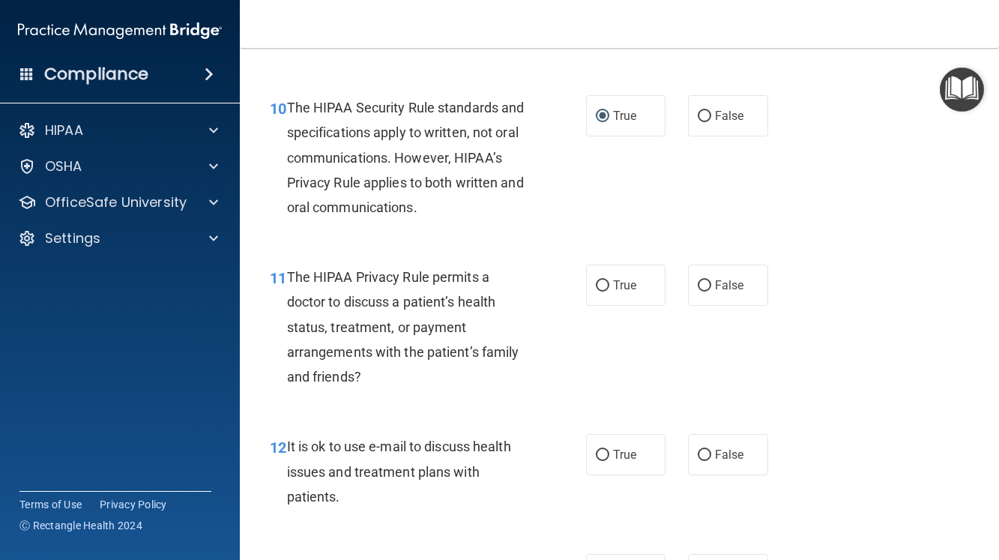
scroll to position [1574, 0]
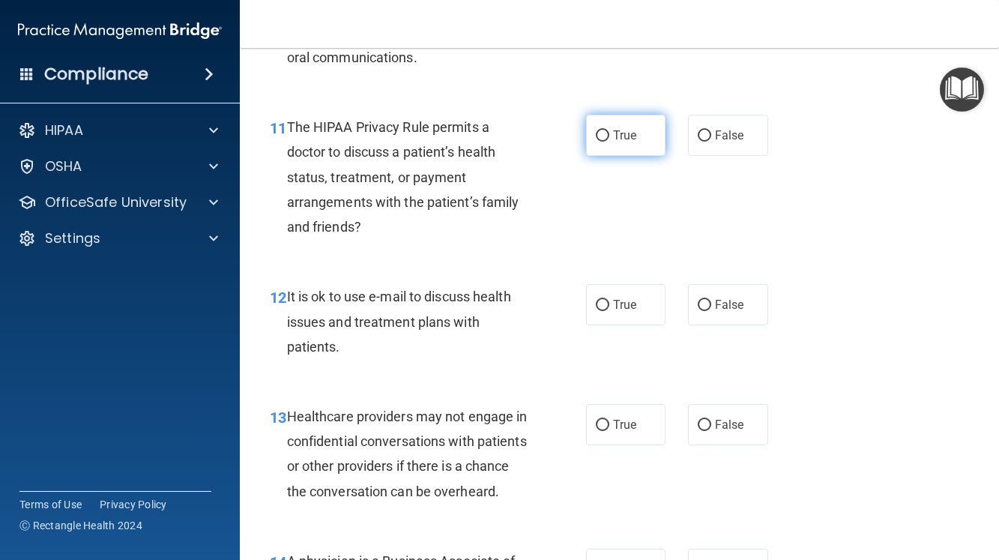
click at [596, 142] on input "True" at bounding box center [602, 135] width 13 height 11
radio input "true"
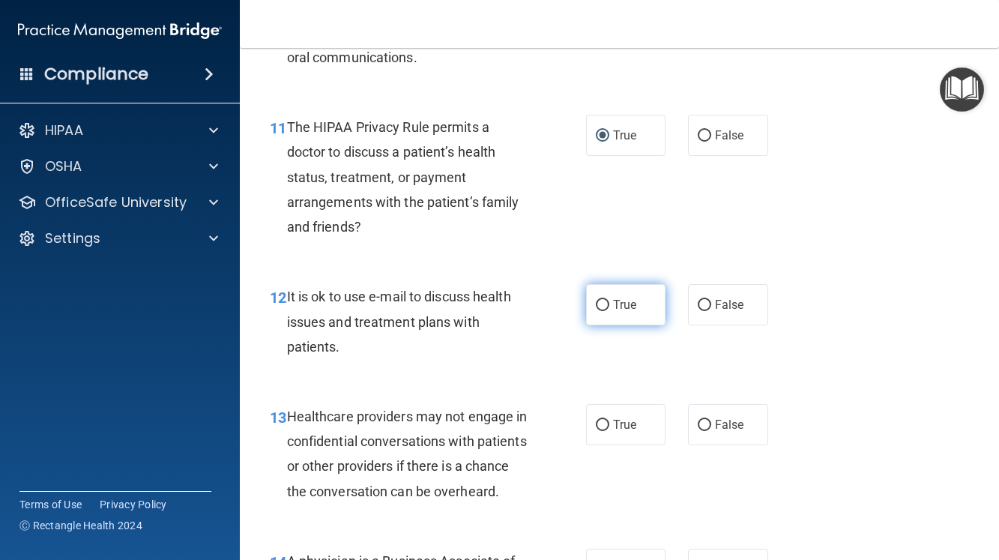
click at [596, 311] on input "True" at bounding box center [602, 305] width 13 height 11
radio input "true"
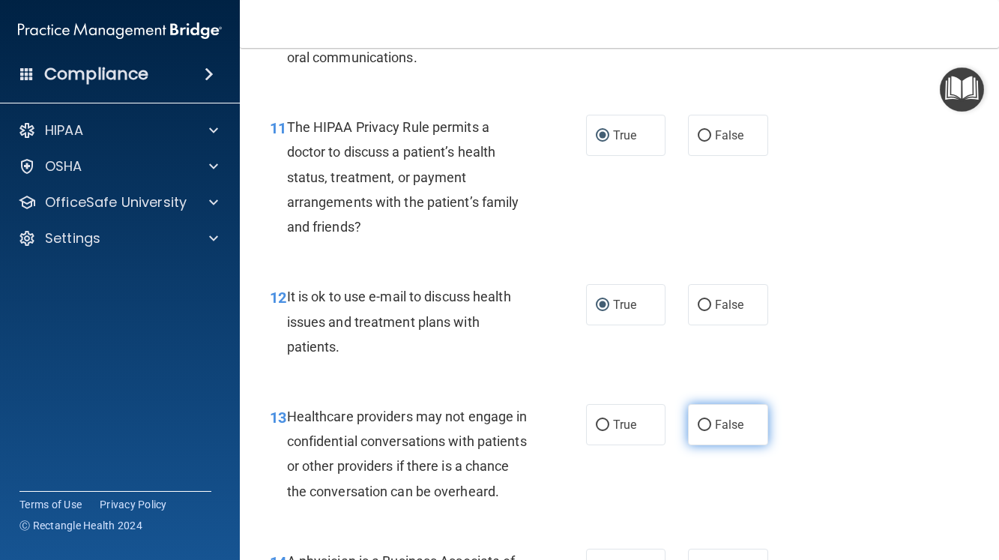
click at [698, 431] on input "False" at bounding box center [704, 425] width 13 height 11
radio input "true"
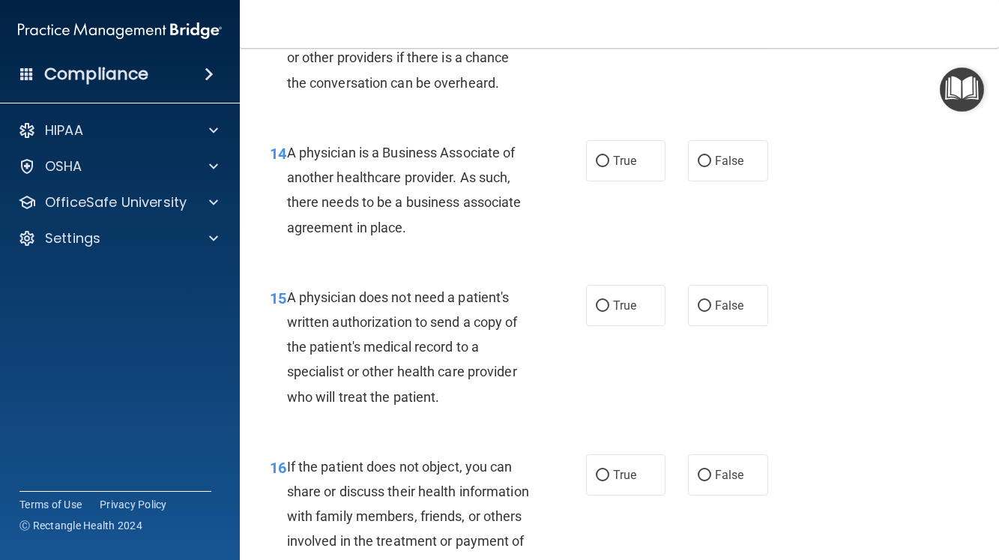
scroll to position [2099, 0]
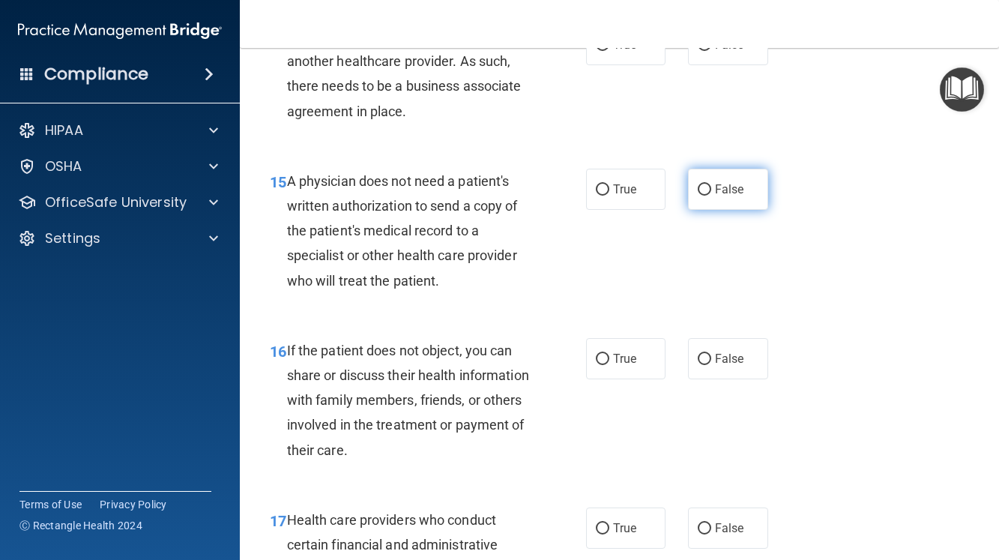
click at [699, 196] on input "False" at bounding box center [704, 189] width 13 height 11
radio input "true"
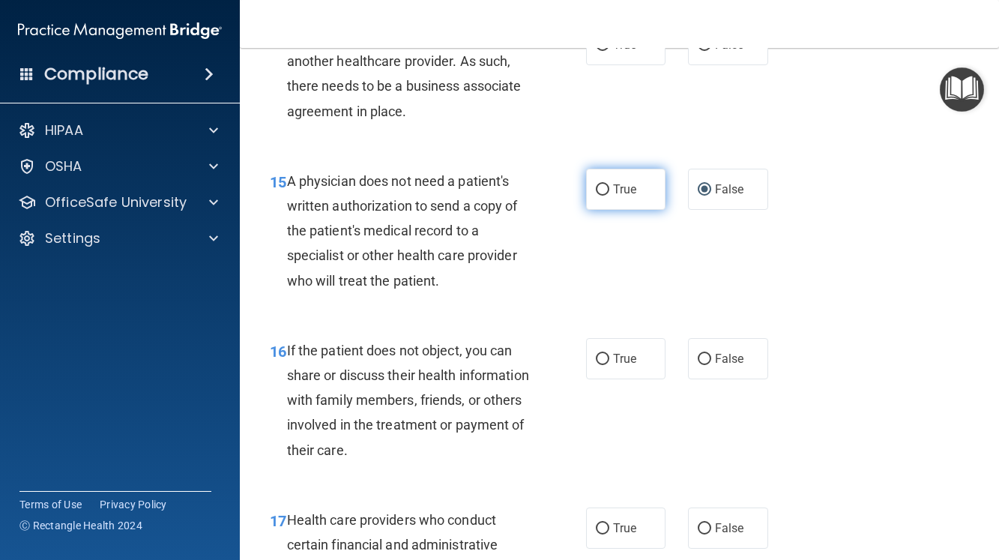
click at [596, 196] on input "True" at bounding box center [602, 189] width 13 height 11
radio input "true"
radio input "false"
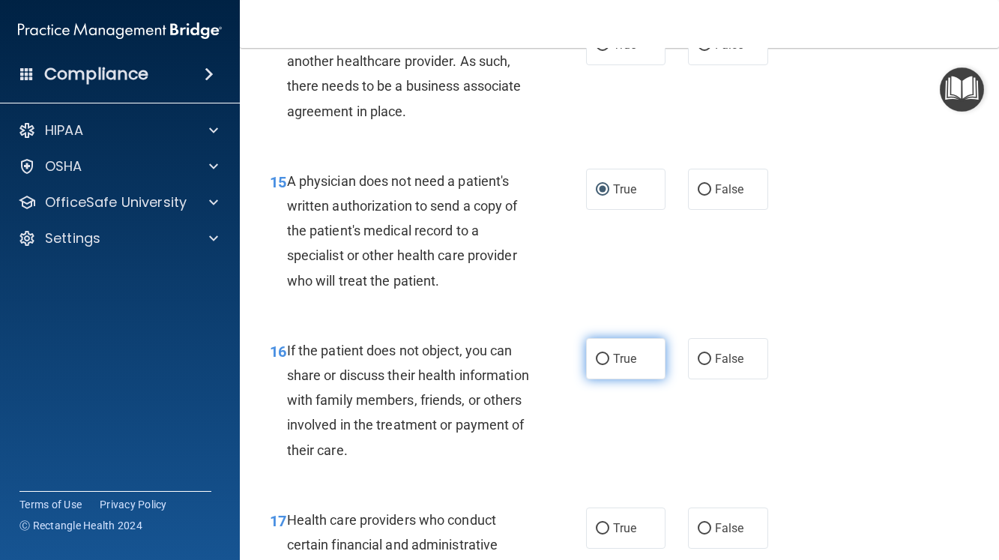
click at [596, 365] on input "True" at bounding box center [602, 359] width 13 height 11
radio input "true"
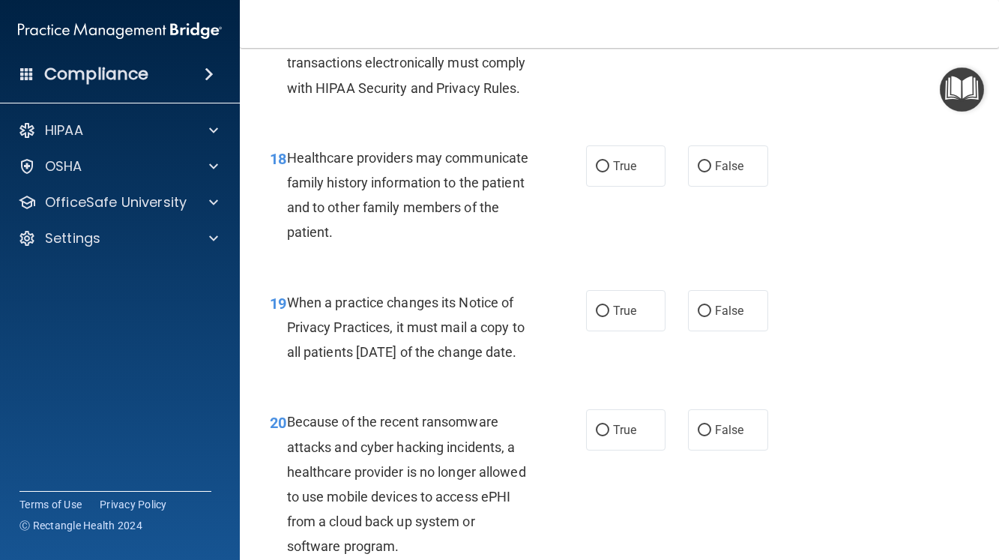
scroll to position [2624, 0]
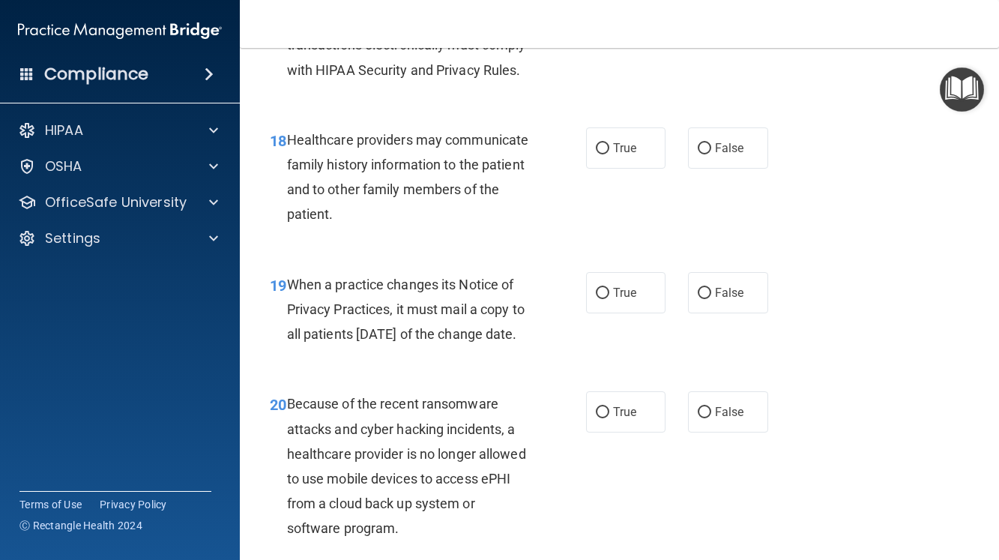
click at [597, 10] on input "True" at bounding box center [602, 4] width 13 height 11
radio input "true"
click at [698, 154] on input "False" at bounding box center [704, 148] width 13 height 11
radio input "true"
click at [698, 299] on input "False" at bounding box center [704, 293] width 13 height 11
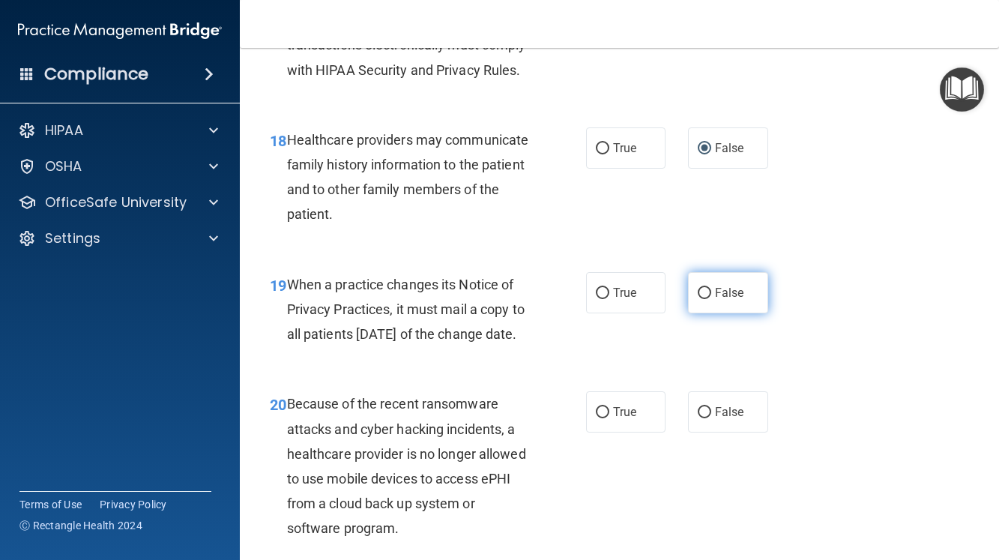
radio input "true"
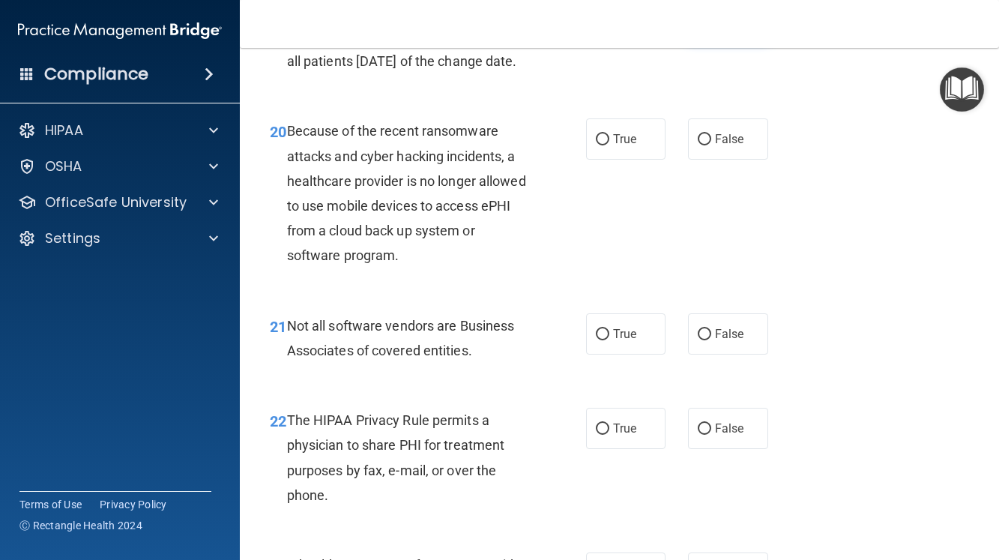
scroll to position [2923, 0]
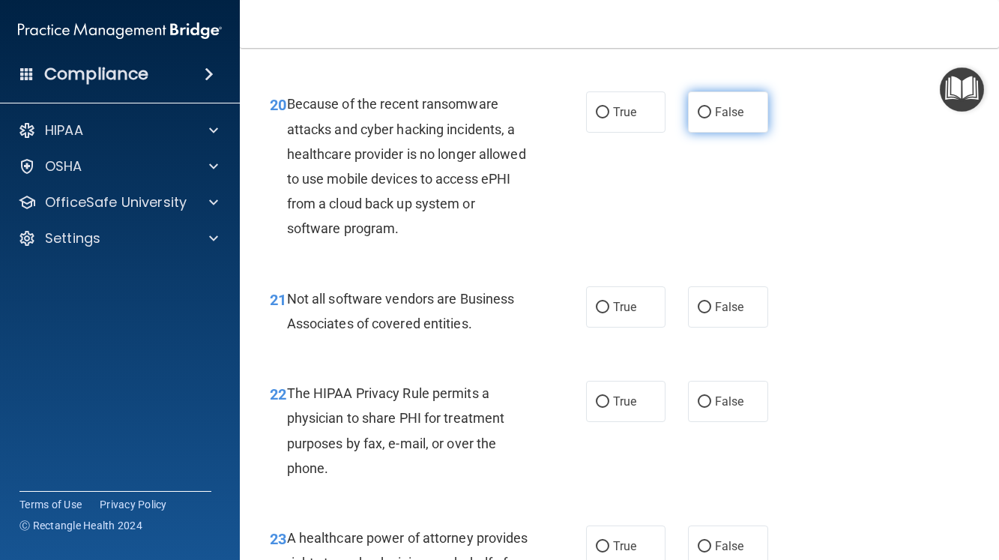
click at [699, 118] on input "False" at bounding box center [704, 112] width 13 height 11
radio input "true"
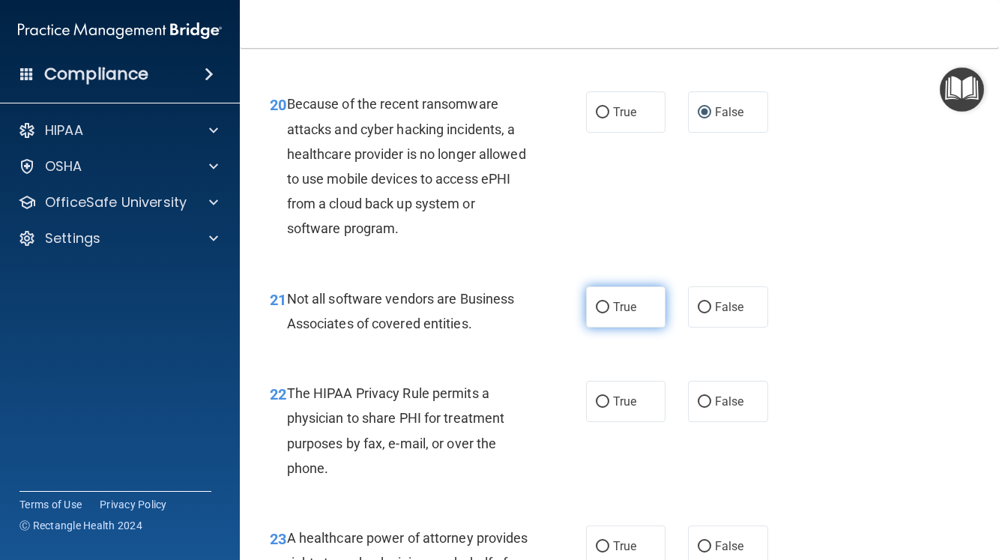
click at [598, 313] on input "True" at bounding box center [602, 307] width 13 height 11
radio input "true"
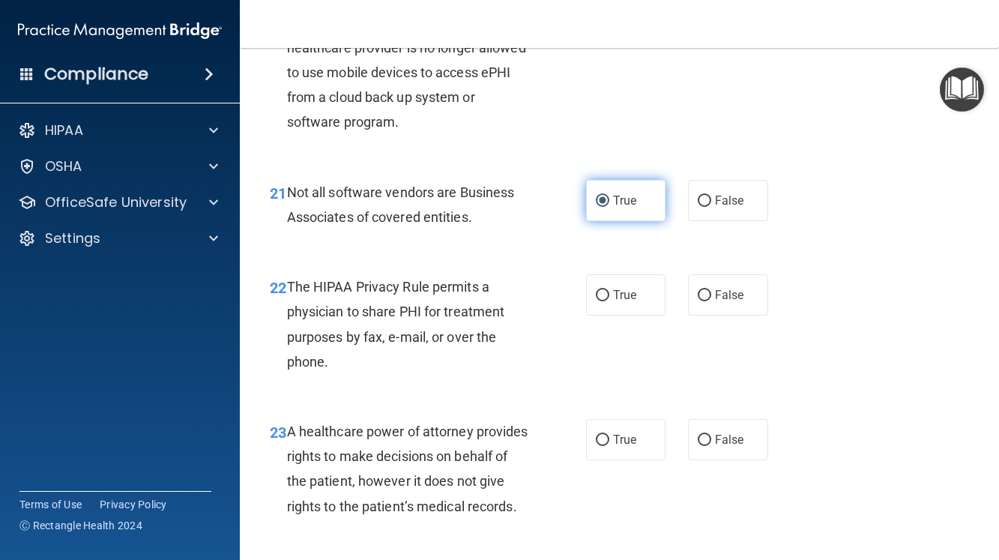
scroll to position [3223, 0]
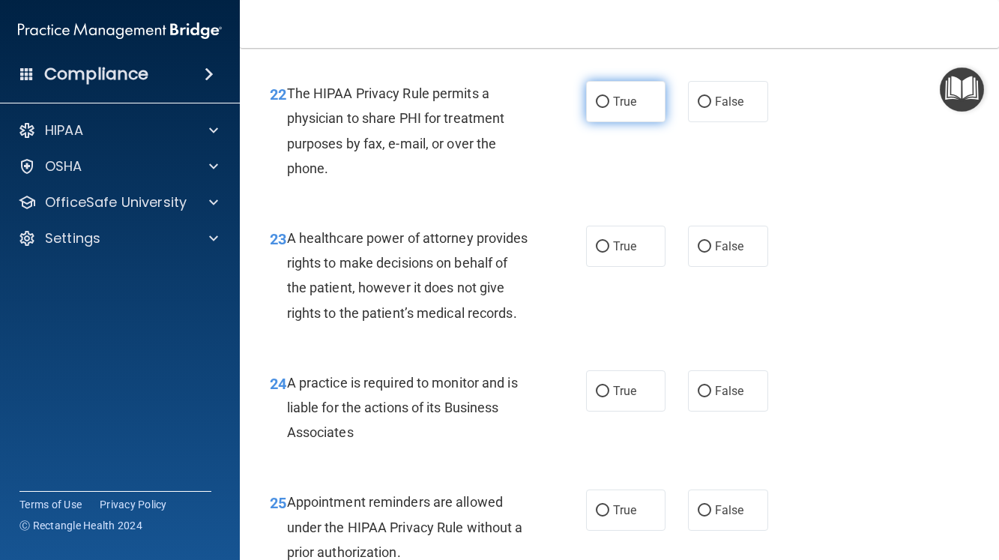
click at [596, 108] on input "True" at bounding box center [602, 102] width 13 height 11
radio input "true"
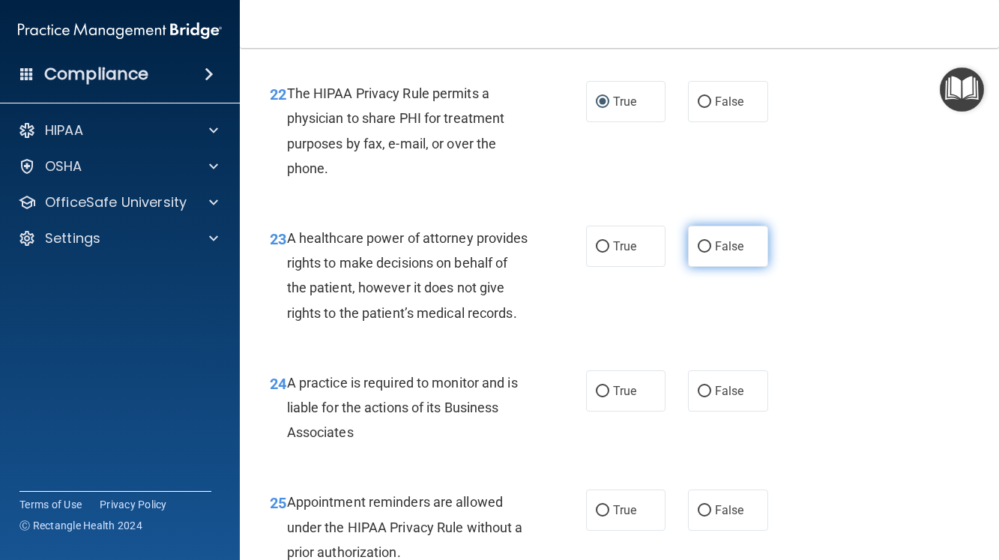
click at [698, 253] on input "False" at bounding box center [704, 246] width 13 height 11
radio input "true"
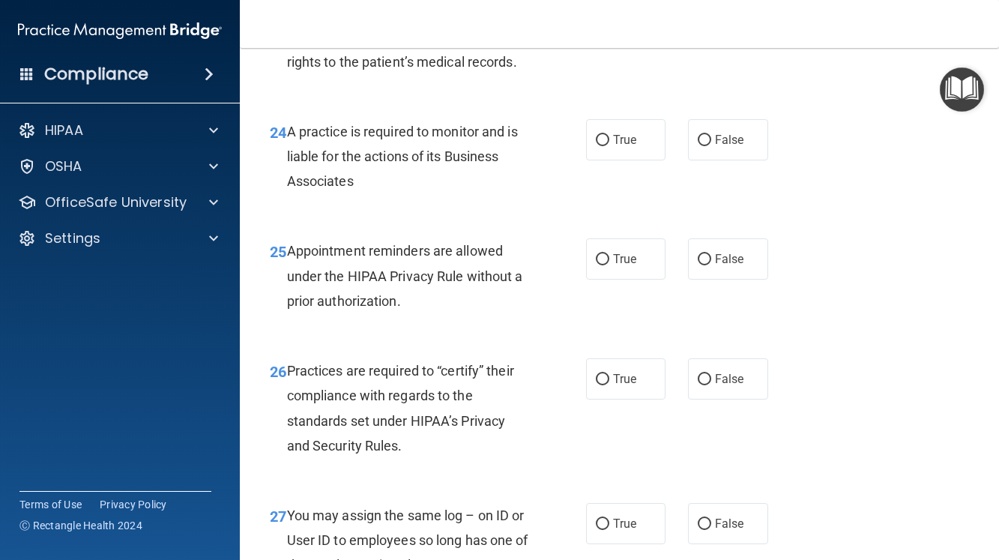
scroll to position [3523, 0]
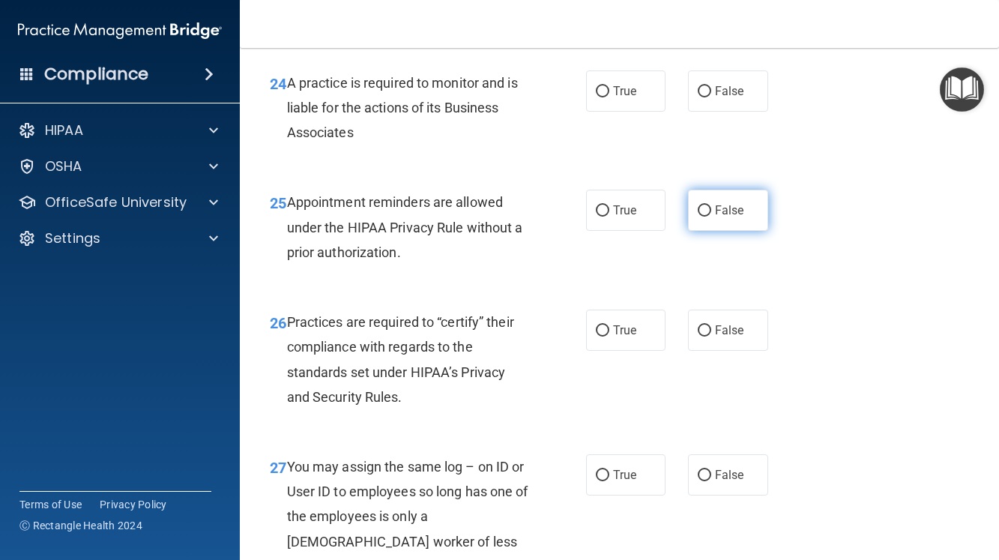
click at [698, 217] on input "False" at bounding box center [704, 210] width 13 height 11
radio input "true"
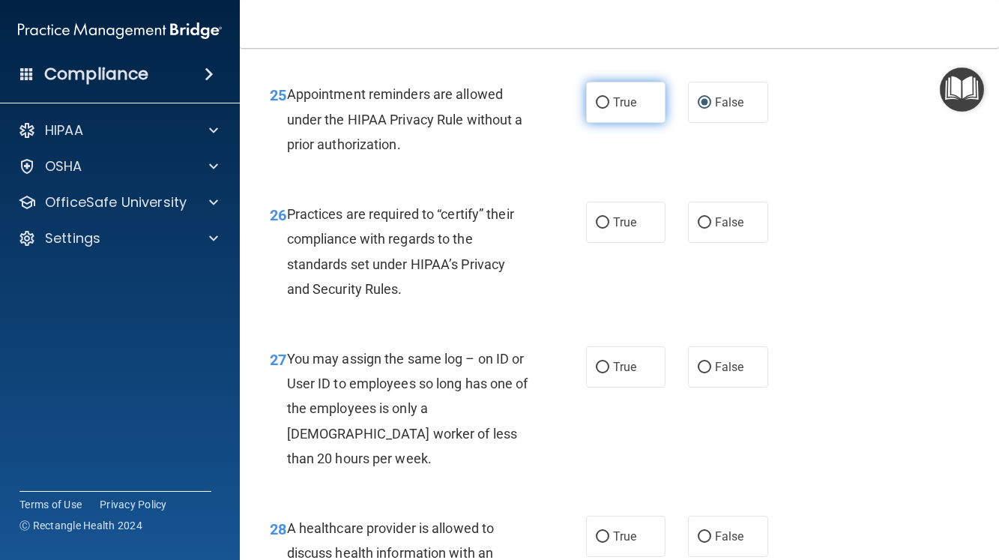
scroll to position [3598, 0]
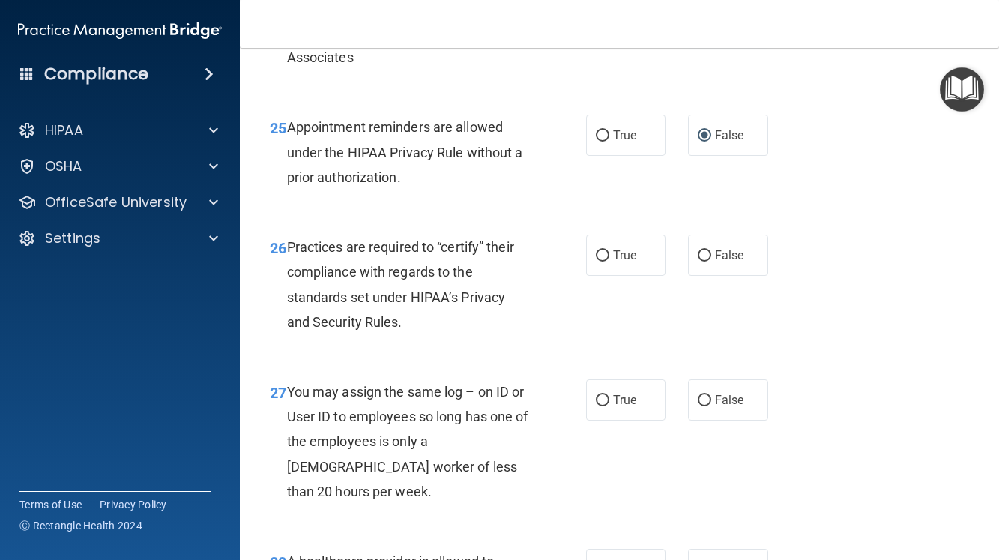
click at [698, 22] on input "False" at bounding box center [704, 16] width 13 height 11
radio input "true"
click at [596, 142] on input "True" at bounding box center [602, 135] width 13 height 11
radio input "true"
radio input "false"
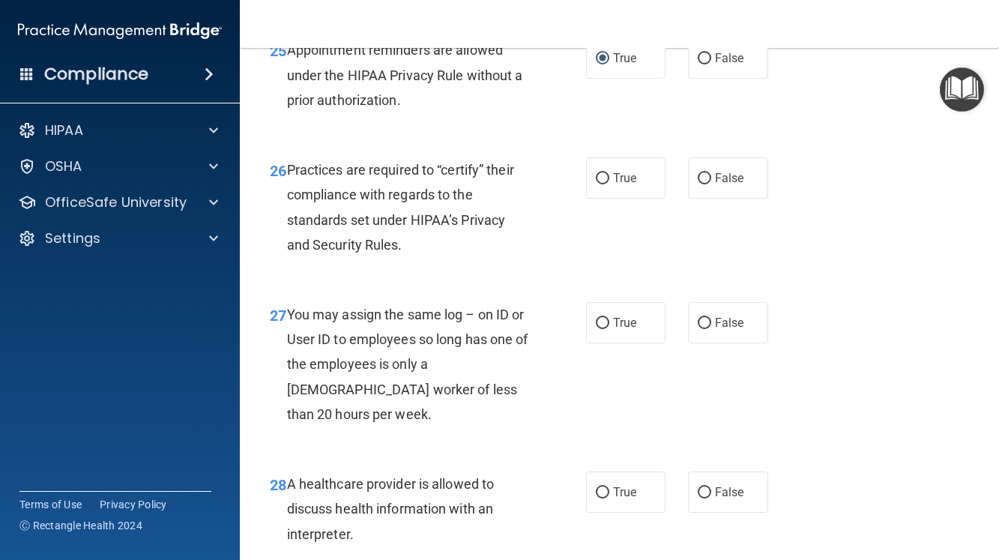
scroll to position [3823, 0]
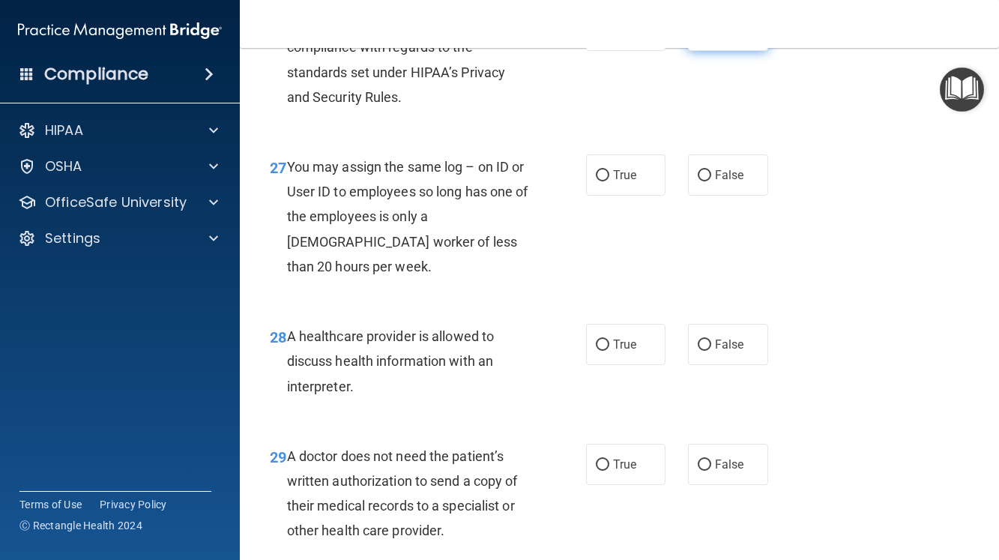
click at [698, 37] on input "False" at bounding box center [704, 30] width 13 height 11
radio input "true"
click at [698, 181] on input "False" at bounding box center [704, 175] width 13 height 11
radio input "true"
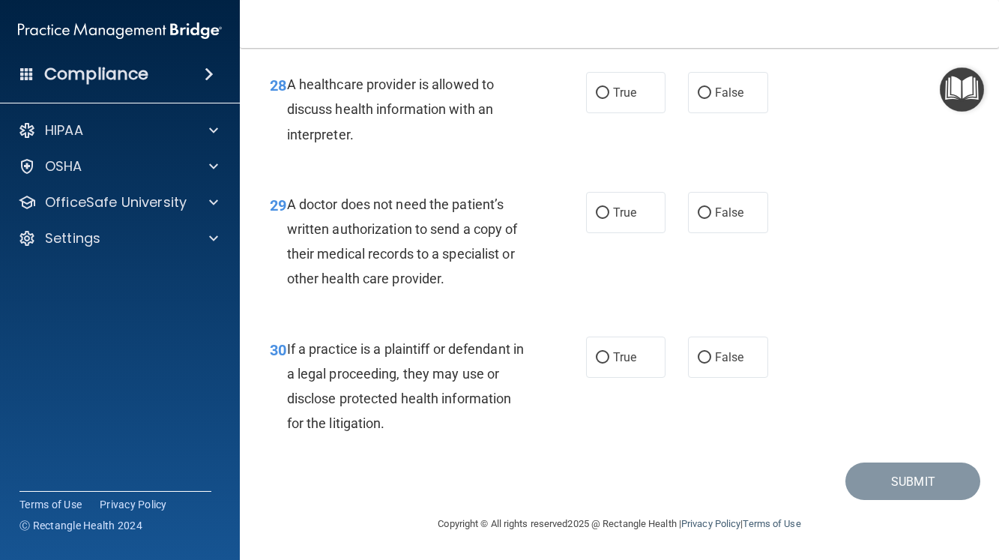
scroll to position [4198, 0]
click at [596, 99] on input "True" at bounding box center [602, 93] width 13 height 11
radio input "true"
click at [597, 219] on input "True" at bounding box center [602, 213] width 13 height 11
radio input "true"
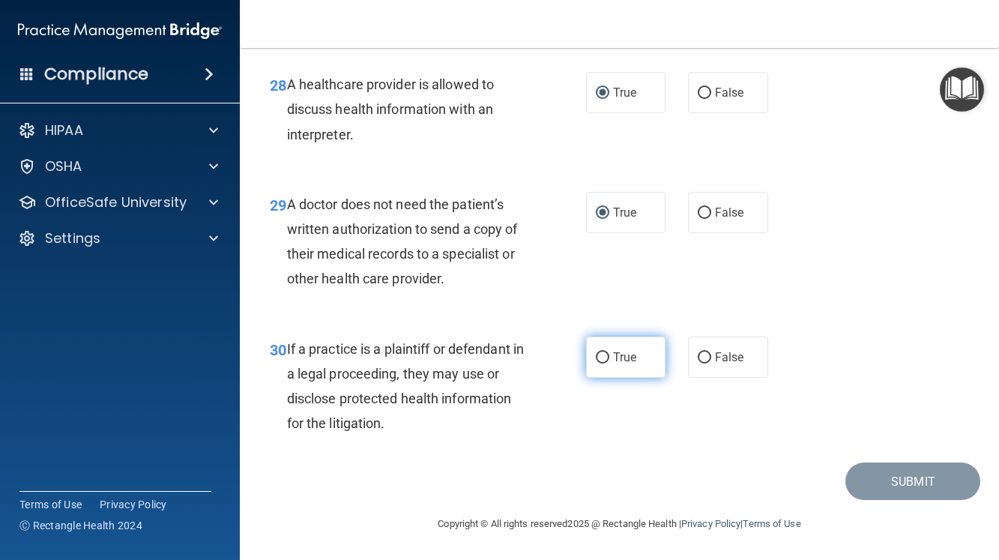
click at [596, 364] on input "True" at bounding box center [602, 357] width 13 height 11
radio input "true"
click at [964, 424] on div "30 If a practice is a plaintiff or defendant in a legal proceeding, they may us…" at bounding box center [620, 390] width 722 height 145
click at [977, 464] on main "- The HIPAA Quiz #2 This quiz doesn’t expire until 10/10/2025. Are you sure you…" at bounding box center [619, 304] width 759 height 512
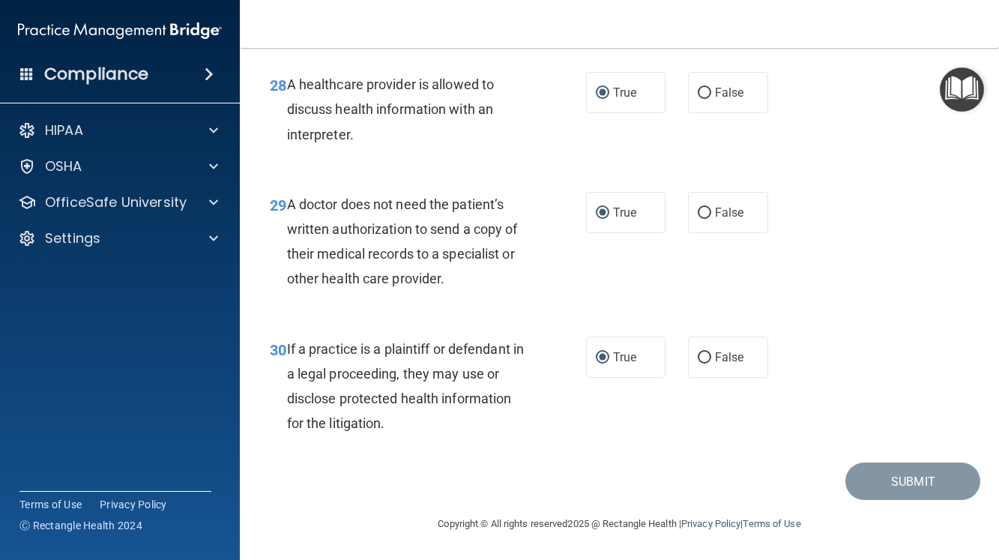
click at [955, 530] on footer "Copyright © All rights reserved 2025 @ Rectangle Health | Privacy Policy | Term…" at bounding box center [619, 522] width 699 height 45
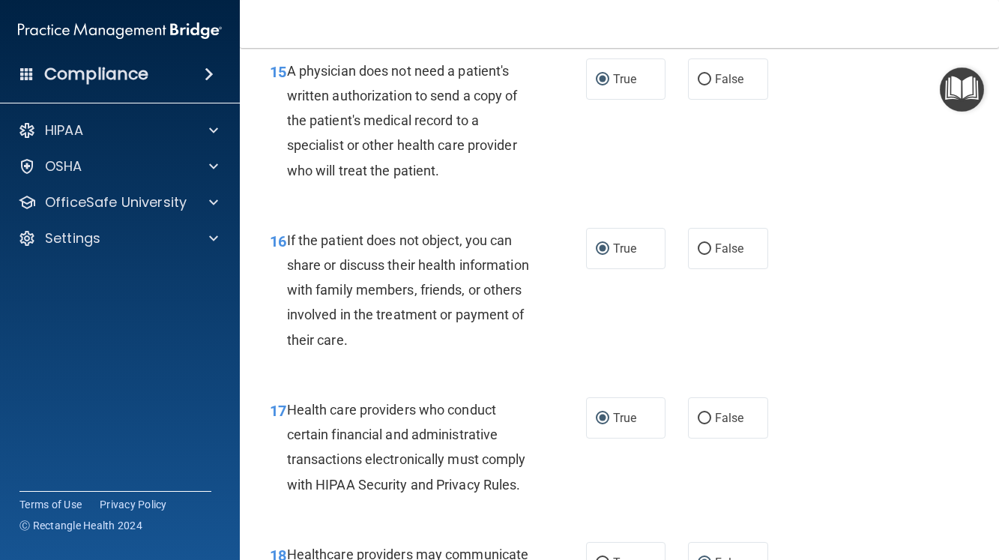
scroll to position [2125, 0]
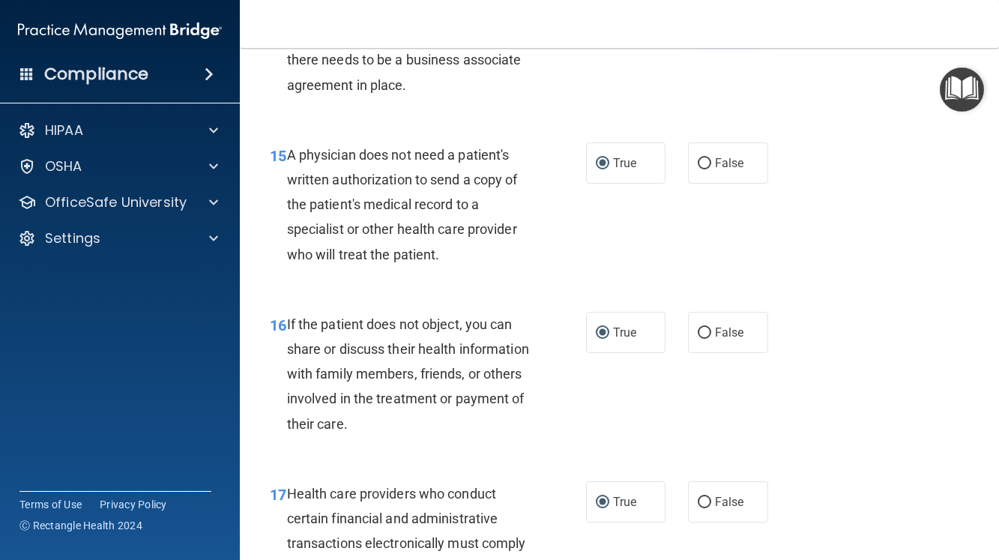
click at [698, 25] on input "False" at bounding box center [704, 18] width 13 height 11
radio input "true"
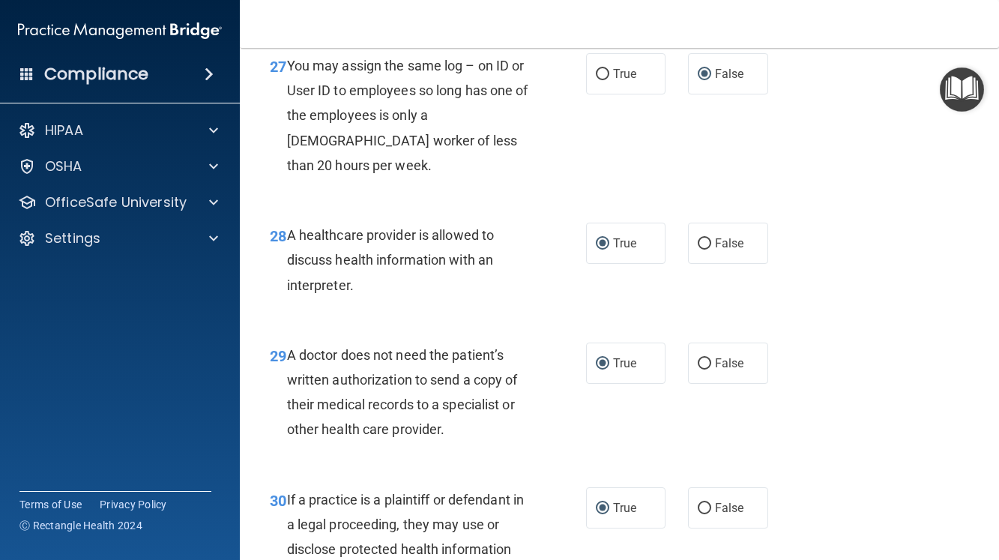
scroll to position [4224, 0]
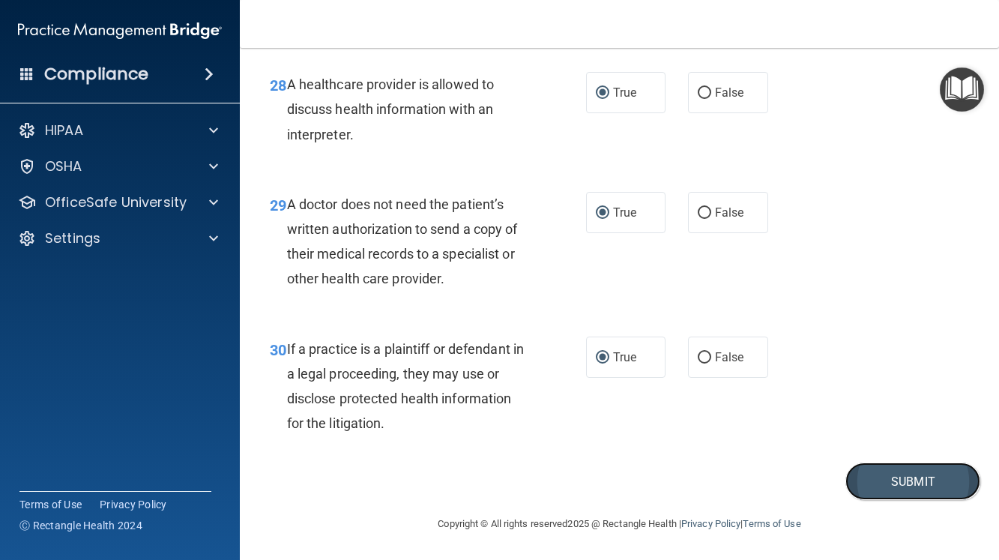
click at [893, 486] on button "Submit" at bounding box center [913, 481] width 135 height 38
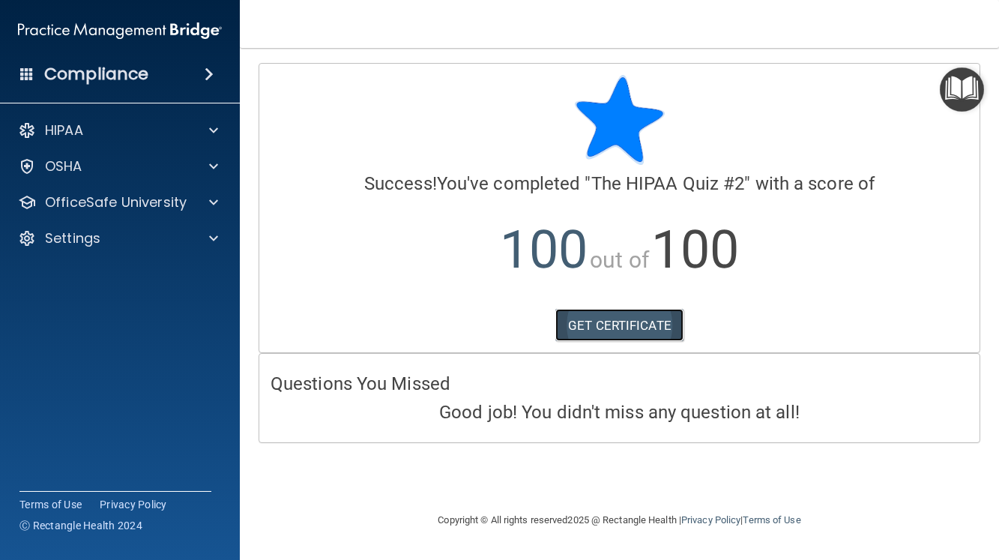
click at [612, 331] on link "GET CERTIFICATE" at bounding box center [619, 325] width 128 height 33
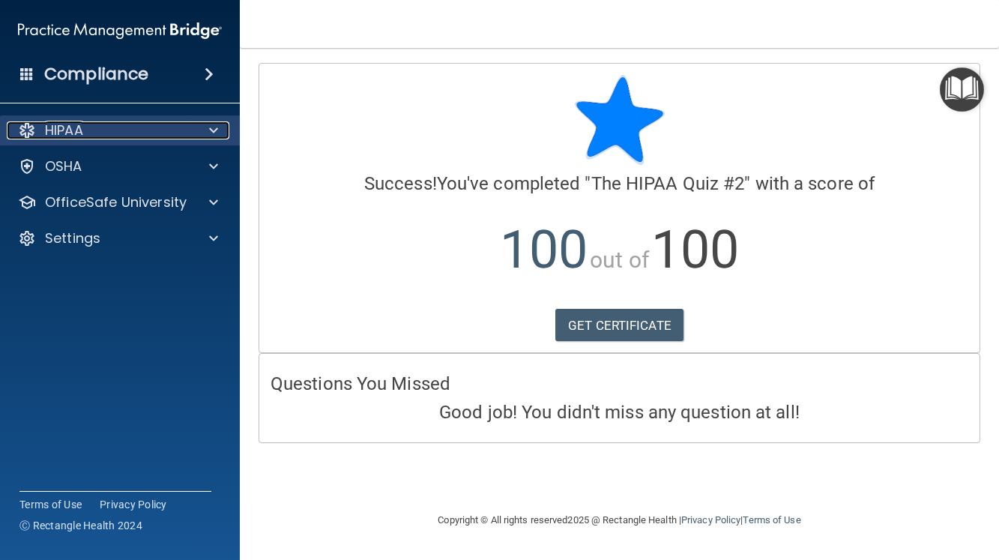
click at [94, 132] on div "HIPAA" at bounding box center [100, 130] width 186 height 18
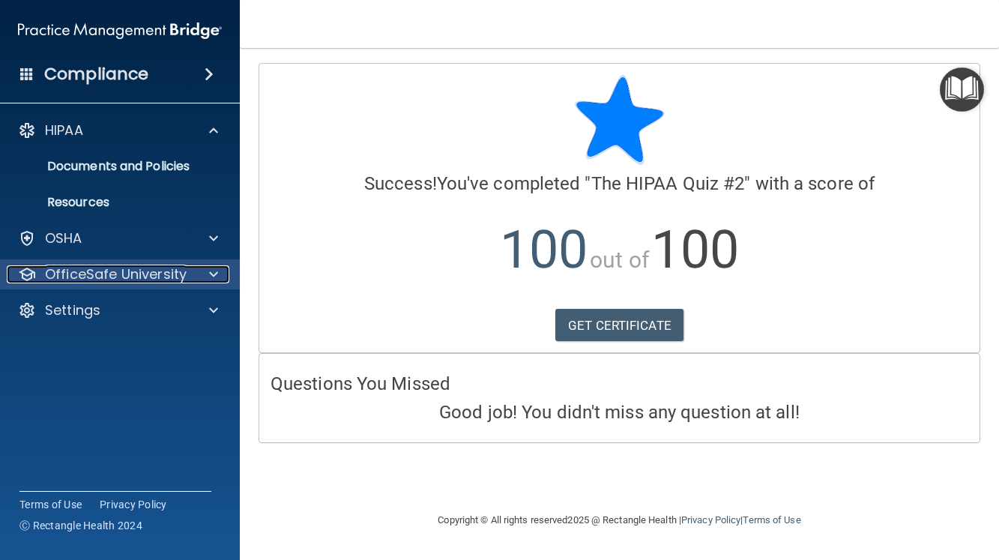
click at [150, 283] on p "OfficeSafe University" at bounding box center [116, 274] width 142 height 18
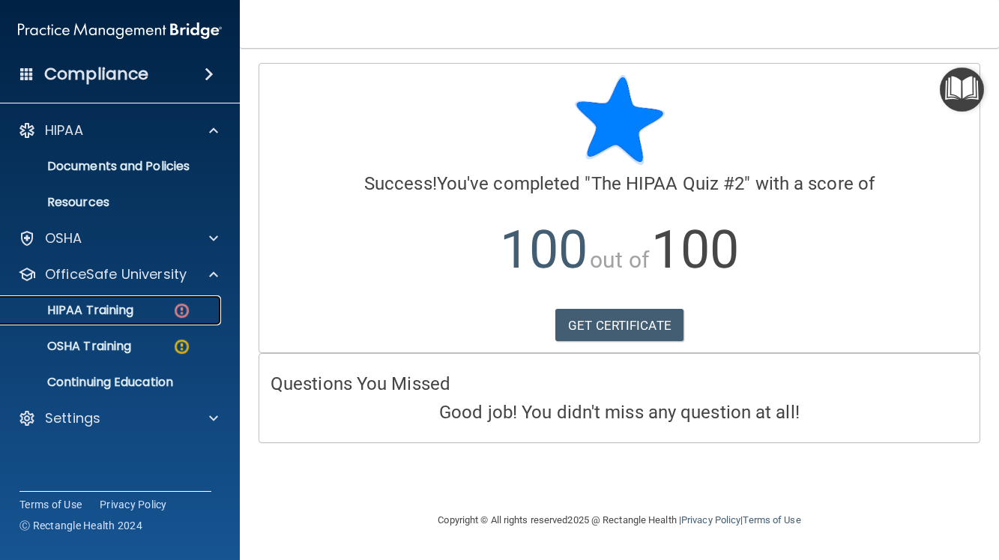
click at [107, 312] on p "HIPAA Training" at bounding box center [72, 310] width 124 height 15
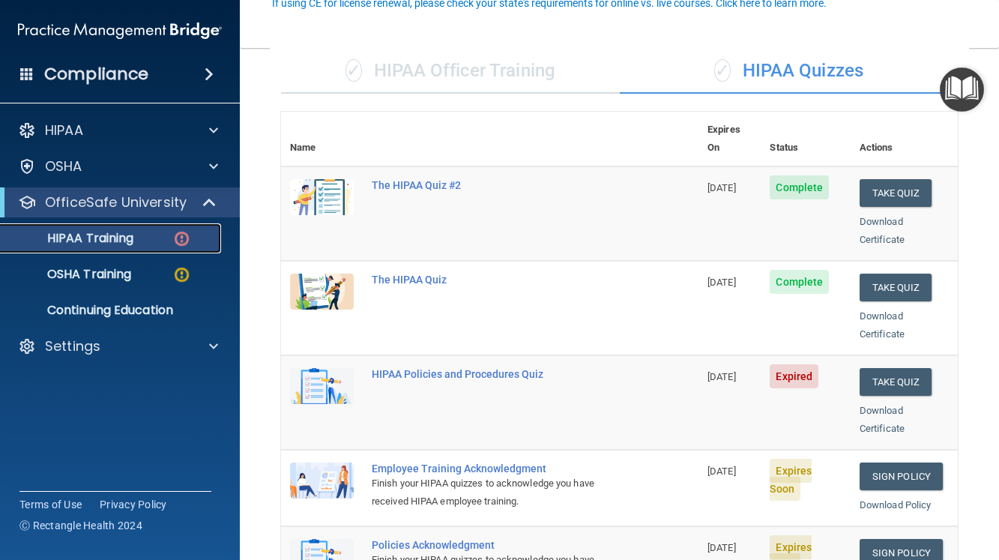
scroll to position [150, 0]
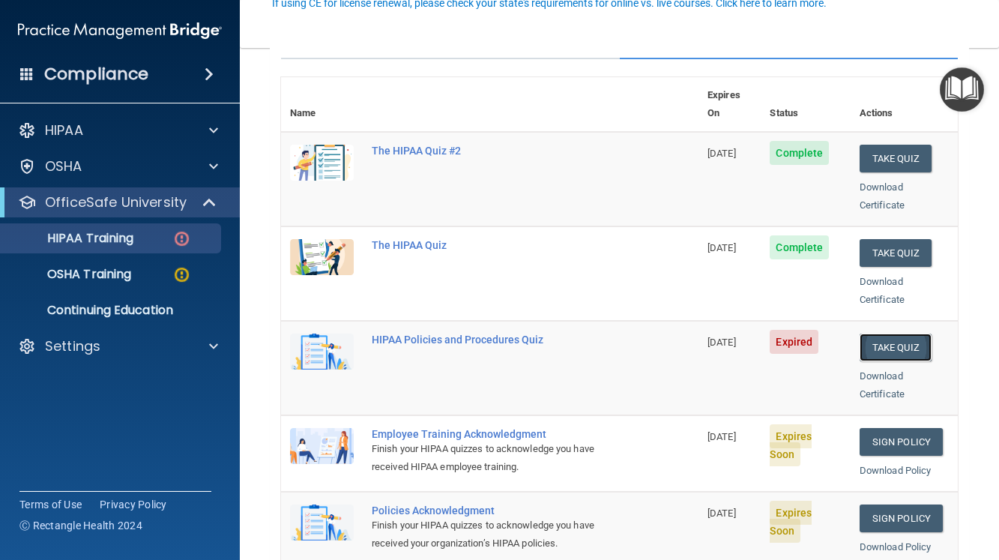
click at [870, 334] on button "Take Quiz" at bounding box center [896, 348] width 72 height 28
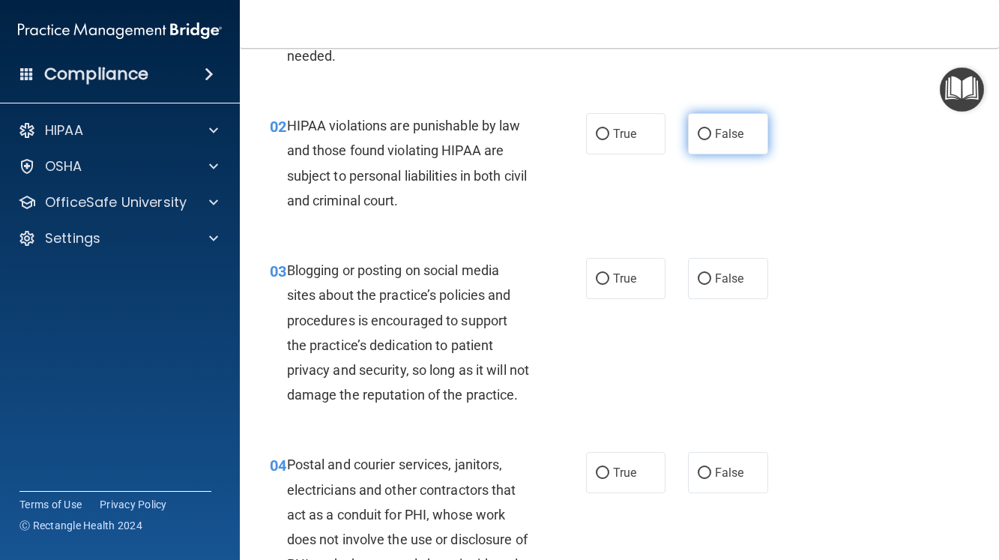
click at [699, 135] on input "False" at bounding box center [704, 134] width 13 height 11
radio input "true"
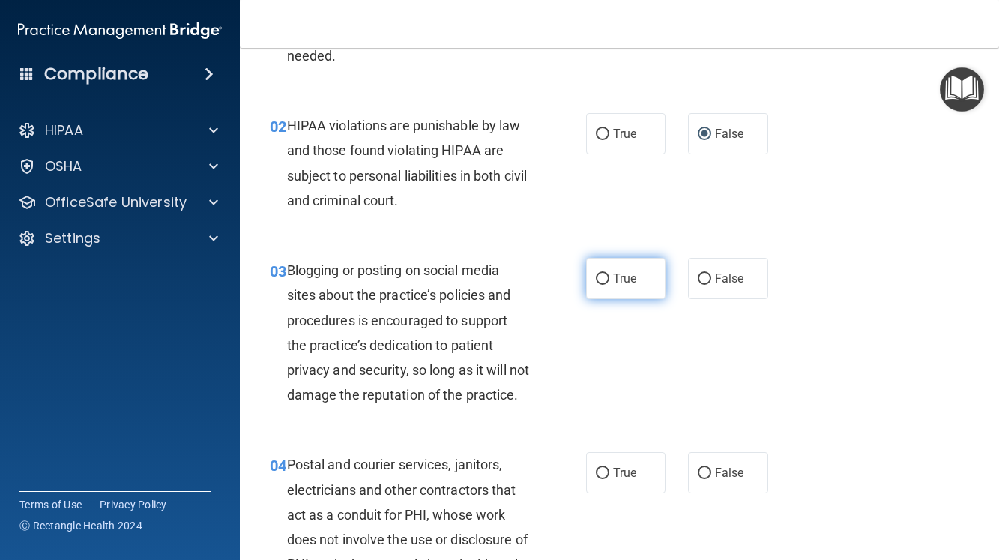
click at [596, 275] on input "True" at bounding box center [602, 279] width 13 height 11
radio input "true"
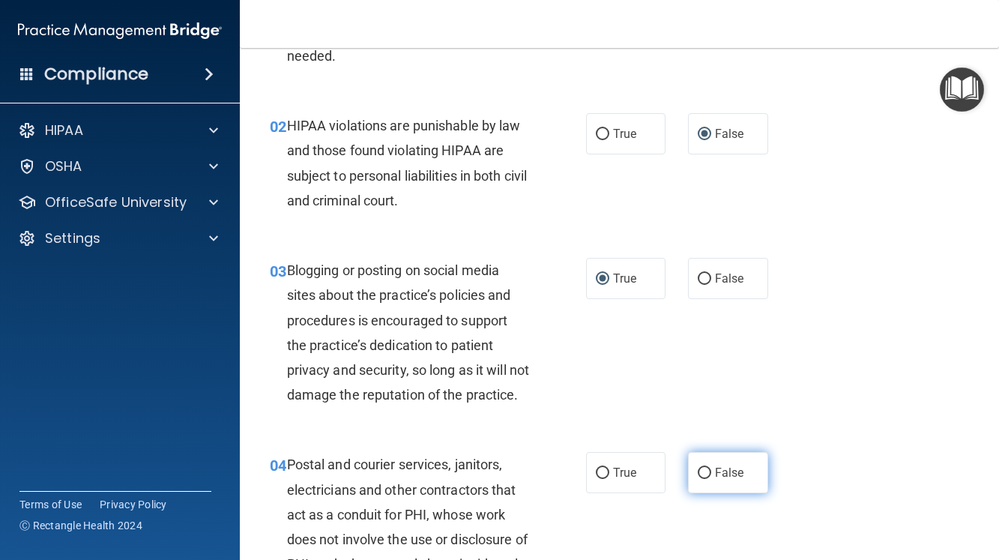
click at [698, 479] on input "False" at bounding box center [704, 473] width 13 height 11
radio input "true"
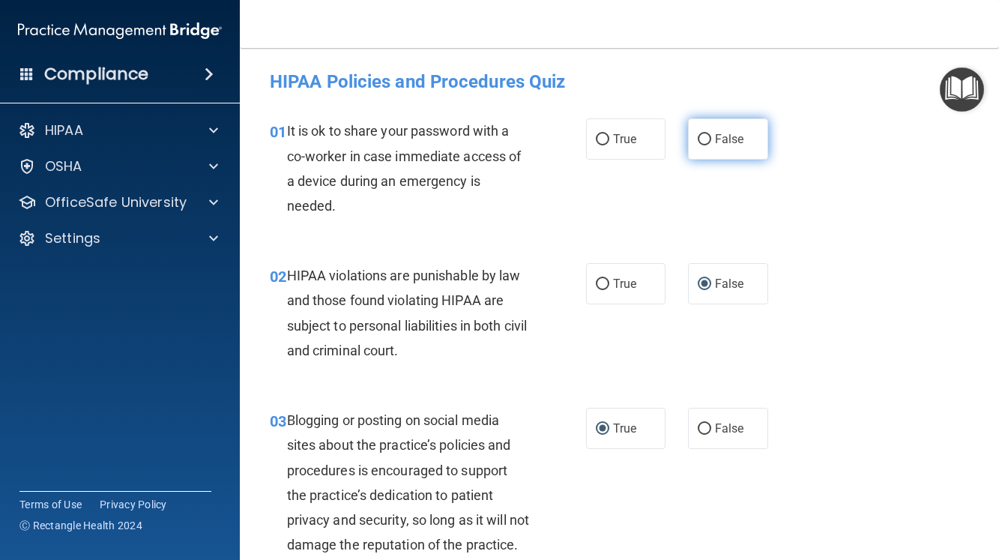
click at [700, 137] on input "False" at bounding box center [704, 139] width 13 height 11
radio input "true"
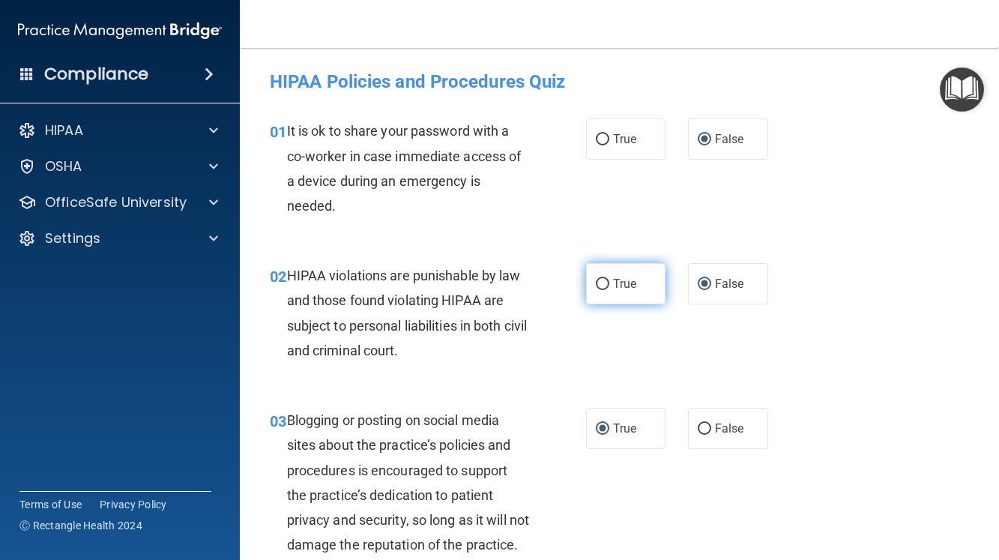
click at [596, 280] on input "True" at bounding box center [602, 284] width 13 height 11
radio input "true"
radio input "false"
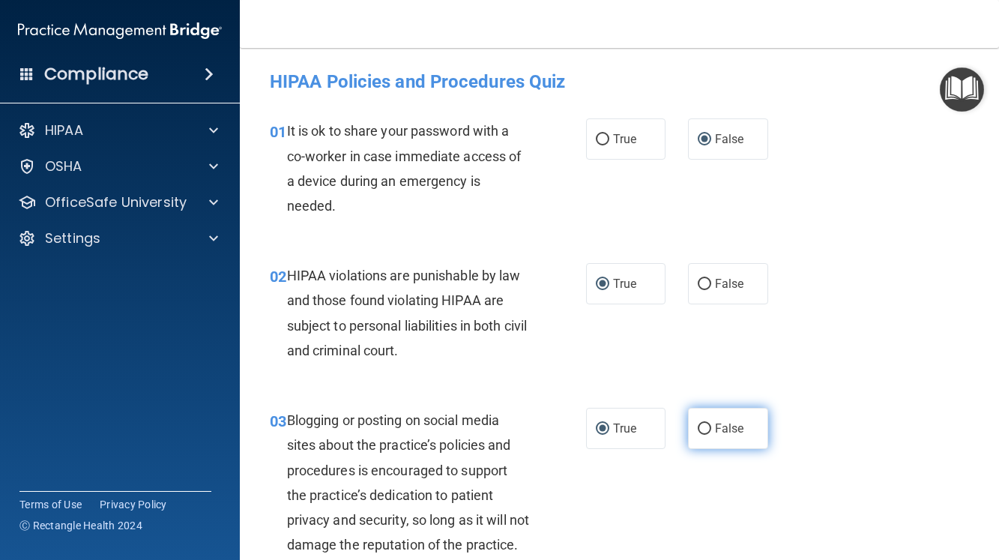
click at [698, 427] on input "False" at bounding box center [704, 429] width 13 height 11
radio input "true"
radio input "false"
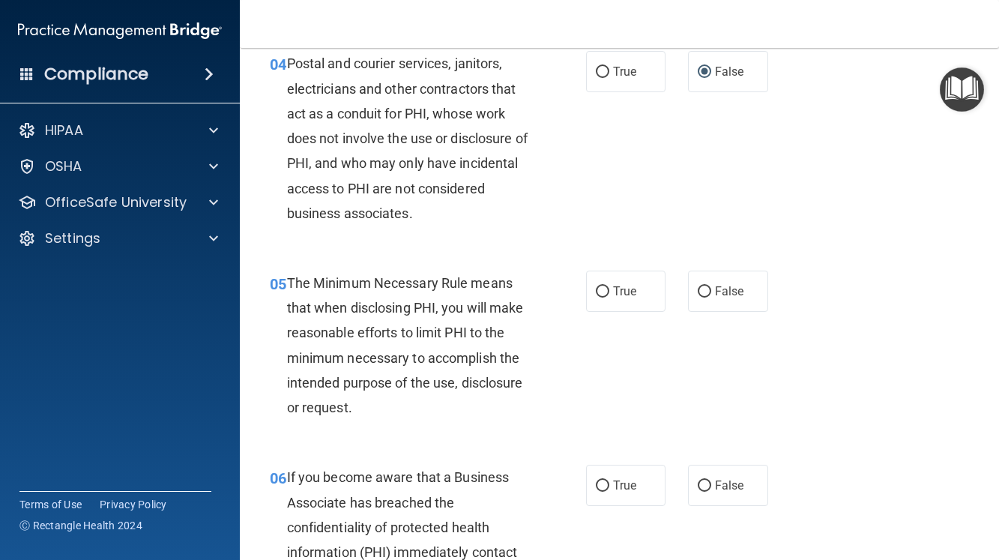
scroll to position [525, 0]
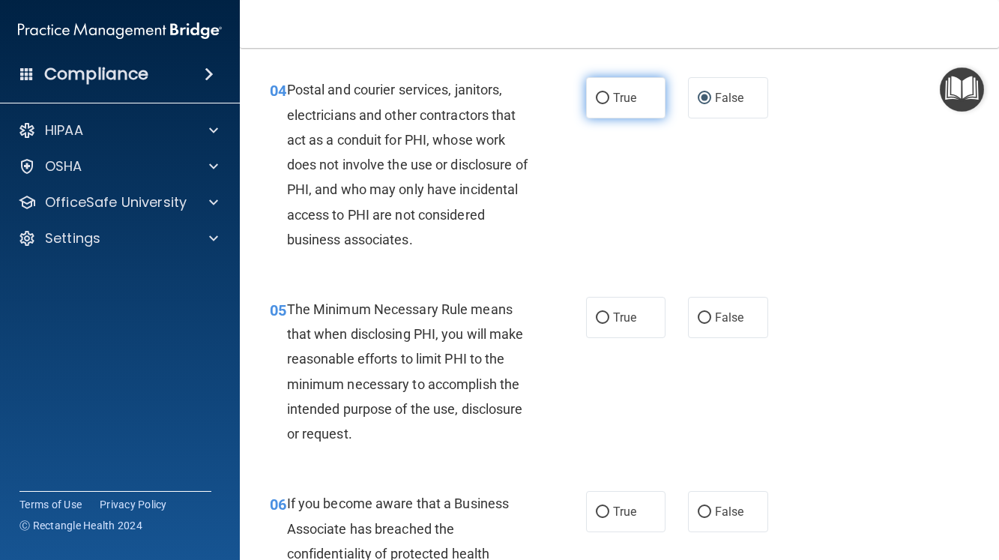
click at [596, 104] on input "True" at bounding box center [602, 98] width 13 height 11
radio input "true"
radio input "false"
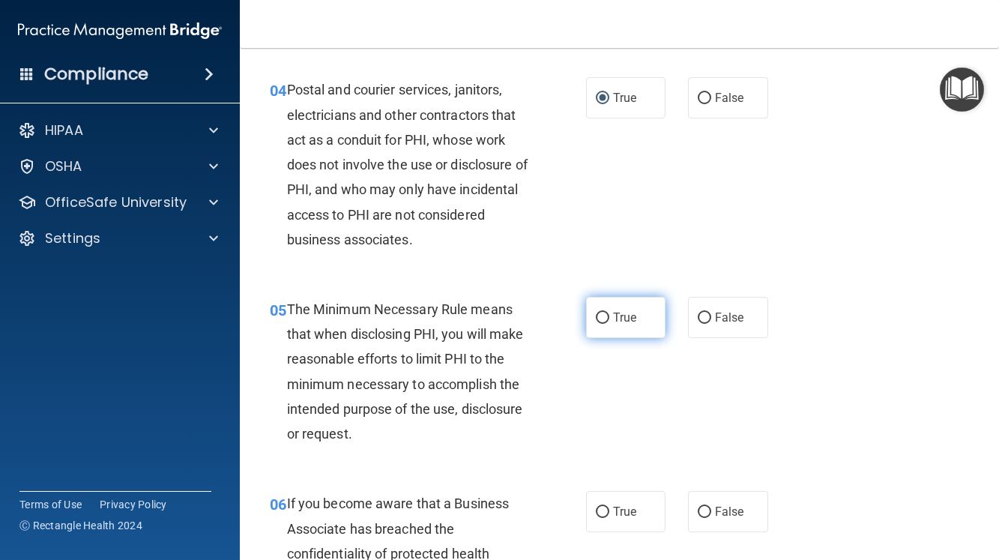
click at [596, 324] on input "True" at bounding box center [602, 318] width 13 height 11
radio input "true"
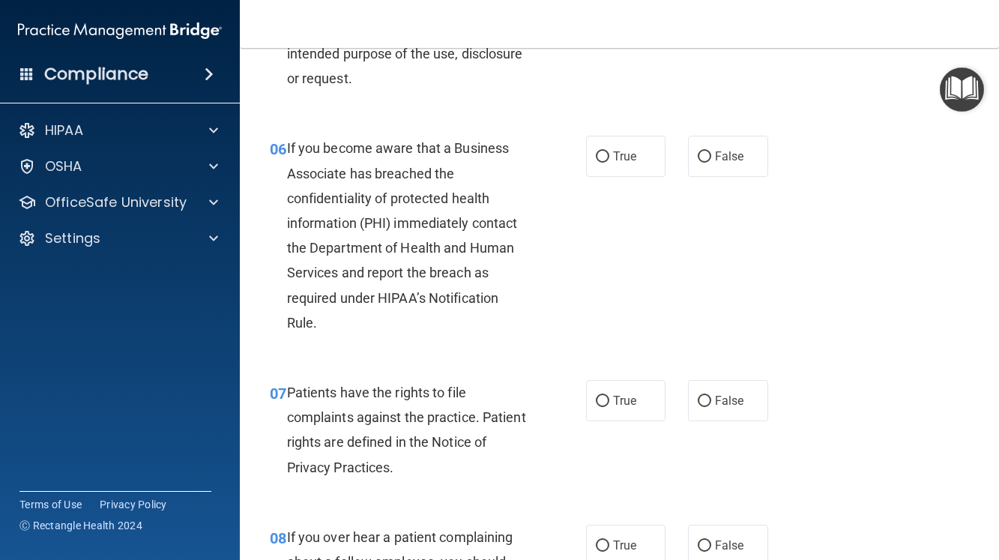
scroll to position [899, 0]
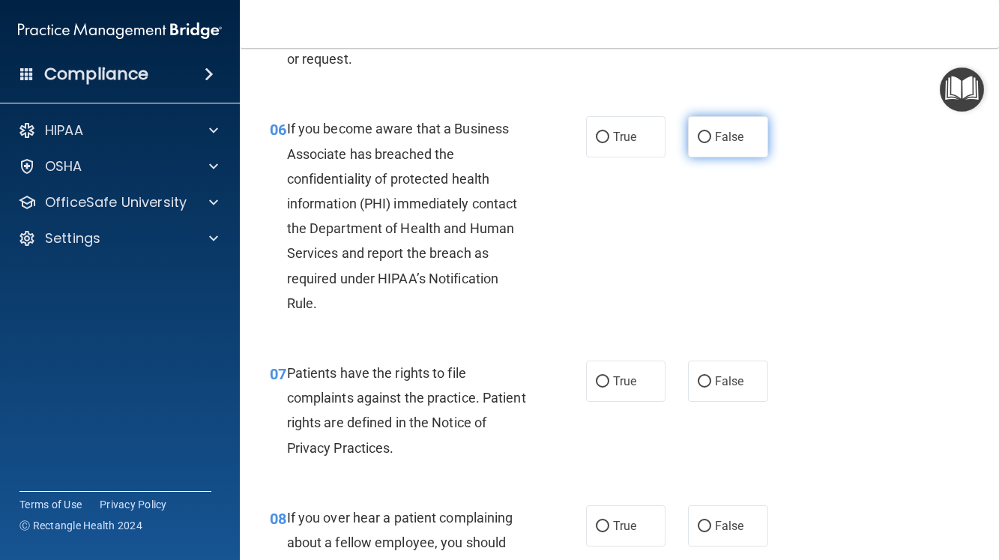
click at [698, 143] on input "False" at bounding box center [704, 137] width 13 height 11
radio input "true"
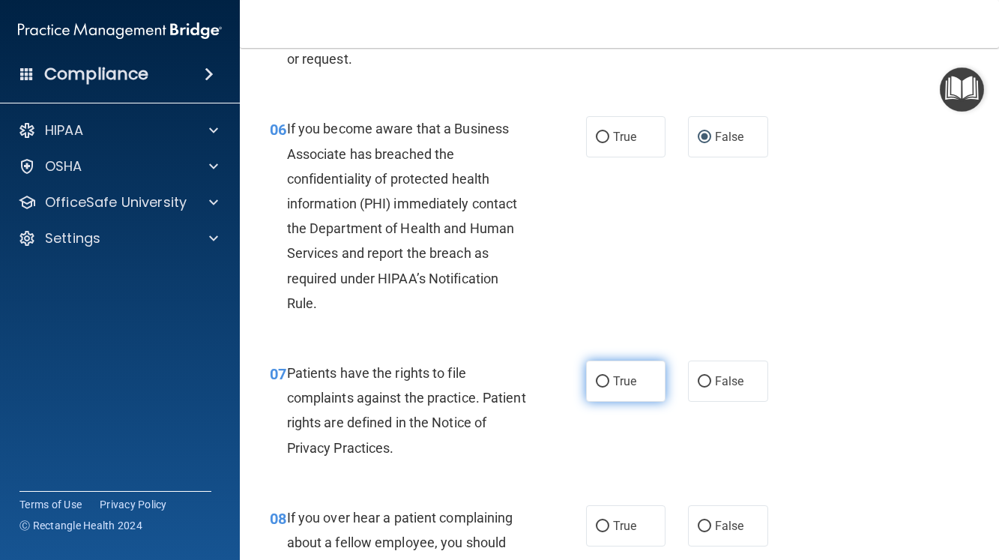
click at [597, 388] on input "True" at bounding box center [602, 381] width 13 height 11
radio input "true"
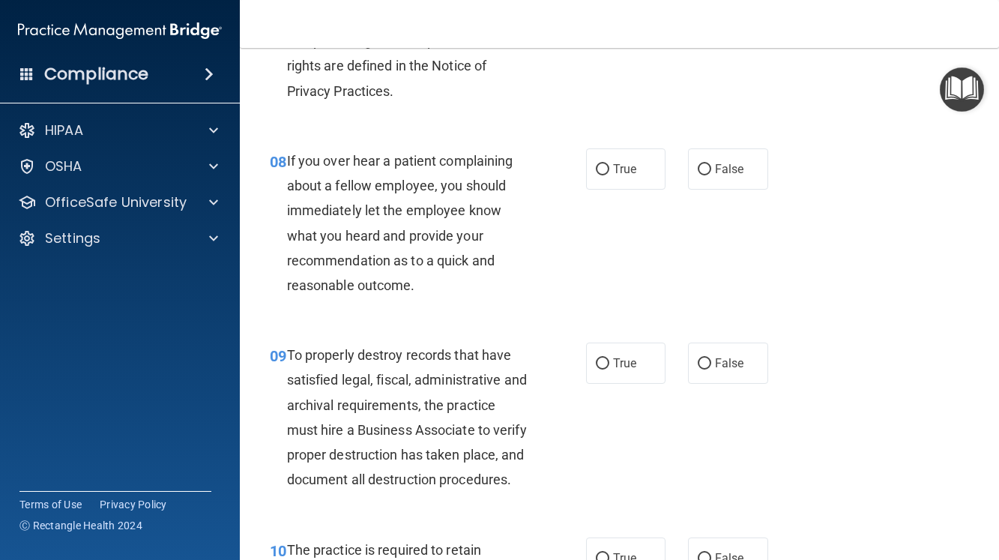
scroll to position [1274, 0]
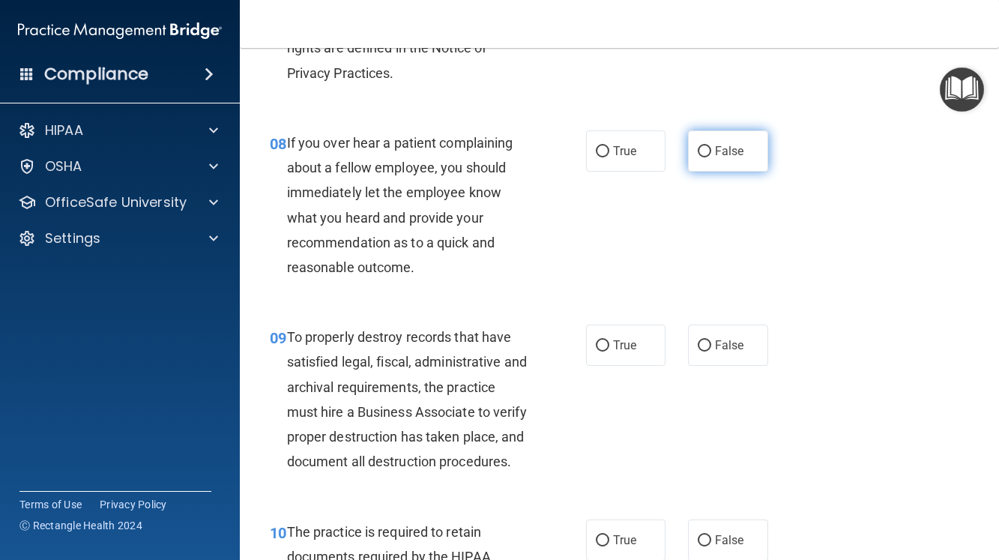
click at [698, 157] on input "False" at bounding box center [704, 151] width 13 height 11
radio input "true"
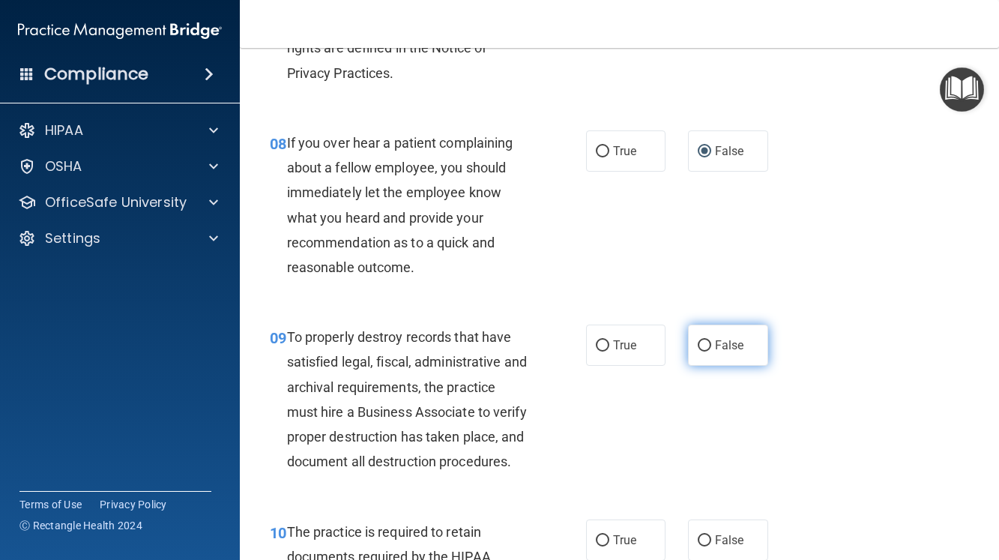
click at [698, 352] on input "False" at bounding box center [704, 345] width 13 height 11
radio input "true"
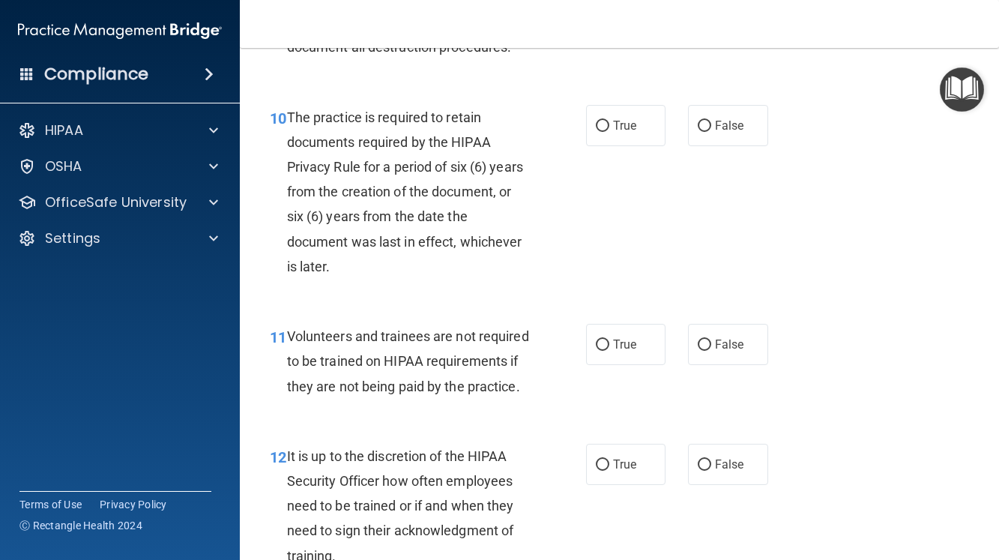
scroll to position [1724, 0]
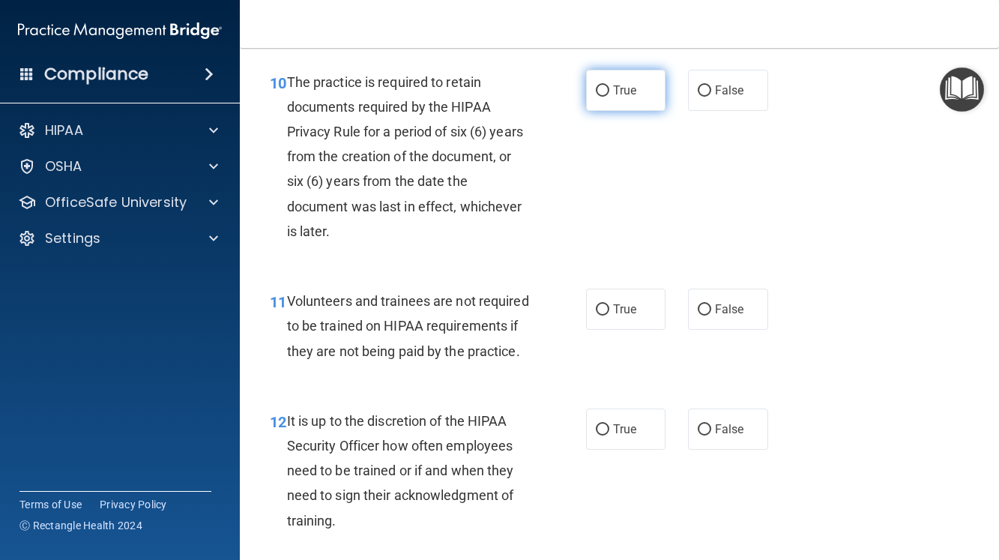
click at [596, 97] on input "True" at bounding box center [602, 90] width 13 height 11
radio input "true"
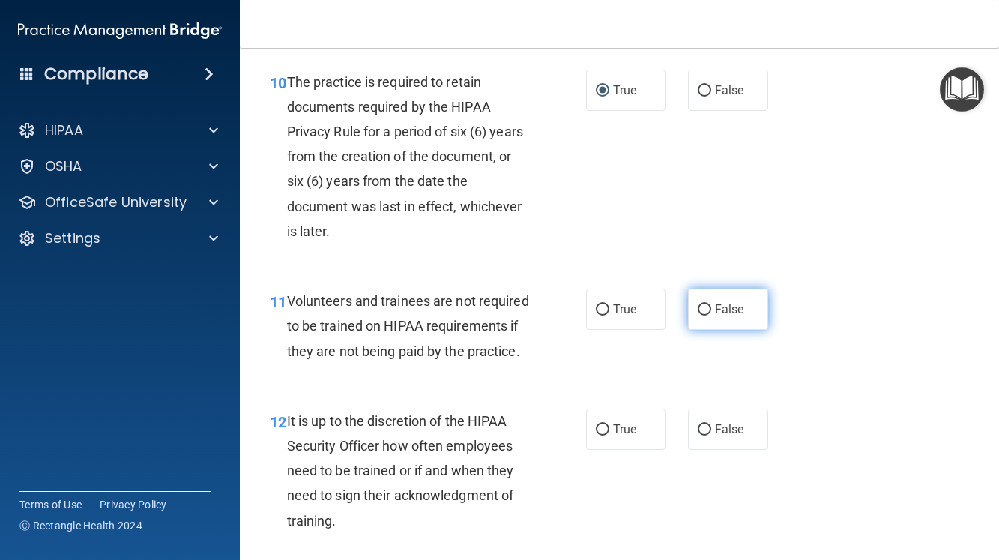
click at [698, 316] on input "False" at bounding box center [704, 309] width 13 height 11
radio input "true"
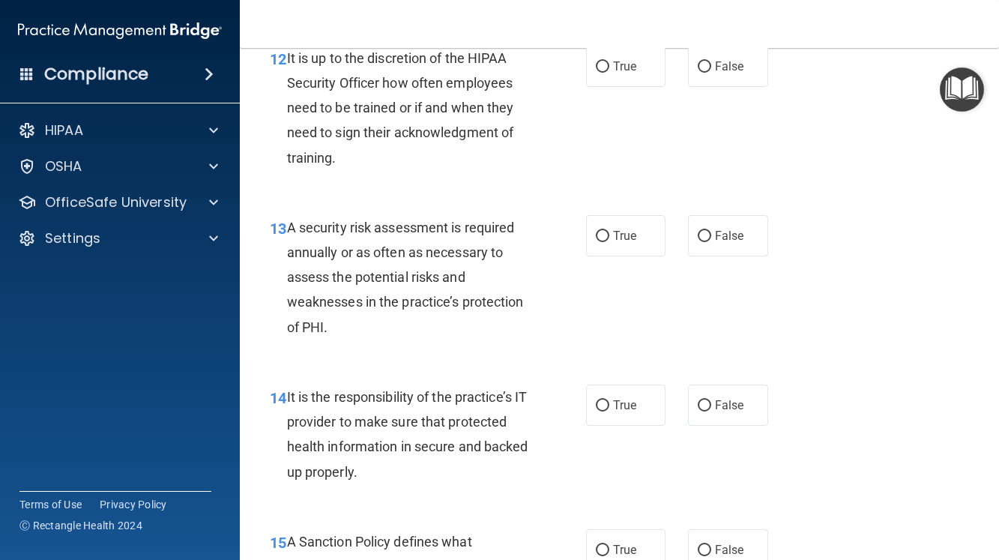
scroll to position [2099, 0]
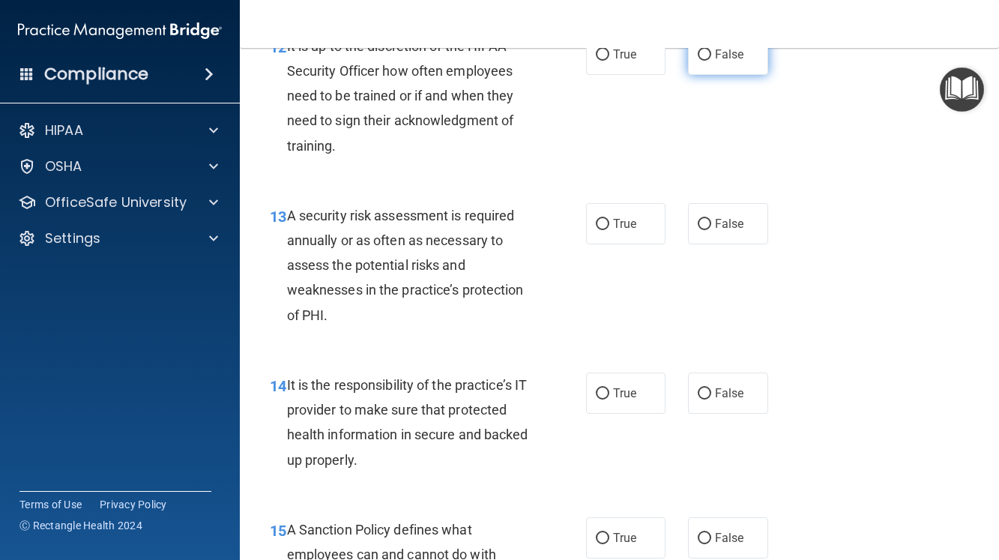
click at [698, 61] on input "False" at bounding box center [704, 54] width 13 height 11
radio input "true"
click at [596, 230] on input "True" at bounding box center [602, 224] width 13 height 11
radio input "true"
click at [698, 400] on input "False" at bounding box center [704, 393] width 13 height 11
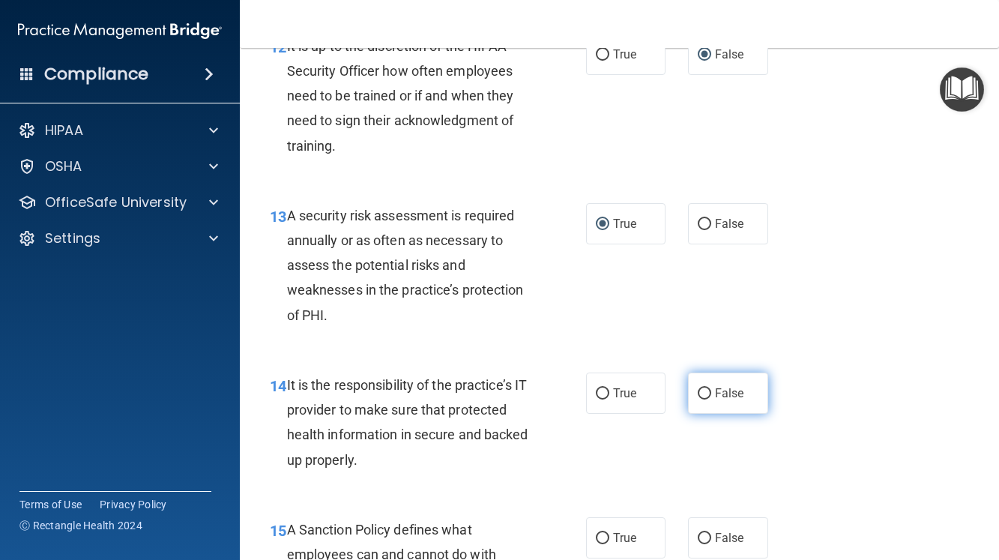
radio input "true"
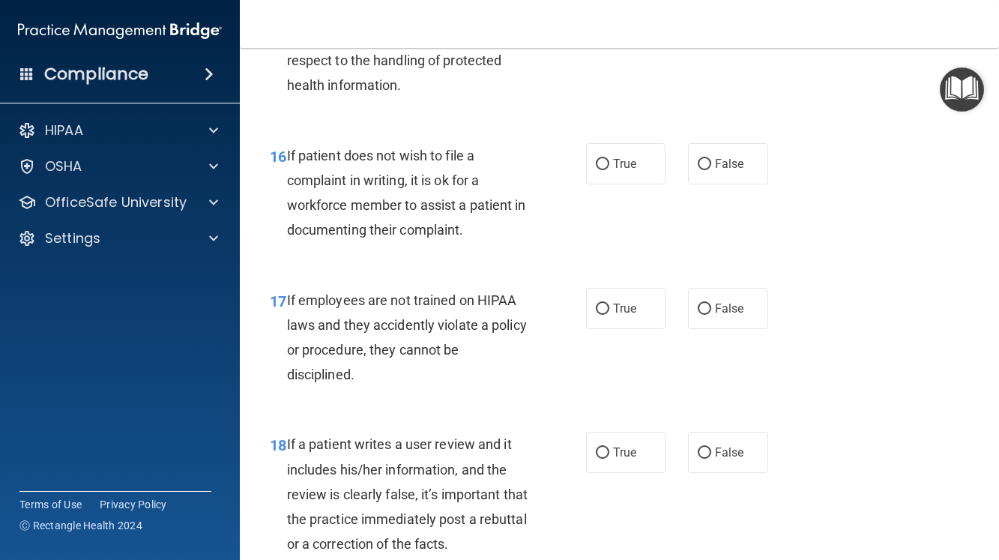
scroll to position [2624, 0]
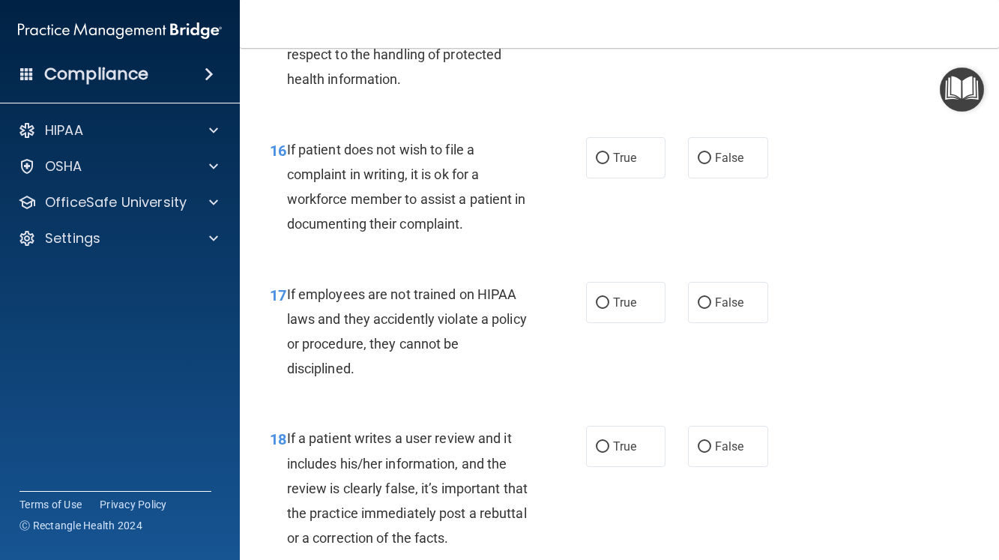
click at [698, 19] on input "False" at bounding box center [704, 13] width 13 height 11
radio input "true"
click at [597, 164] on input "True" at bounding box center [602, 158] width 13 height 11
radio input "true"
click at [698, 309] on input "False" at bounding box center [704, 303] width 13 height 11
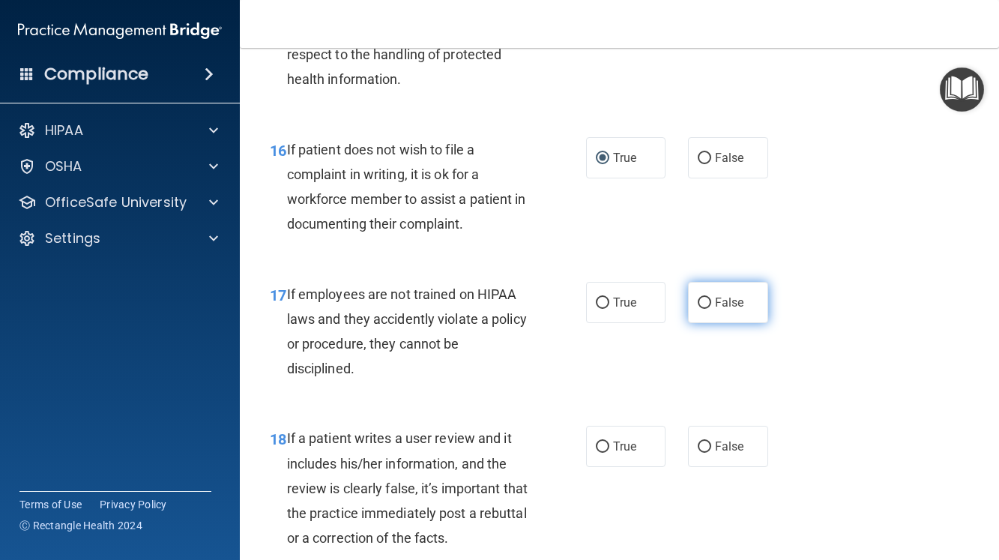
radio input "true"
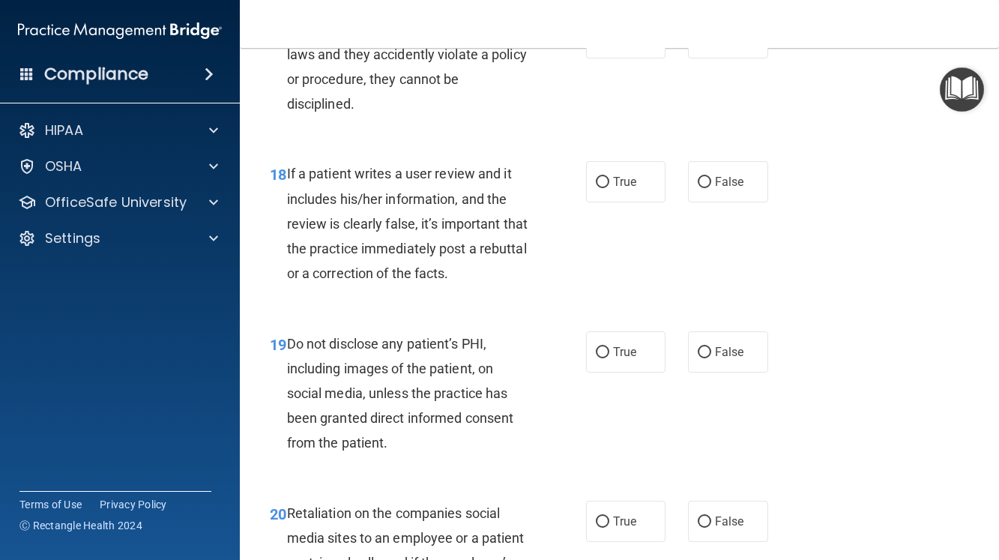
scroll to position [2923, 0]
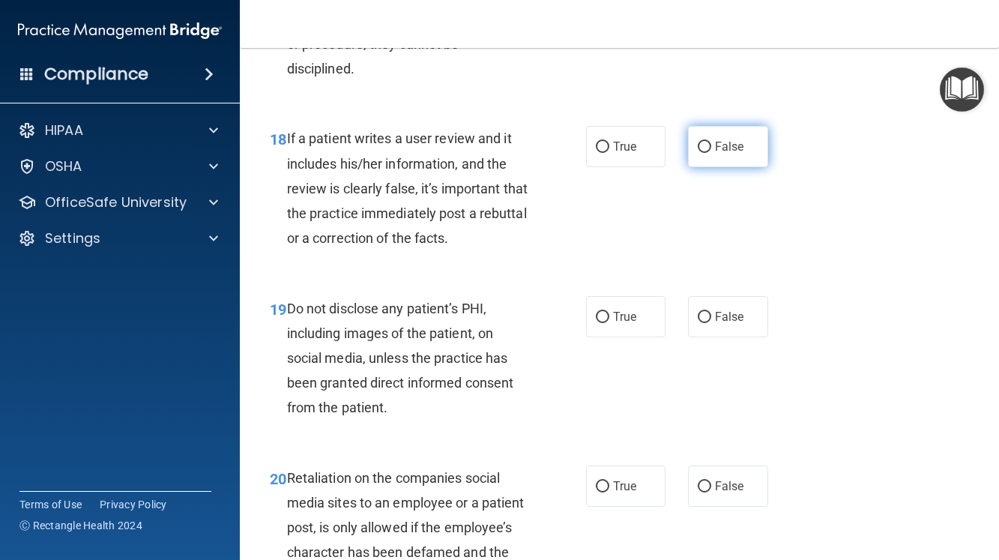
click at [698, 153] on input "False" at bounding box center [704, 147] width 13 height 11
radio input "true"
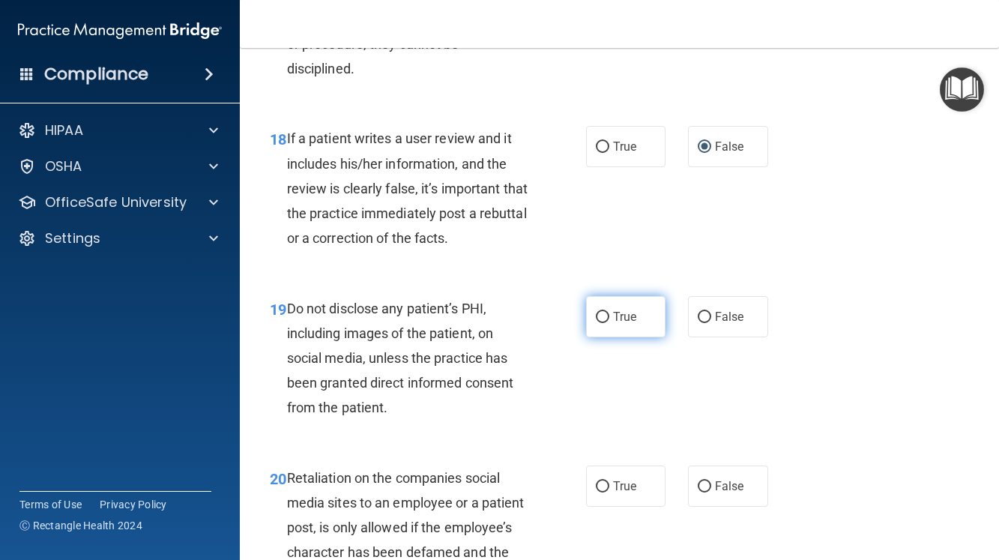
click at [598, 323] on input "True" at bounding box center [602, 317] width 13 height 11
radio input "true"
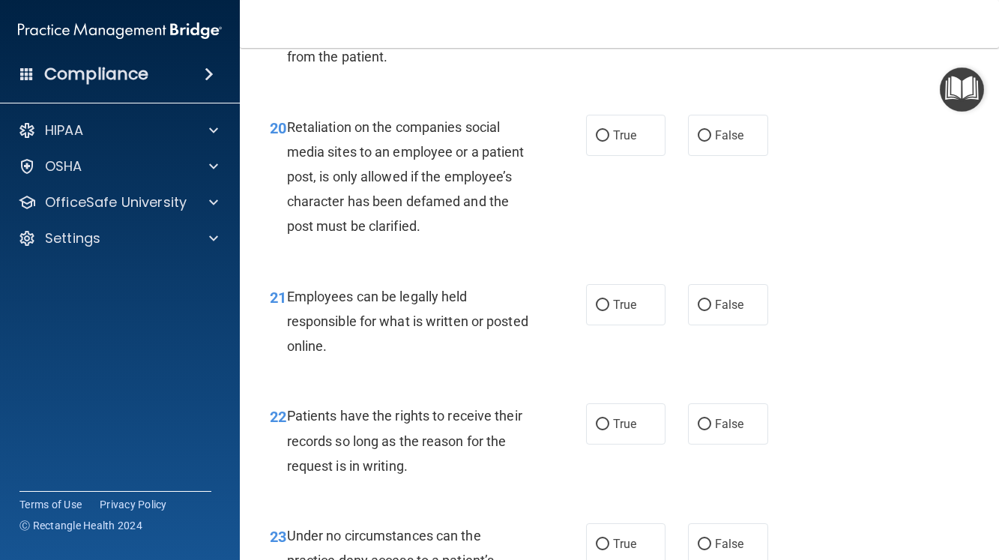
scroll to position [3298, 0]
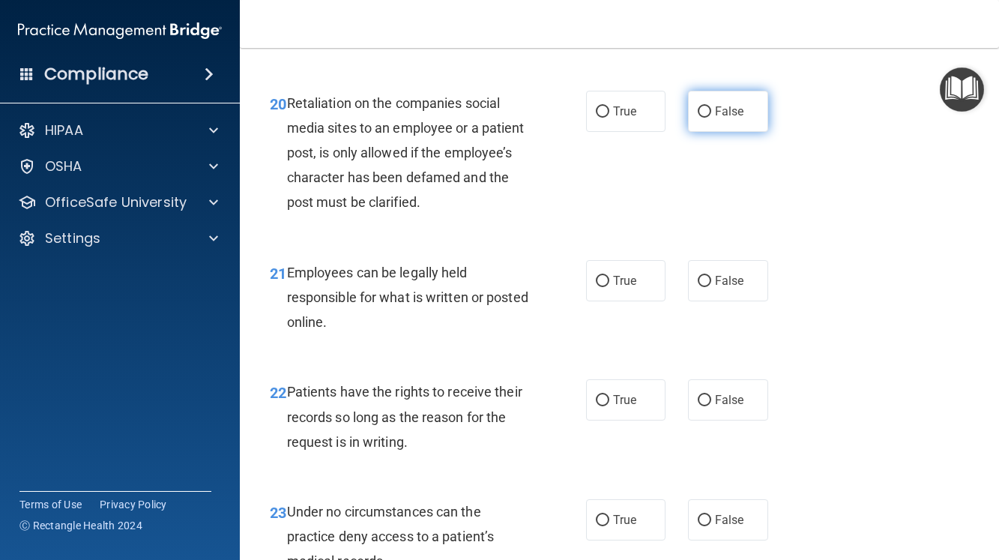
click at [698, 118] on input "False" at bounding box center [704, 111] width 13 height 11
radio input "true"
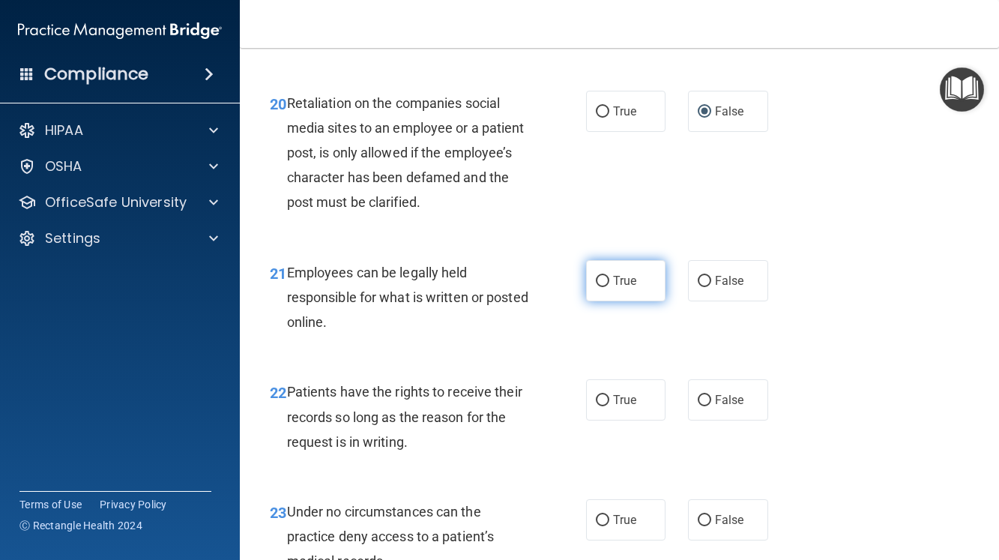
click at [596, 287] on input "True" at bounding box center [602, 281] width 13 height 11
radio input "true"
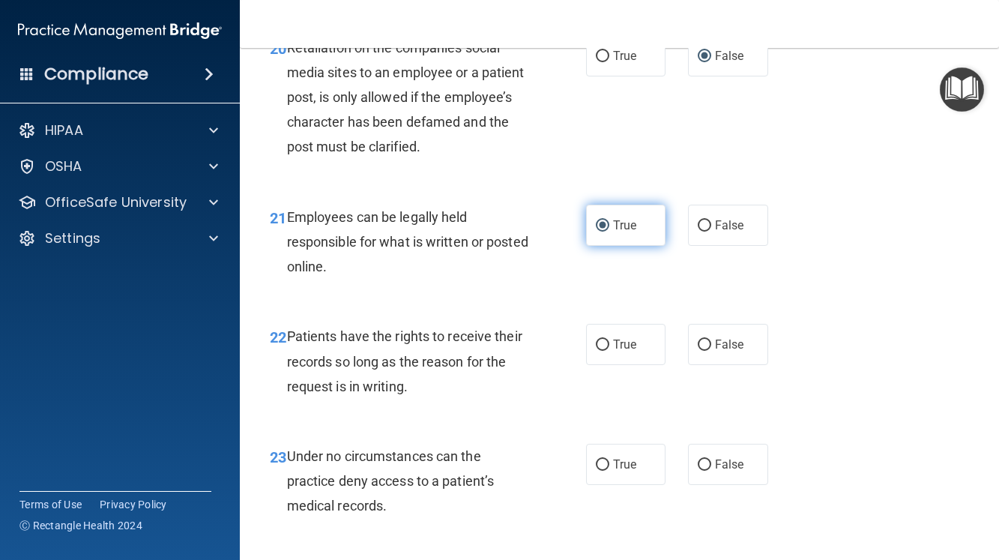
scroll to position [3598, 0]
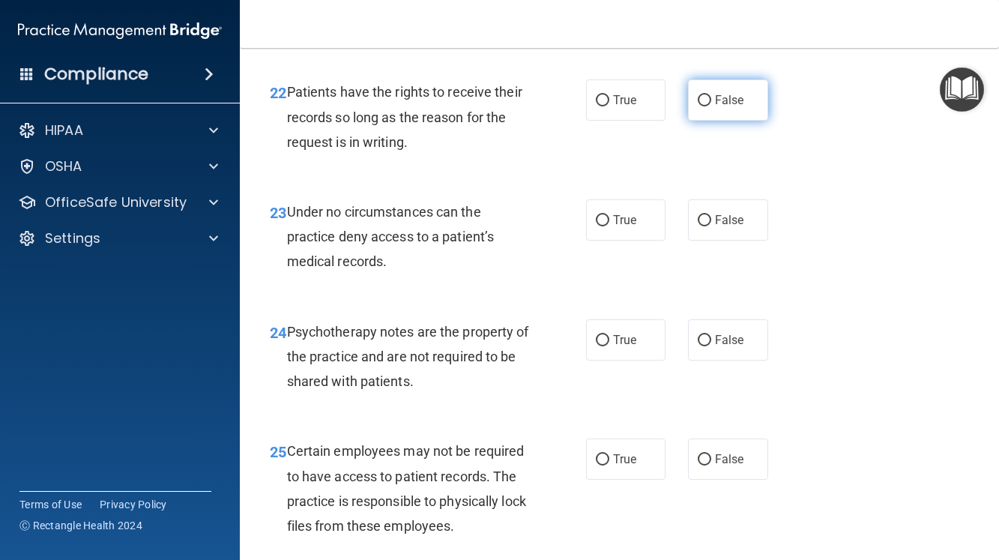
click at [698, 106] on input "False" at bounding box center [704, 100] width 13 height 11
radio input "true"
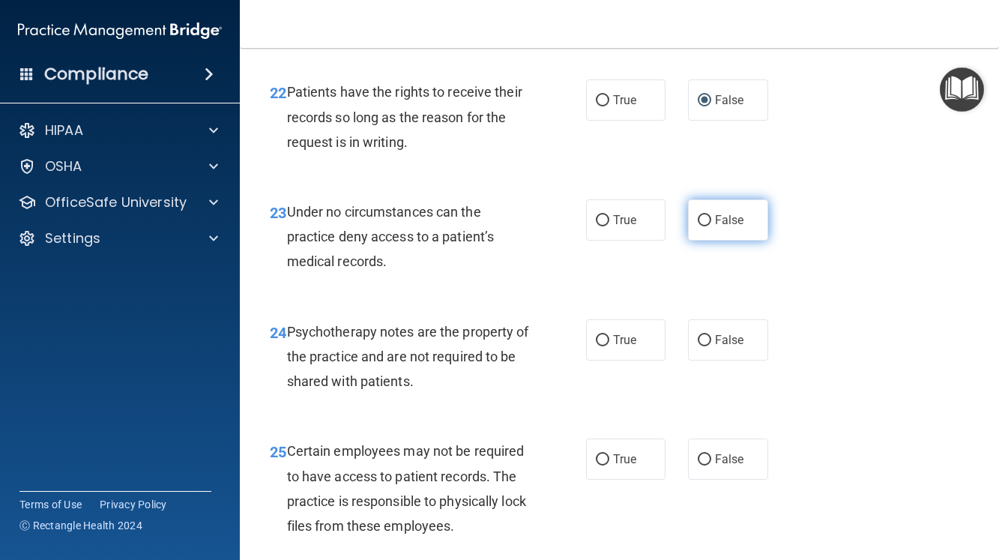
click at [698, 226] on input "False" at bounding box center [704, 220] width 13 height 11
radio input "true"
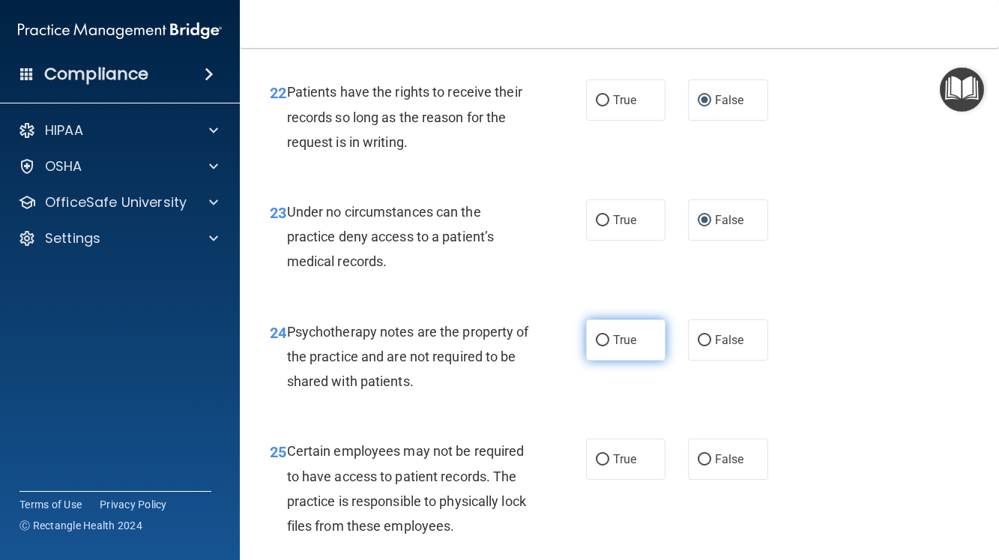
click at [596, 346] on input "True" at bounding box center [602, 340] width 13 height 11
radio input "true"
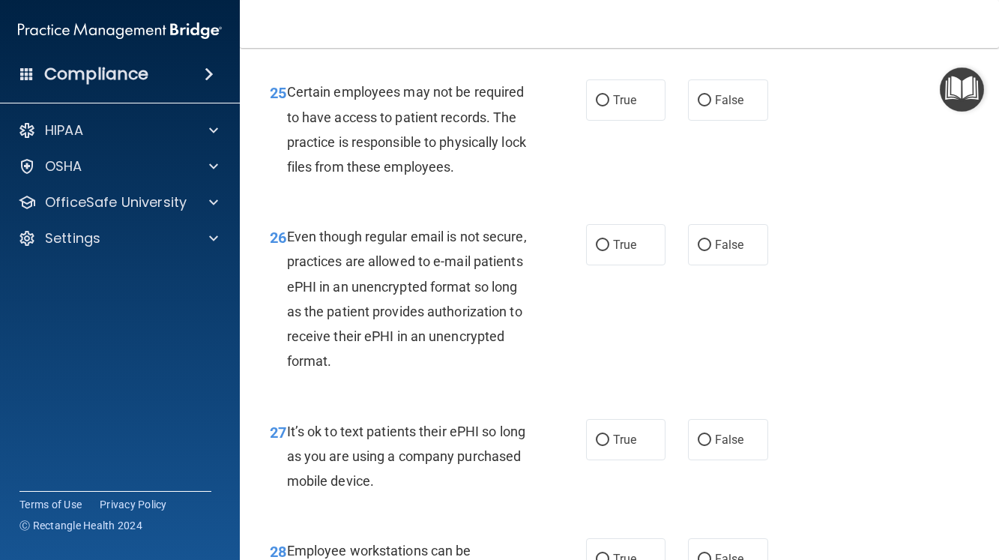
scroll to position [3973, 0]
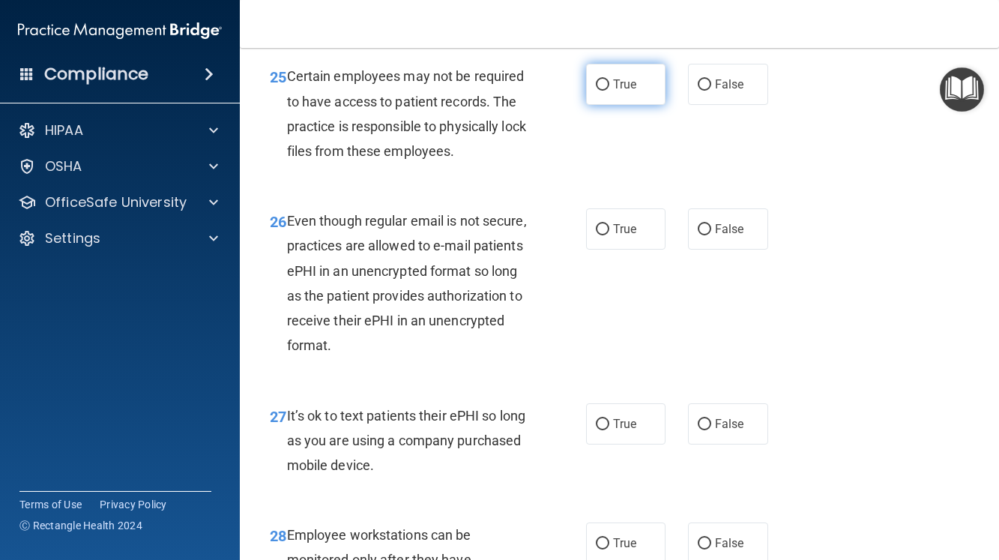
click at [596, 91] on input "True" at bounding box center [602, 84] width 13 height 11
radio input "true"
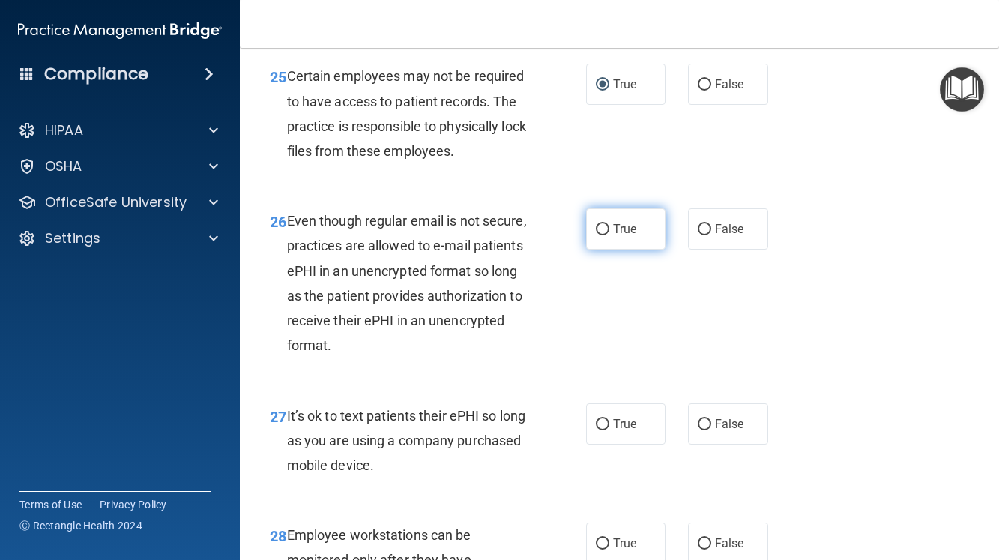
click at [596, 235] on input "True" at bounding box center [602, 229] width 13 height 11
radio input "true"
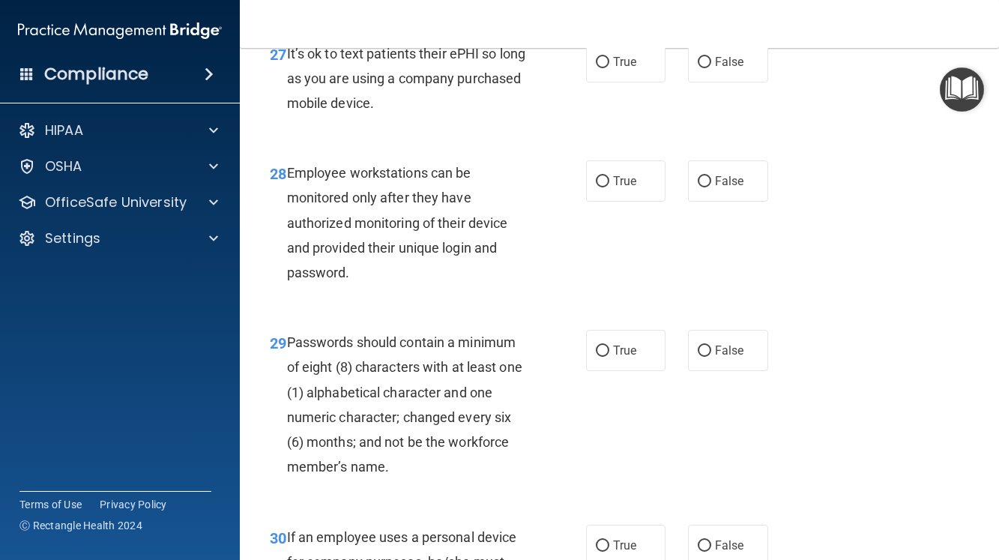
scroll to position [4348, 0]
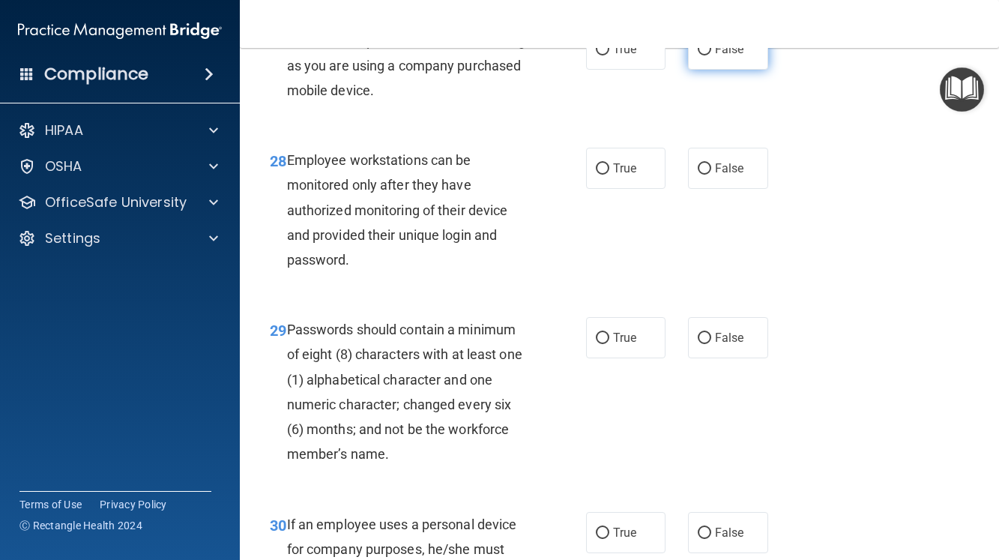
click at [698, 55] on input "False" at bounding box center [704, 49] width 13 height 11
radio input "true"
click at [698, 175] on input "False" at bounding box center [704, 168] width 13 height 11
radio input "true"
click at [596, 344] on input "True" at bounding box center [602, 338] width 13 height 11
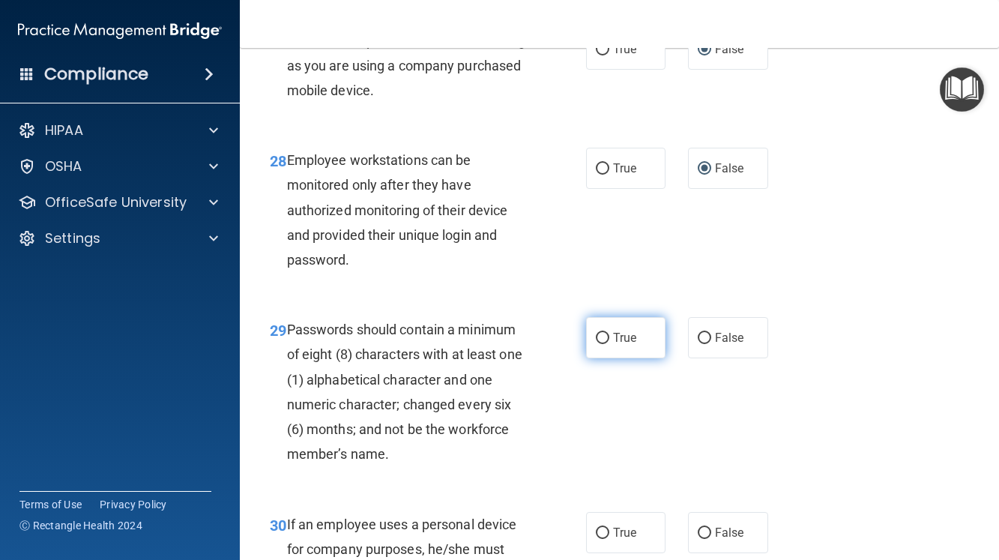
radio input "true"
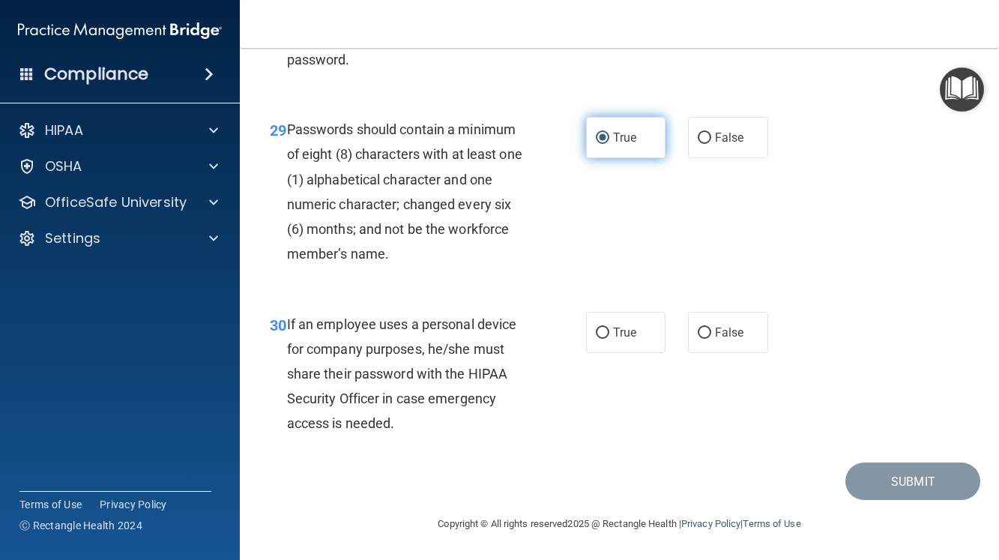
scroll to position [4572, 0]
click at [699, 339] on input "False" at bounding box center [704, 333] width 13 height 11
radio input "true"
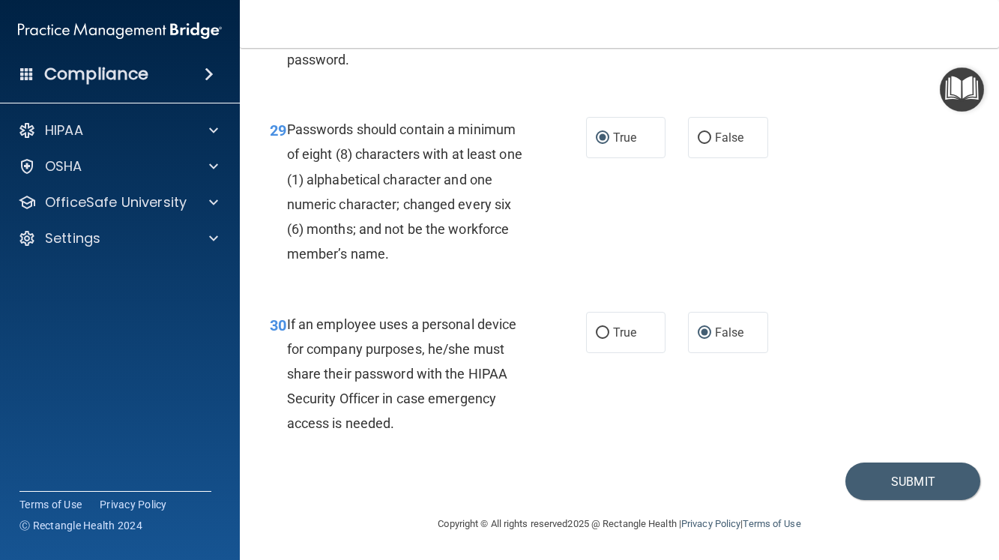
scroll to position [4647, 0]
click at [916, 480] on button "Submit" at bounding box center [913, 481] width 135 height 38
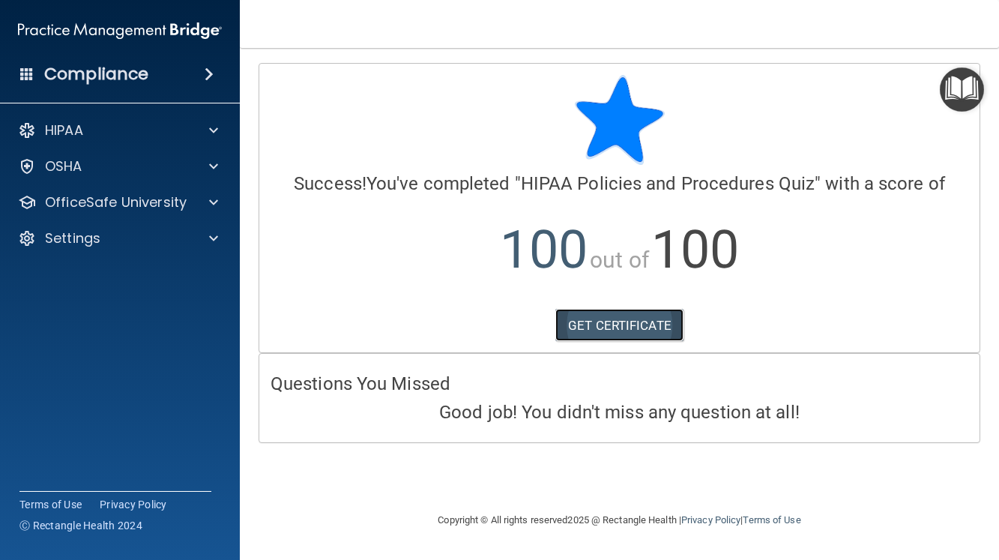
click at [614, 329] on link "GET CERTIFICATE" at bounding box center [619, 325] width 128 height 33
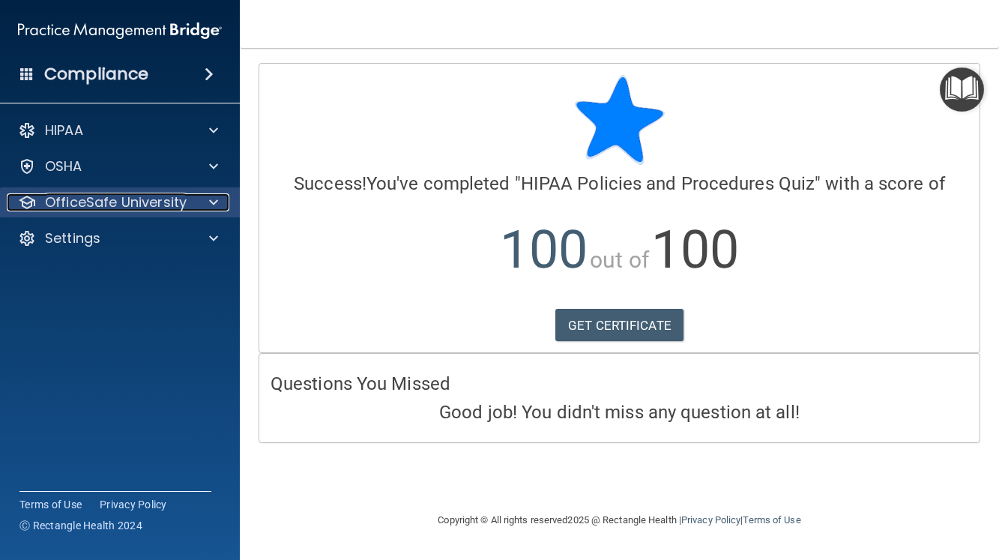
click at [133, 202] on p "OfficeSafe University" at bounding box center [116, 202] width 142 height 18
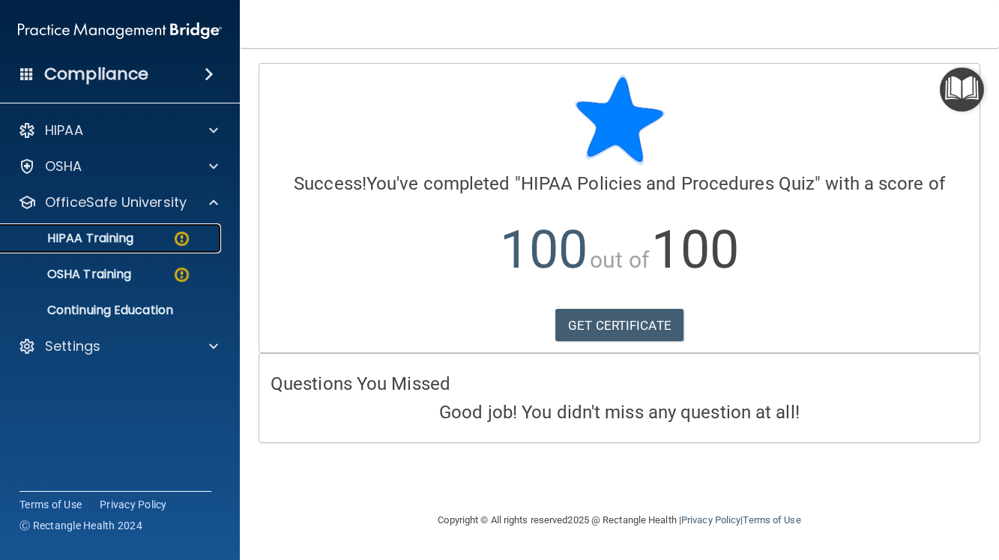
click at [132, 241] on p "HIPAA Training" at bounding box center [72, 238] width 124 height 15
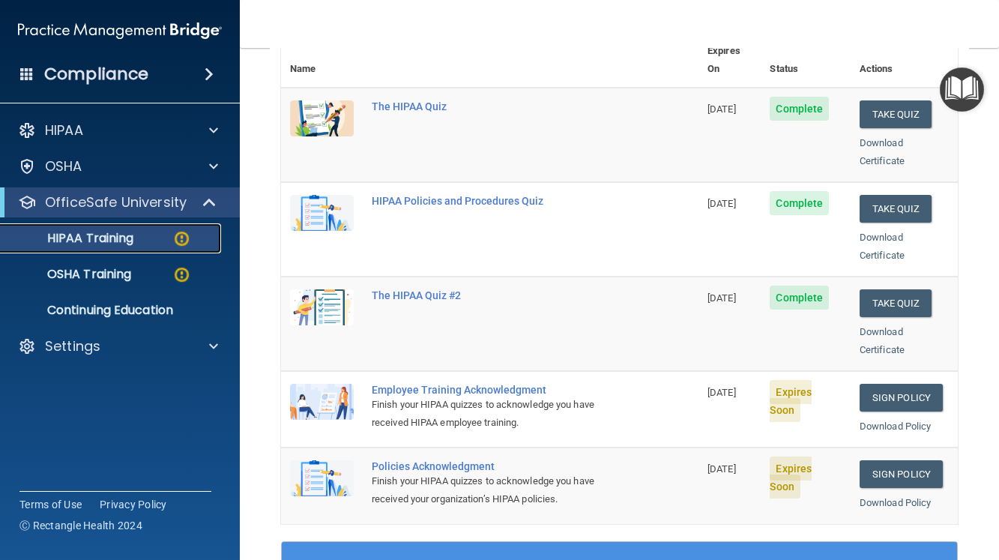
scroll to position [300, 0]
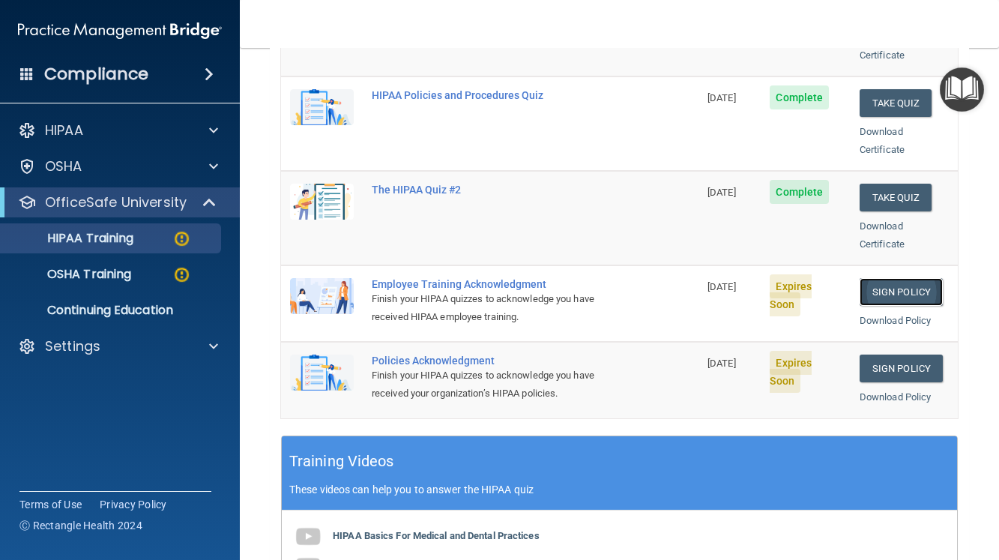
click at [881, 278] on link "Sign Policy" at bounding box center [901, 292] width 83 height 28
click at [873, 355] on link "Sign Policy" at bounding box center [901, 369] width 83 height 28
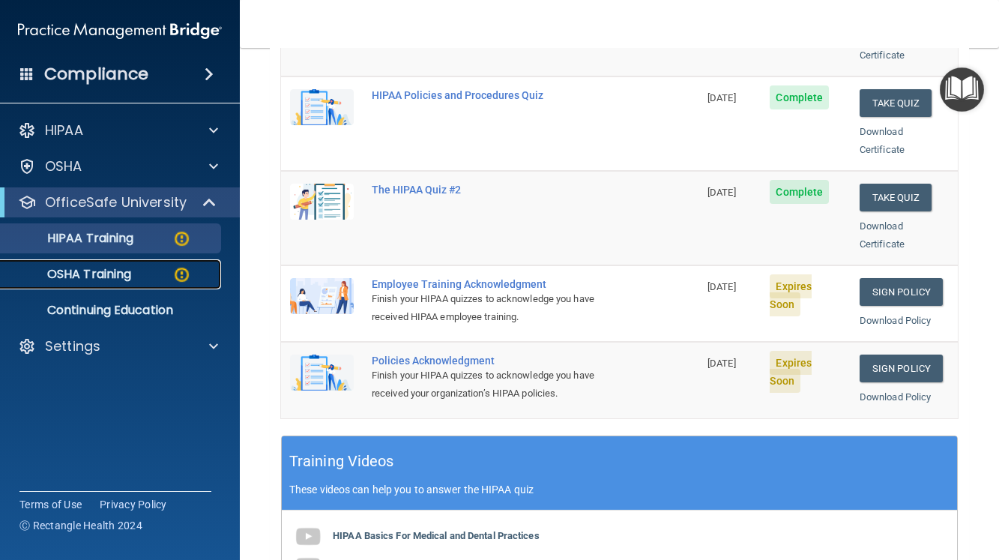
click at [134, 274] on div "OSHA Training" at bounding box center [112, 274] width 205 height 15
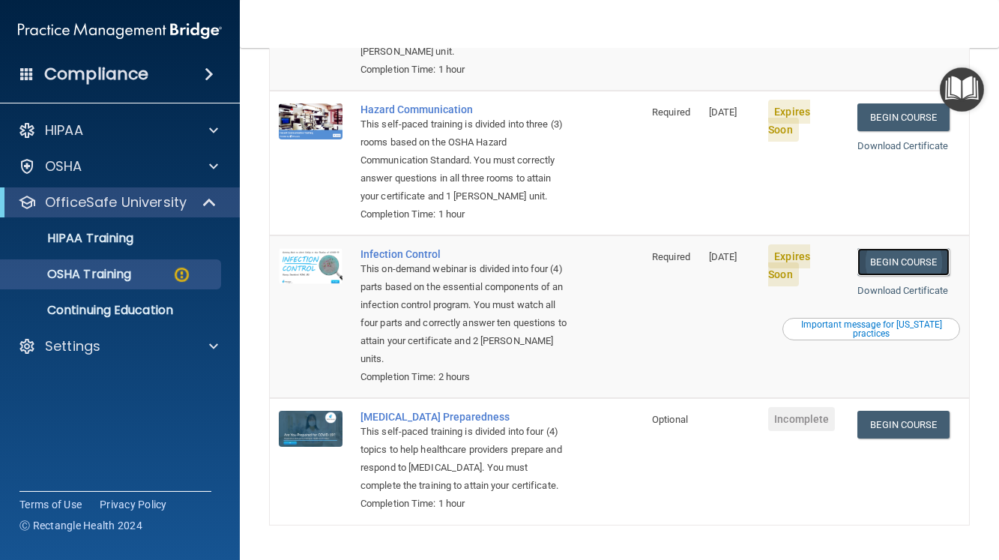
click at [889, 261] on link "Begin Course" at bounding box center [903, 262] width 91 height 28
click at [178, 280] on img at bounding box center [181, 274] width 19 height 19
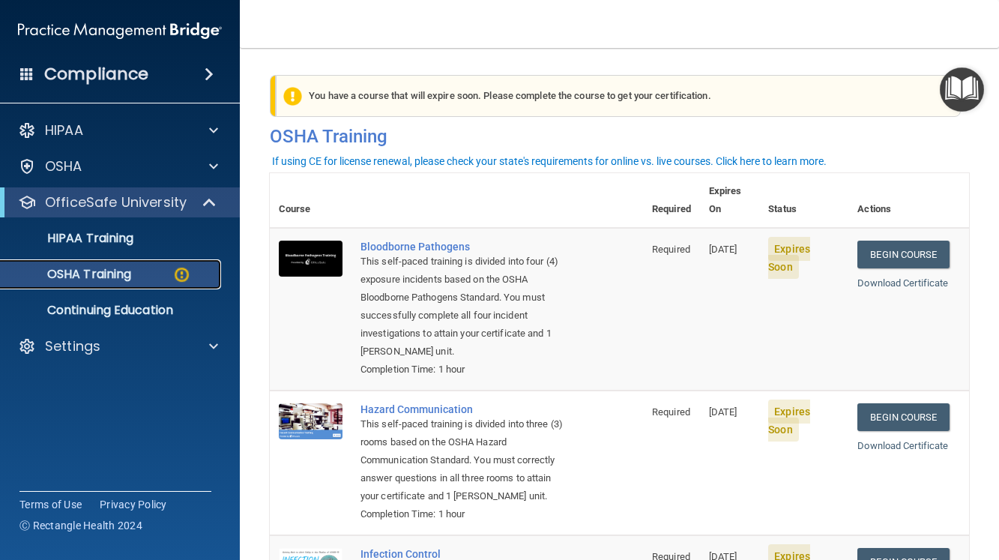
click at [173, 275] on img at bounding box center [181, 274] width 19 height 19
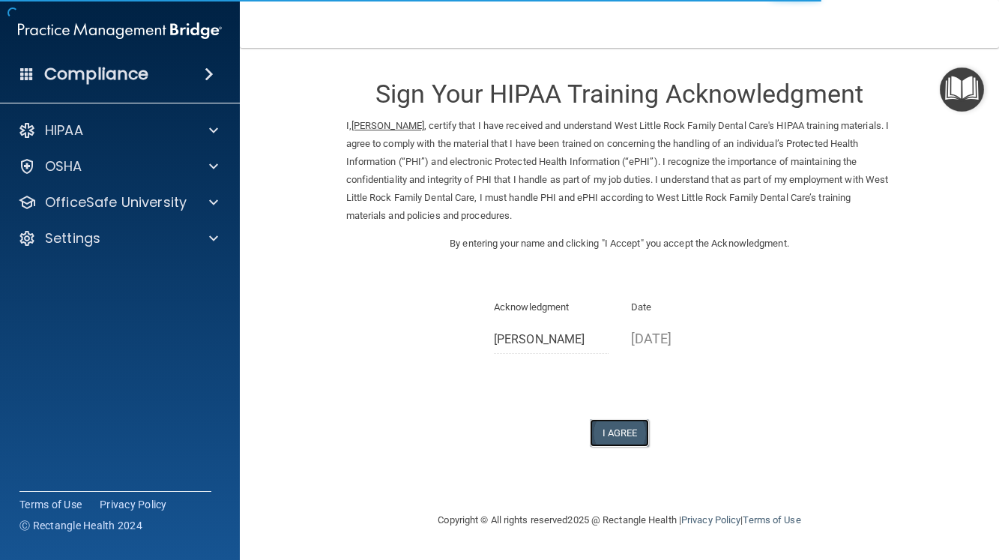
click at [606, 430] on button "I Agree" at bounding box center [620, 433] width 60 height 28
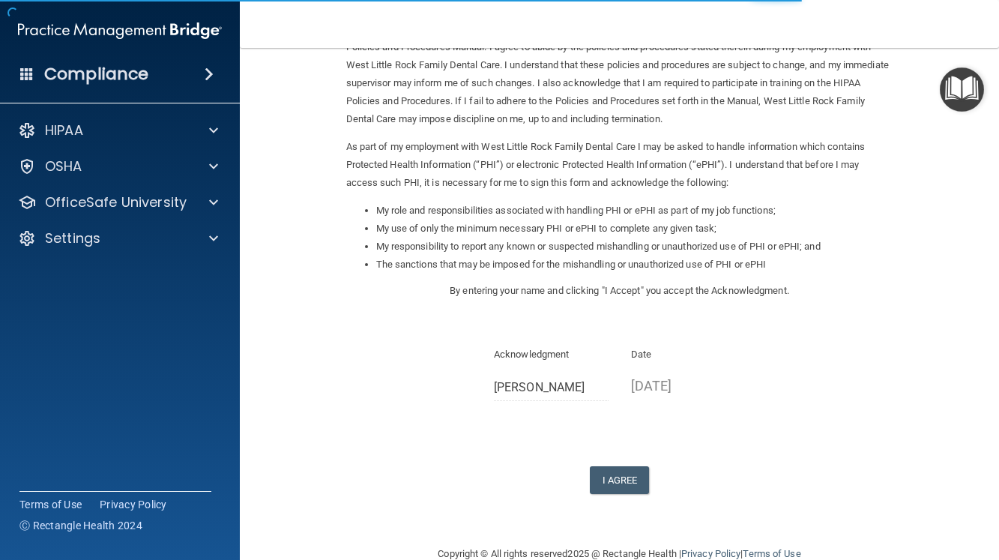
scroll to position [127, 0]
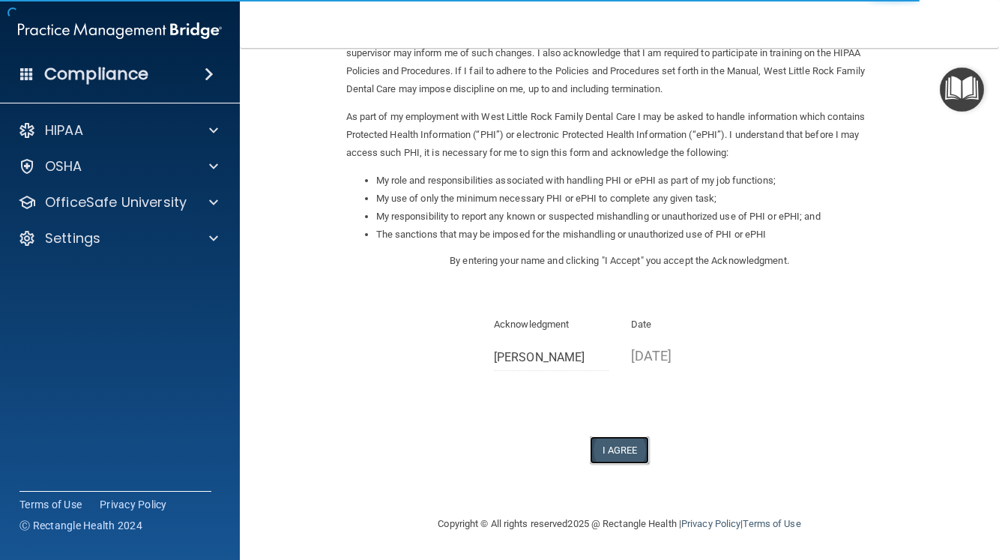
click at [609, 450] on button "I Agree" at bounding box center [620, 450] width 60 height 28
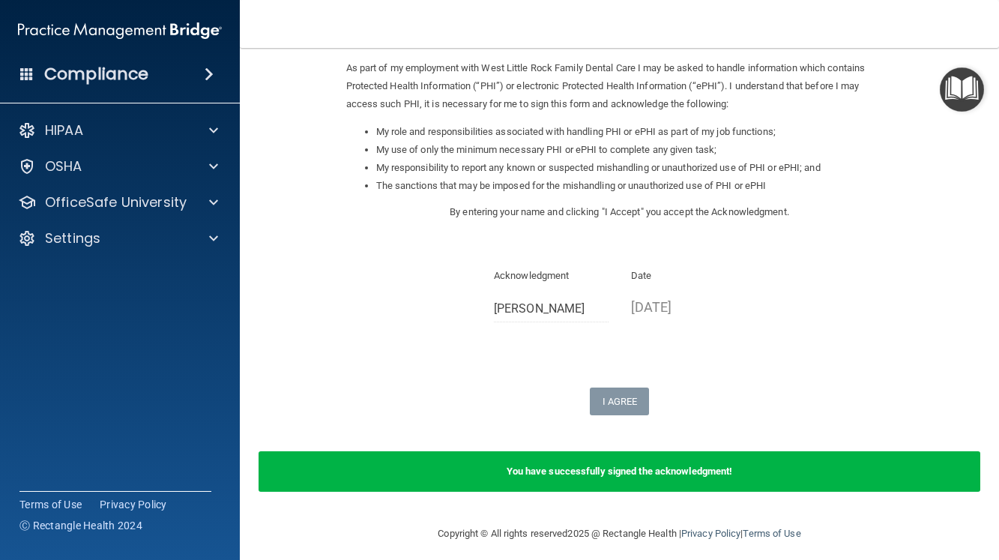
scroll to position [185, 0]
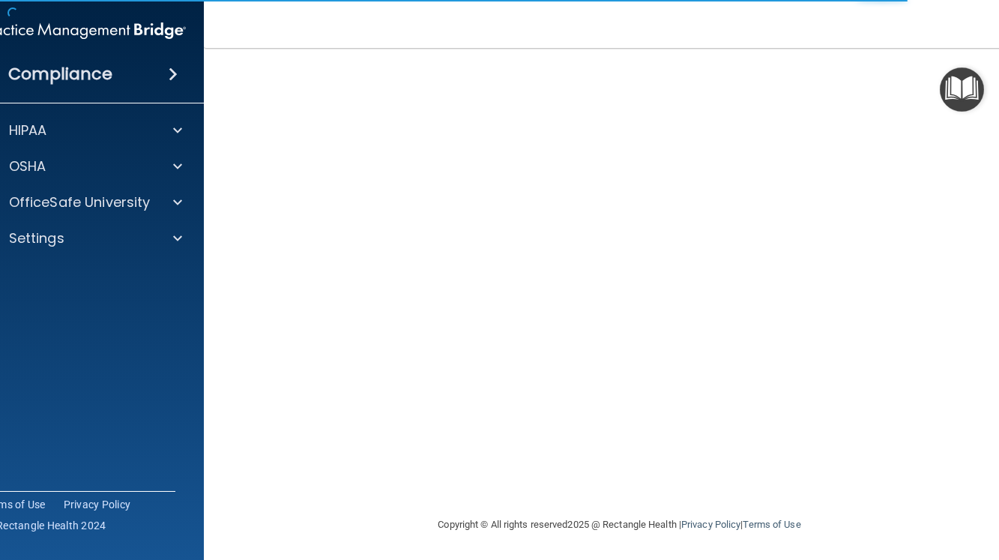
scroll to position [82, 0]
